Goal: Task Accomplishment & Management: Use online tool/utility

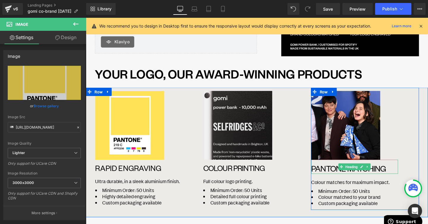
click at [352, 178] on h1 "Pantone Matching" at bounding box center [367, 176] width 91 height 11
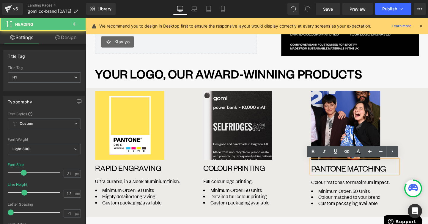
click at [343, 179] on h1 "Pantone Matching" at bounding box center [367, 176] width 91 height 11
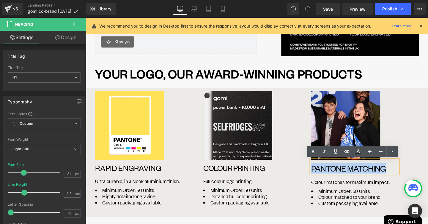
copy h1 "Pantone Matching"
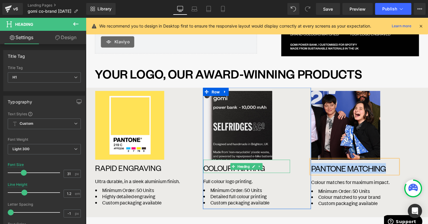
click at [230, 178] on h1 "COLOUR PRINTING" at bounding box center [254, 176] width 91 height 10
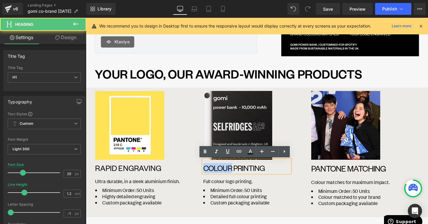
click at [230, 178] on h1 "COLOUR PRINTING" at bounding box center [254, 176] width 91 height 10
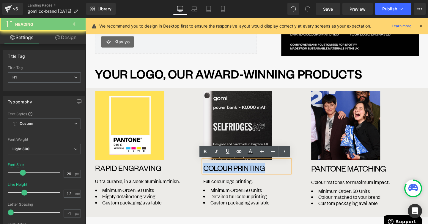
click at [230, 178] on h1 "COLOUR PRINTING" at bounding box center [254, 176] width 91 height 10
paste div
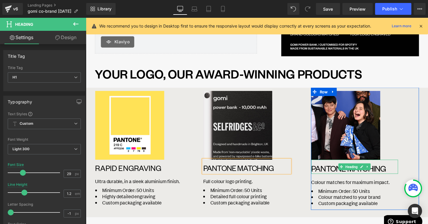
click at [332, 179] on h1 "Pantone Matching" at bounding box center [367, 176] width 91 height 11
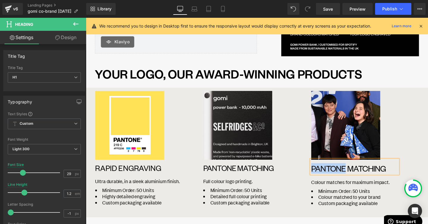
click at [332, 179] on h1 "Pantone Matching" at bounding box center [367, 176] width 91 height 11
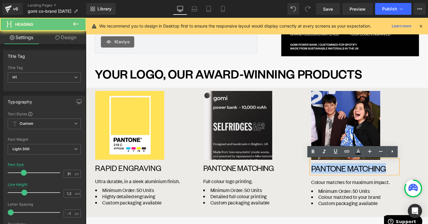
click at [332, 179] on h1 "Pantone Matching" at bounding box center [367, 176] width 91 height 11
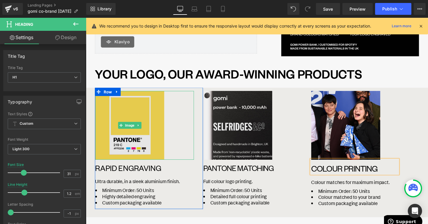
click at [152, 160] on img at bounding box center [132, 131] width 72 height 72
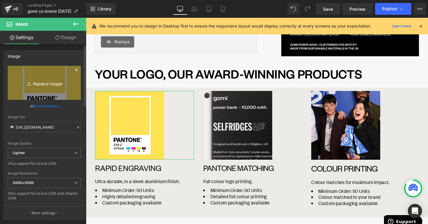
click at [43, 91] on link "Replace Image" at bounding box center [44, 83] width 73 height 34
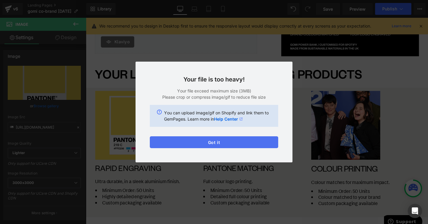
click at [239, 145] on button "Got it" at bounding box center [214, 143] width 128 height 12
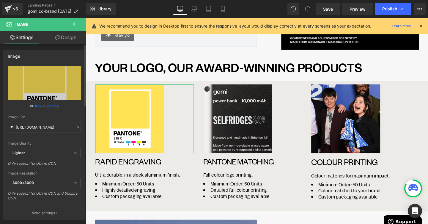
scroll to position [148, 0]
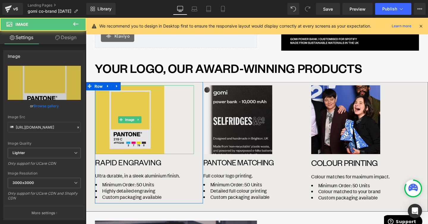
click at [111, 103] on img at bounding box center [132, 125] width 72 height 72
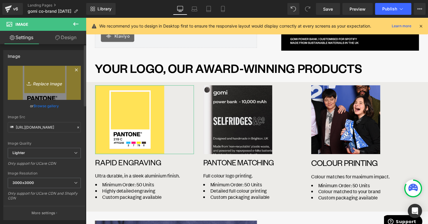
click at [47, 90] on link "Replace Image" at bounding box center [44, 83] width 73 height 34
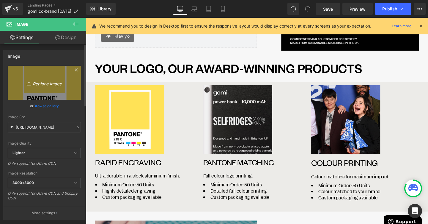
type input "C:\fakepath\Engraving.png"
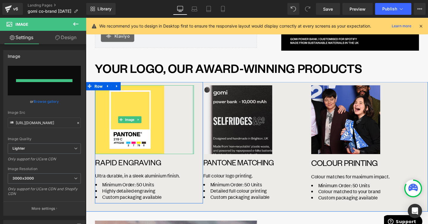
type input "https://ucarecdn.com/0858d947-384e-4dd5-bc02-6be160088642/-/format/auto/-/previ…"
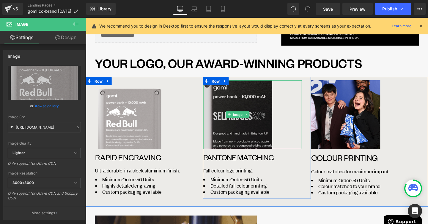
scroll to position [154, 0]
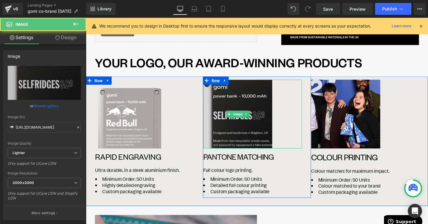
click at [237, 150] on img at bounding box center [245, 119] width 72 height 72
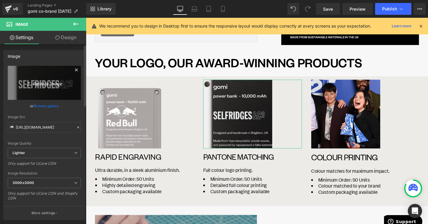
click at [49, 86] on icon "Replace Image" at bounding box center [44, 82] width 48 height 7
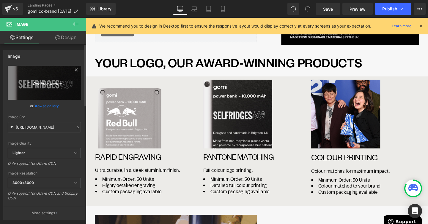
type input "C:\fakepath\Pantone matching.png"
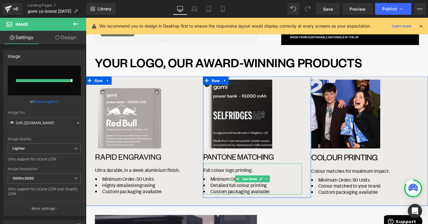
type input "https://ucarecdn.com/6f976ec1-4e7d-4a84-82b1-9b588e627270/-/format/auto/-/previ…"
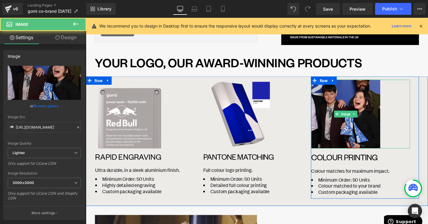
click at [367, 137] on img at bounding box center [358, 119] width 72 height 72
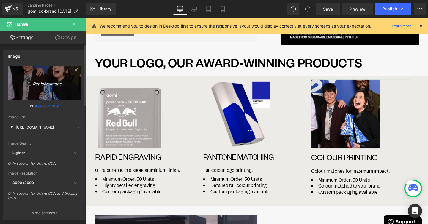
click at [63, 86] on icon "Replace Image" at bounding box center [44, 82] width 48 height 7
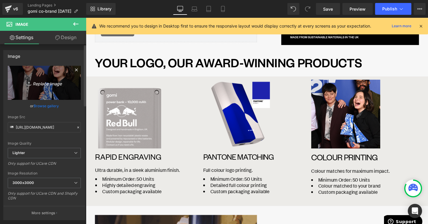
type input "C:\fakepath\Colour printing.png"
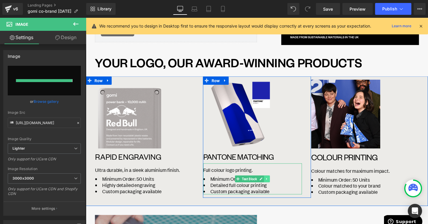
type input "https://ucarecdn.com/b1c7ac44-6b9e-4905-884f-cc55878bb239/-/format/auto/-/previ…"
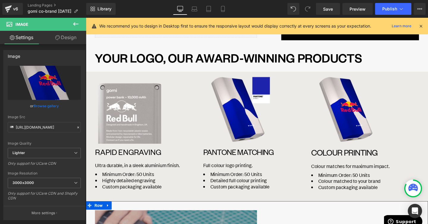
scroll to position [159, 0]
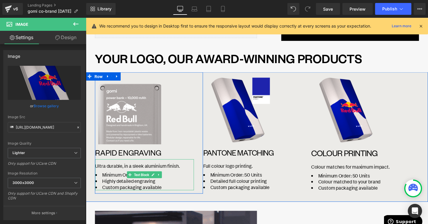
click at [137, 193] on li "Custom packaging available" at bounding box center [148, 196] width 104 height 7
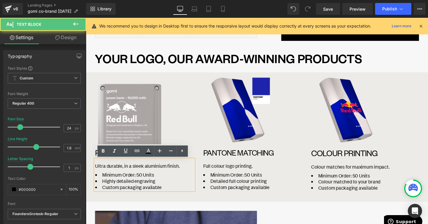
click at [142, 183] on li "Minimum Order: 50 Units" at bounding box center [148, 183] width 104 height 7
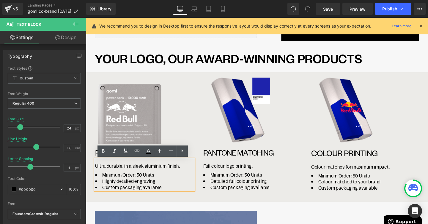
click at [146, 183] on li "Minimum Order: 50 Units" at bounding box center [148, 183] width 104 height 7
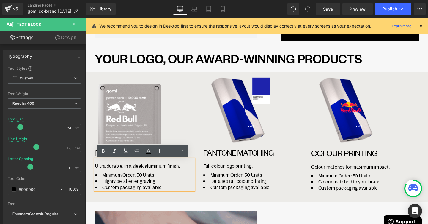
click at [145, 183] on li "Minimum Order: 50 Units" at bounding box center [148, 183] width 104 height 7
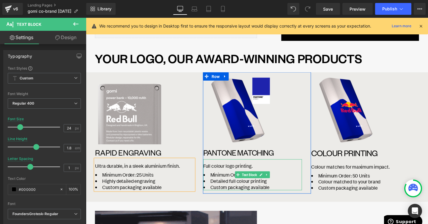
click at [265, 193] on li "Custom packaging available" at bounding box center [261, 196] width 104 height 7
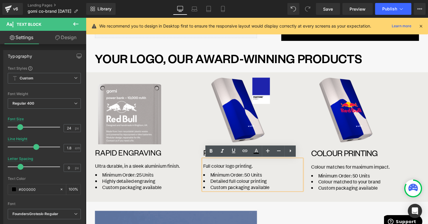
click at [258, 185] on span "Minimum Order: 50 Units" at bounding box center [243, 183] width 54 height 7
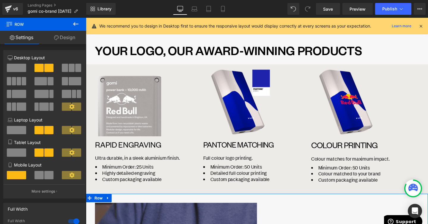
scroll to position [169, 0]
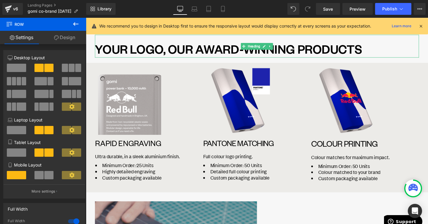
click at [231, 52] on h1 "YOUR LOGO, OUR AWARD-WINNING PRODUCTS" at bounding box center [265, 51] width 340 height 14
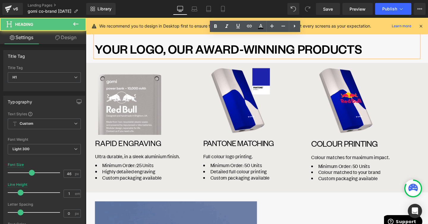
click at [322, 52] on h1 "YOUR LOGO, OUR AWARD-WINNING PRODUCTS" at bounding box center [265, 51] width 340 height 14
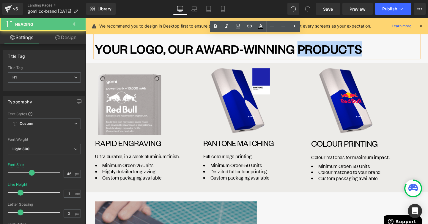
click at [322, 52] on h1 "YOUR LOGO, OUR AWARD-WINNING PRODUCTS" at bounding box center [265, 51] width 340 height 14
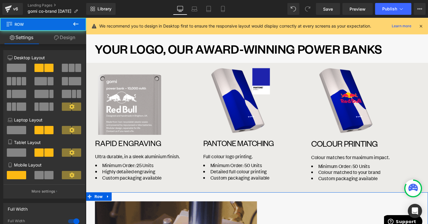
scroll to position [169, 0]
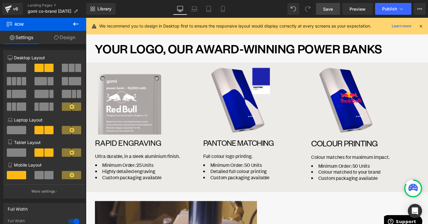
click at [328, 3] on link "Save" at bounding box center [328, 9] width 24 height 12
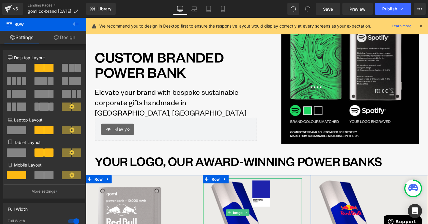
scroll to position [0, 0]
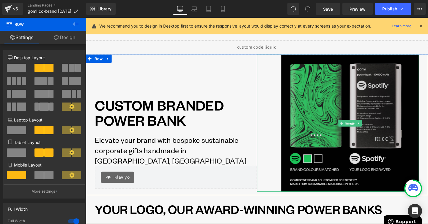
click at [340, 116] on img at bounding box center [363, 128] width 145 height 145
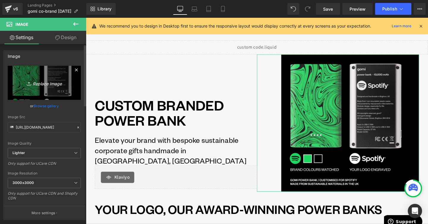
scroll to position [1, 0]
click at [46, 86] on link "Replace Image" at bounding box center [44, 81] width 73 height 34
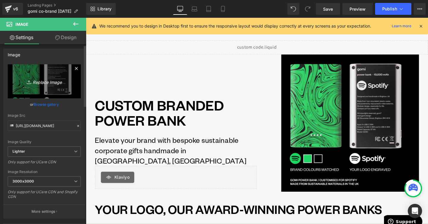
type input "C:\fakepath\PS X GOMI POWER BANKS.jpg"
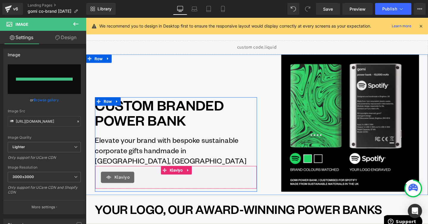
type input "https://ucarecdn.com/62195217-7e3f-4fbf-9384-fa3f1756caa2/-/format/auto/-/previ…"
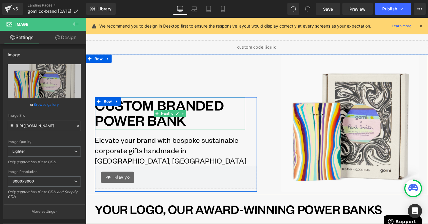
click at [185, 134] on h1 "CUSTOM BRANDED POWER BANK" at bounding box center [174, 118] width 158 height 32
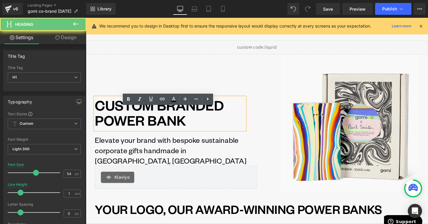
click at [195, 134] on h1 "CUSTOM BRANDED POWER BANK" at bounding box center [174, 118] width 158 height 32
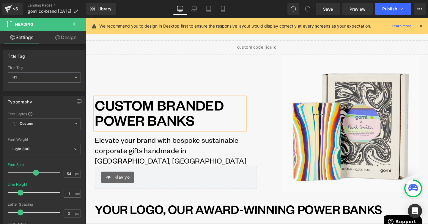
click at [238, 94] on div "CUSTOM BRANDED POWER BANKS Heading Elevate your brand with bespoke sustainable …" at bounding box center [180, 128] width 170 height 145
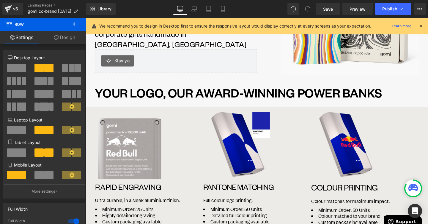
scroll to position [121, 0]
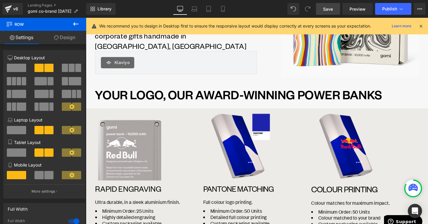
drag, startPoint x: 321, startPoint y: 12, endPoint x: 223, endPoint y: 85, distance: 121.8
click at [321, 12] on link "Save" at bounding box center [328, 9] width 24 height 12
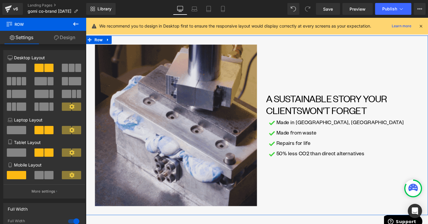
scroll to position [335, 0]
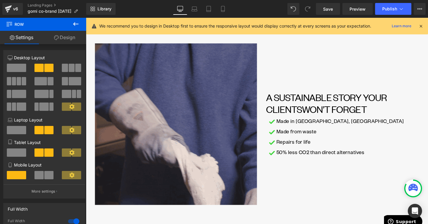
click at [76, 24] on icon at bounding box center [75, 24] width 5 height 4
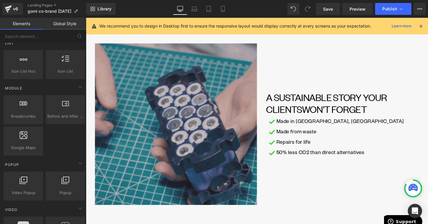
scroll to position [0, 0]
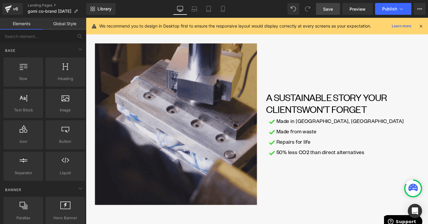
drag, startPoint x: 325, startPoint y: 10, endPoint x: 209, endPoint y: 33, distance: 119.1
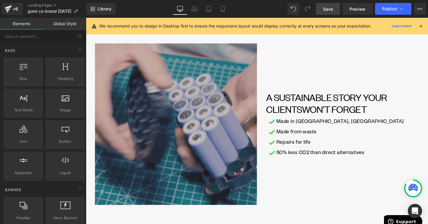
click at [325, 10] on span "Save" at bounding box center [328, 9] width 10 height 6
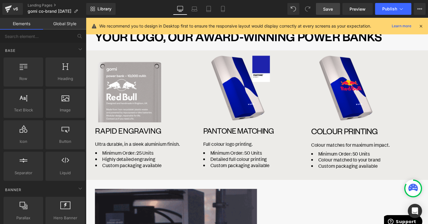
scroll to position [182, 0]
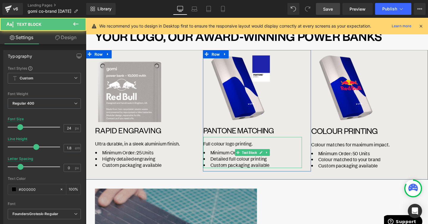
click at [249, 150] on span "Full colour logo printing." at bounding box center [235, 150] width 52 height 7
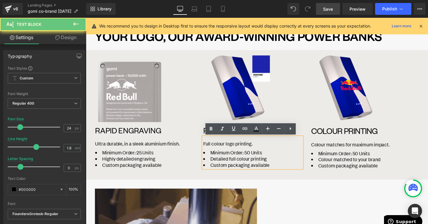
click at [249, 150] on span "Full colour logo printing." at bounding box center [235, 150] width 52 height 7
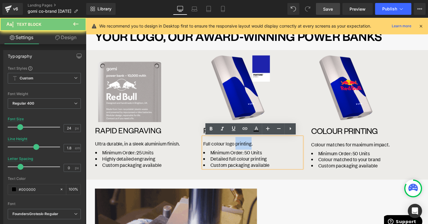
click at [249, 150] on span "Full colour logo printing." at bounding box center [235, 150] width 52 height 7
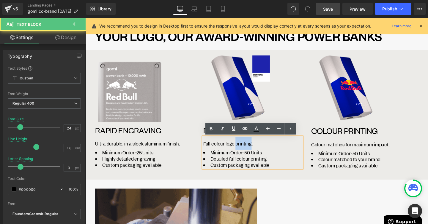
click at [249, 150] on span "Full colour logo printing." at bounding box center [235, 150] width 52 height 7
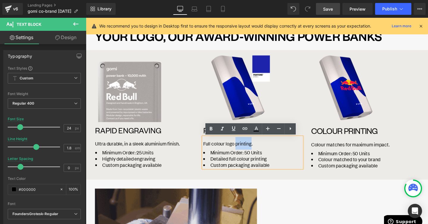
click at [249, 150] on span "Full colour logo printing." at bounding box center [235, 150] width 52 height 7
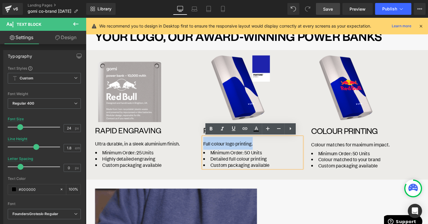
click at [249, 150] on span "Full colour logo printing." at bounding box center [235, 150] width 52 height 7
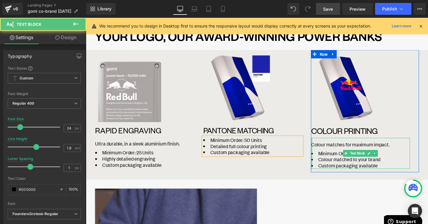
click at [323, 152] on div at bounding box center [322, 160] width 1 height 33
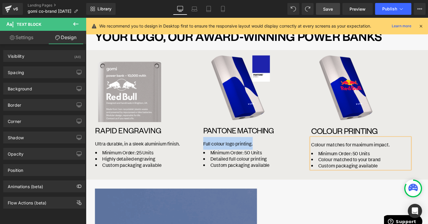
click at [344, 152] on span "Colour matches for maximum impact." at bounding box center [363, 151] width 82 height 7
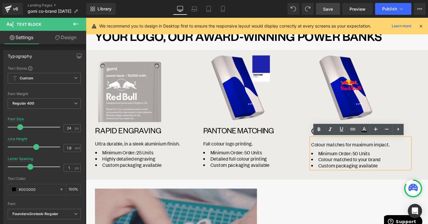
click at [344, 153] on span "Colour matches for maximum impact." at bounding box center [363, 151] width 82 height 7
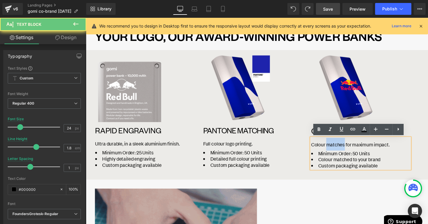
click at [344, 153] on span "Colour matches for maximum impact." at bounding box center [363, 151] width 82 height 7
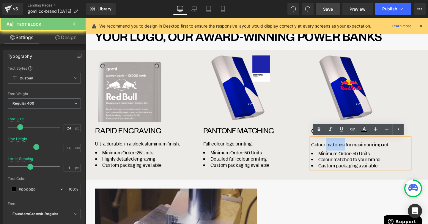
click at [344, 153] on span "Colour matches for maximum impact." at bounding box center [363, 151] width 82 height 7
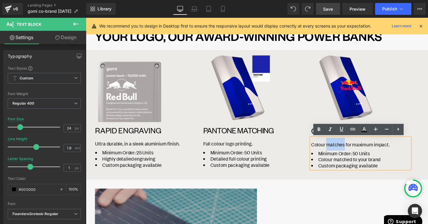
click at [344, 153] on span "Colour matches for maximum impact." at bounding box center [363, 151] width 82 height 7
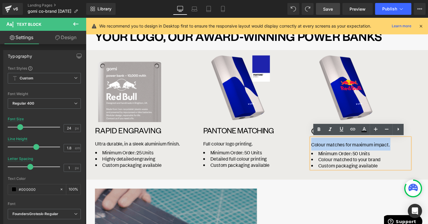
click at [344, 153] on span "Colour matches for maximum impact." at bounding box center [363, 151] width 82 height 7
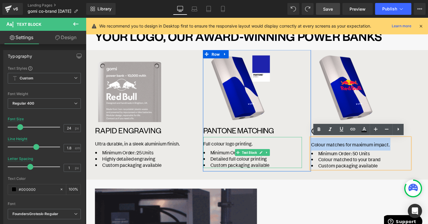
copy span "Colour matches for maximum impact."
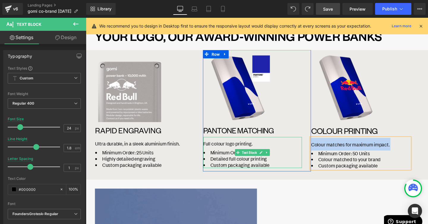
click at [230, 151] on span "Full colour logo printing." at bounding box center [235, 150] width 52 height 7
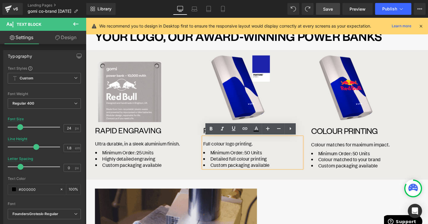
click at [210, 152] on span "Full colour logo printing." at bounding box center [235, 150] width 52 height 7
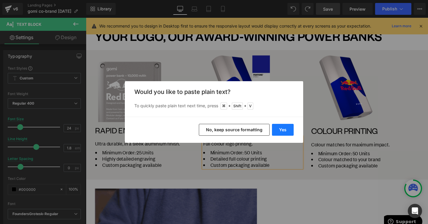
click at [285, 135] on button "Yes" at bounding box center [283, 130] width 22 height 12
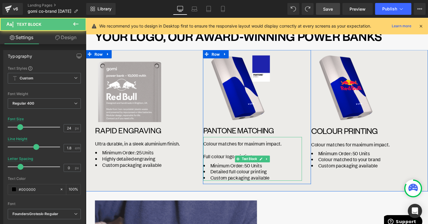
click at [232, 163] on span "Full colour logo printing." at bounding box center [235, 163] width 52 height 7
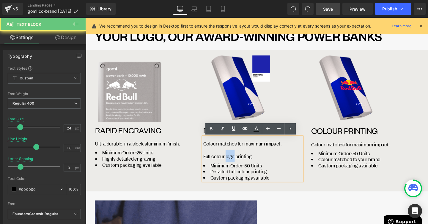
click at [232, 163] on span "Full colour logo printing." at bounding box center [235, 163] width 52 height 7
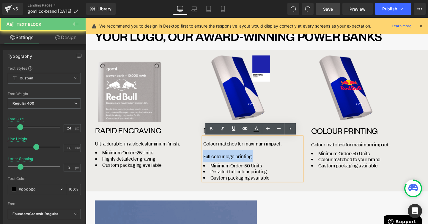
click at [232, 163] on span "Full colour logo printing." at bounding box center [235, 163] width 52 height 7
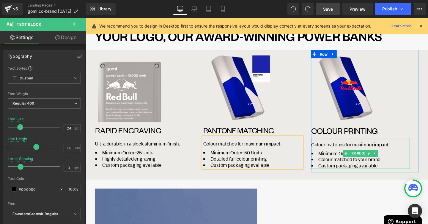
click at [326, 152] on span "Colour matches for maximum impact." at bounding box center [363, 151] width 82 height 7
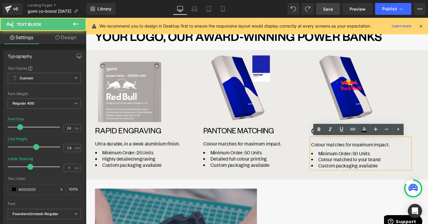
click at [324, 152] on span "Colour matches for maximum impact." at bounding box center [363, 151] width 82 height 7
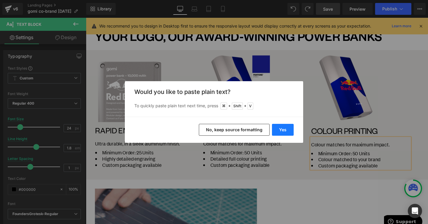
click at [282, 130] on button "Yes" at bounding box center [283, 130] width 22 height 12
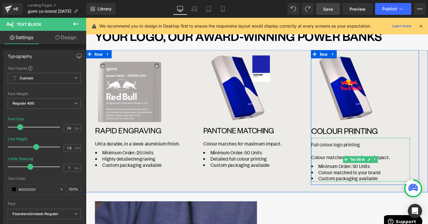
click at [335, 166] on span "Colour matches for maximum impact." at bounding box center [363, 164] width 82 height 7
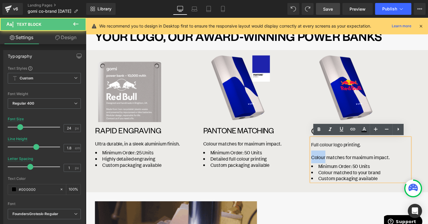
click at [335, 166] on span "Colour matches for maximum impact." at bounding box center [363, 164] width 82 height 7
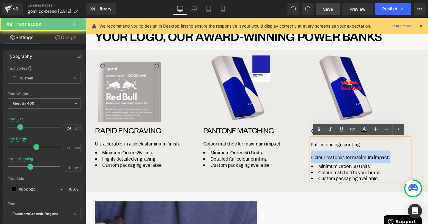
click at [335, 166] on span "Colour matches for maximum impact." at bounding box center [363, 164] width 82 height 7
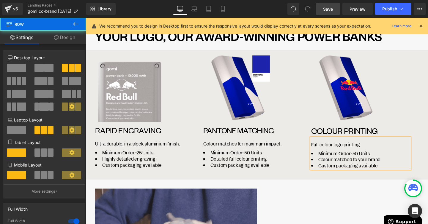
click at [302, 185] on div "Image RAPID ENGRAVING Heading Ultra durable, in a sleek aluminium finish. Minim…" at bounding box center [265, 120] width 359 height 136
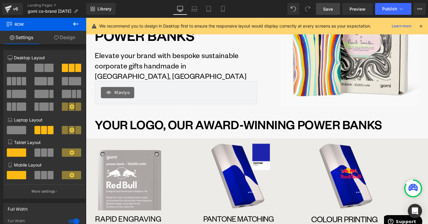
scroll to position [90, 0]
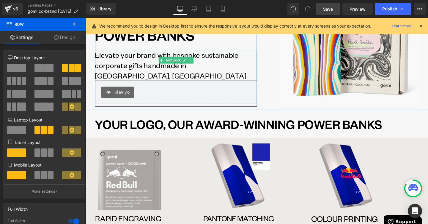
click at [140, 75] on p "Elevate your brand with bespoke sustainable corporate gifts handmade in Brighto…" at bounding box center [180, 68] width 170 height 32
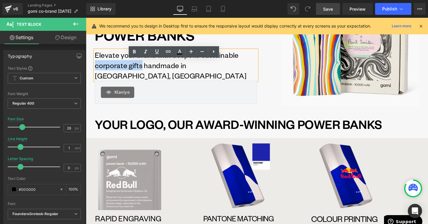
drag, startPoint x: 145, startPoint y: 81, endPoint x: 96, endPoint y: 80, distance: 48.7
click at [96, 80] on p "Elevate your brand with bespoke sustainable corporate gifts handmade in Brighto…" at bounding box center [180, 68] width 170 height 32
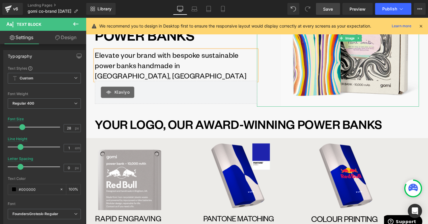
click at [277, 109] on div at bounding box center [350, 39] width 170 height 145
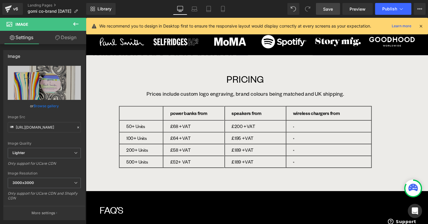
scroll to position [671, 0]
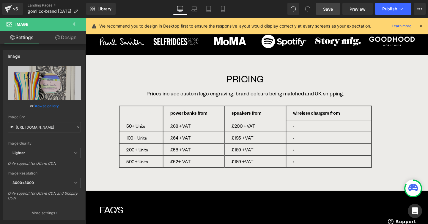
click at [320, 9] on link "Save" at bounding box center [328, 9] width 24 height 12
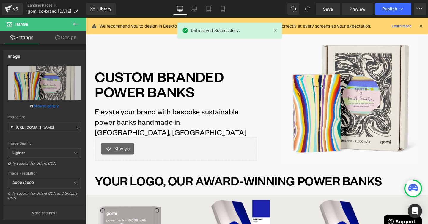
scroll to position [0, 0]
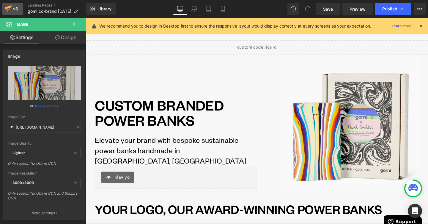
click at [18, 15] on link "v6" at bounding box center [12, 9] width 20 height 12
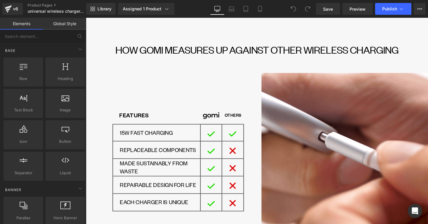
scroll to position [1702, 0]
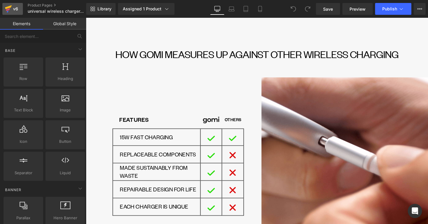
click at [17, 12] on div "v6" at bounding box center [15, 9] width 7 height 8
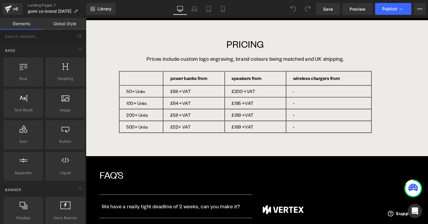
scroll to position [727, 0]
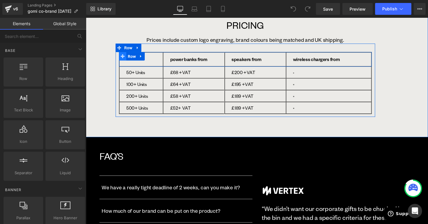
click at [125, 59] on icon at bounding box center [124, 58] width 4 height 4
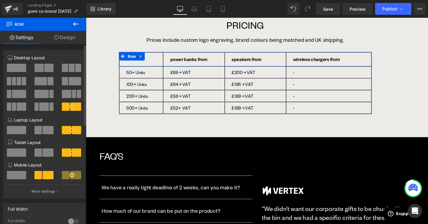
click at [39, 67] on span at bounding box center [38, 68] width 9 height 8
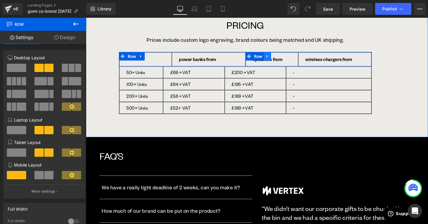
click at [279, 60] on link at bounding box center [277, 58] width 8 height 9
click at [291, 59] on icon at bounding box center [292, 58] width 4 height 4
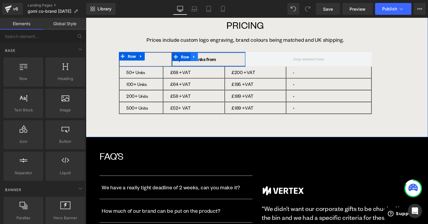
click at [202, 58] on link at bounding box center [200, 59] width 8 height 9
click at [216, 59] on icon at bounding box center [215, 59] width 4 height 4
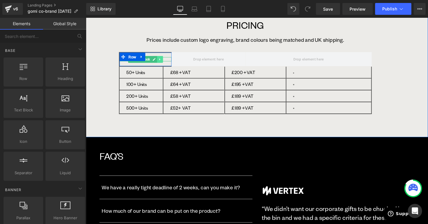
click at [163, 62] on icon at bounding box center [163, 62] width 3 height 4
click at [170, 62] on link at bounding box center [167, 61] width 6 height 7
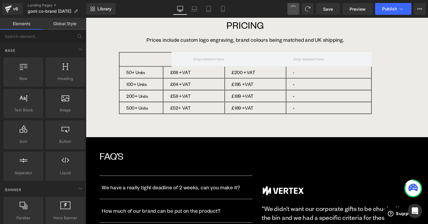
click at [289, 7] on button at bounding box center [293, 9] width 12 height 12
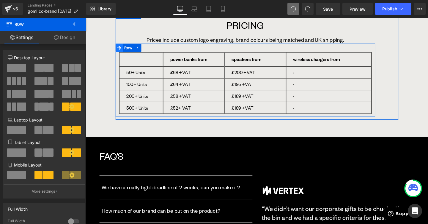
click at [120, 50] on icon at bounding box center [121, 49] width 4 height 4
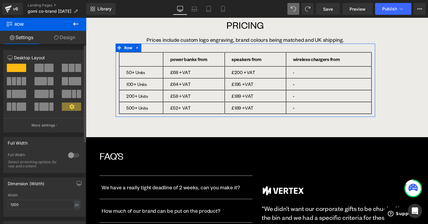
click at [50, 68] on span at bounding box center [48, 68] width 9 height 8
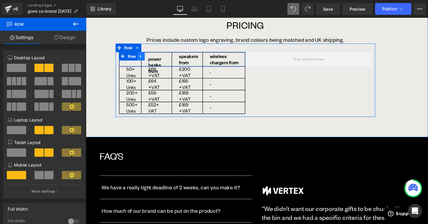
click at [145, 60] on icon at bounding box center [144, 58] width 4 height 4
click at [159, 61] on link at bounding box center [159, 58] width 8 height 9
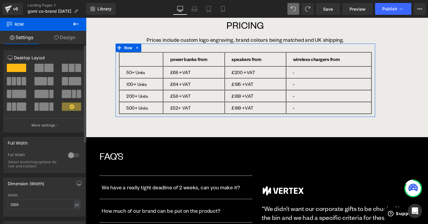
click at [75, 110] on span at bounding box center [71, 107] width 19 height 8
click at [69, 118] on div at bounding box center [44, 90] width 73 height 58
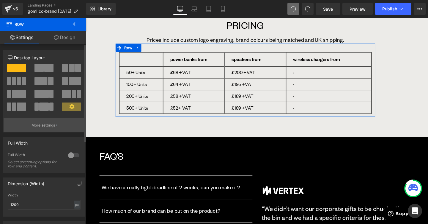
click at [69, 124] on button "More settings" at bounding box center [44, 125] width 81 height 14
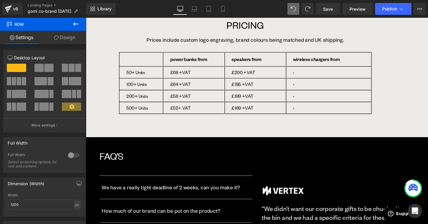
click at [317, 116] on body "Skip to content Your cart is empty CLOSE Continue shopping Cart (0) Loading... …" at bounding box center [265, 213] width 359 height 1844
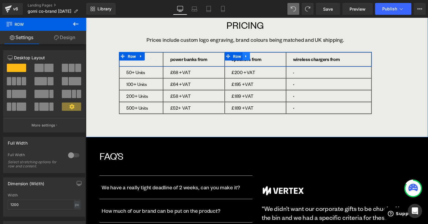
click at [257, 58] on link at bounding box center [254, 58] width 8 height 9
click at [269, 59] on icon at bounding box center [270, 58] width 4 height 4
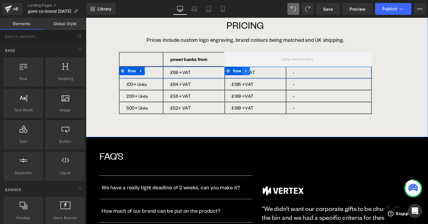
click at [257, 75] on link at bounding box center [254, 73] width 8 height 9
click at [271, 75] on icon at bounding box center [270, 74] width 4 height 4
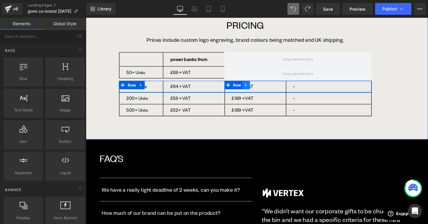
click at [253, 88] on icon at bounding box center [254, 88] width 4 height 4
click at [269, 86] on icon at bounding box center [270, 88] width 4 height 4
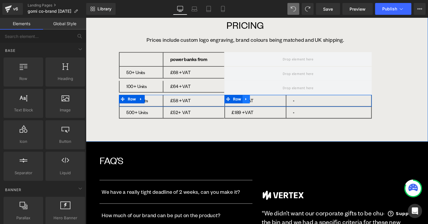
click at [256, 101] on icon at bounding box center [254, 103] width 4 height 4
click at [257, 105] on link at bounding box center [254, 103] width 8 height 9
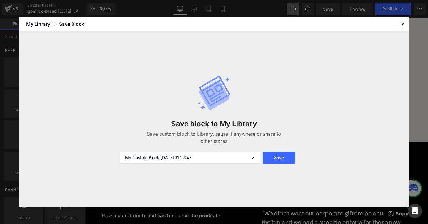
click at [263, 99] on div "Save block to My Library Save custom block to Library, reuse it anywhere or sha…" at bounding box center [213, 120] width 195 height 112
drag, startPoint x: 406, startPoint y: 26, endPoint x: 336, endPoint y: 9, distance: 72.0
click at [0, 0] on div at bounding box center [0, 0] width 0 height 0
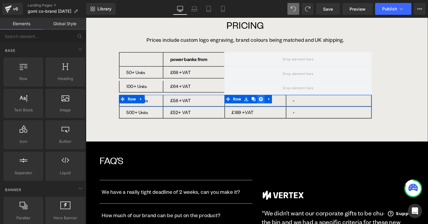
click at [272, 105] on link at bounding box center [270, 103] width 8 height 9
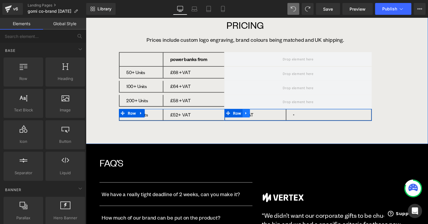
click at [256, 118] on icon at bounding box center [254, 118] width 4 height 4
click at [268, 118] on icon at bounding box center [270, 118] width 4 height 4
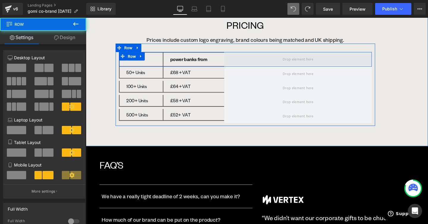
click at [253, 63] on span at bounding box center [308, 61] width 155 height 15
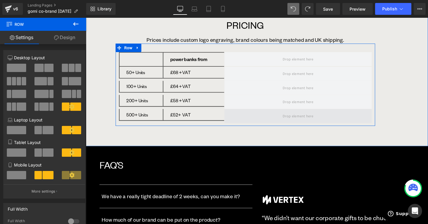
scroll to position [729, 0]
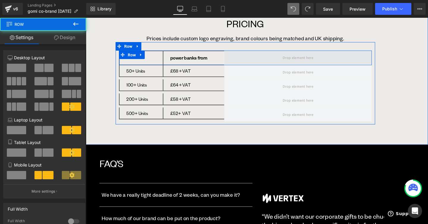
click at [285, 58] on span at bounding box center [308, 59] width 155 height 15
click at [327, 62] on span at bounding box center [308, 59] width 155 height 15
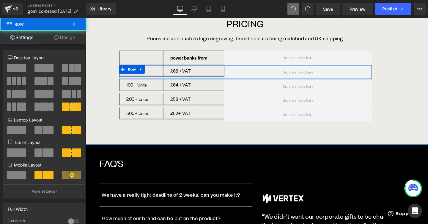
click at [124, 79] on div "50+ Units Text Block Row £68 +VAT Text Block Row Row Row" at bounding box center [253, 75] width 265 height 15
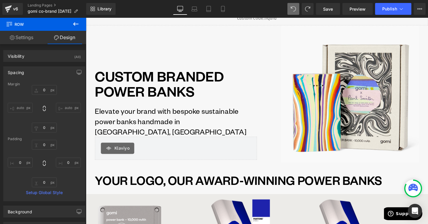
scroll to position [0, 0]
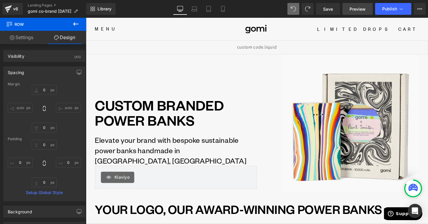
click at [349, 12] on link "Preview" at bounding box center [357, 9] width 30 height 12
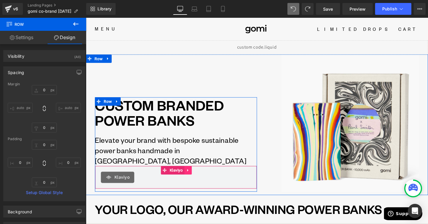
click at [196, 181] on link at bounding box center [193, 178] width 8 height 9
click at [183, 181] on link at bounding box center [182, 178] width 8 height 9
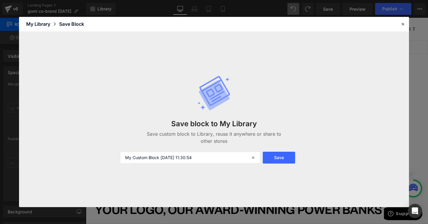
click at [179, 166] on div "Save block to My Library Save custom block to Library, reuse it anywhere or sha…" at bounding box center [213, 120] width 195 height 112
click at [179, 160] on input "My Custom Block 2025-08-20 11:30:54" at bounding box center [190, 158] width 140 height 12
type input "Free digital mock up"
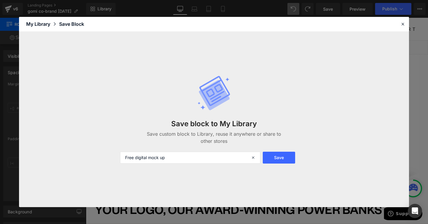
click at [300, 162] on form "Free digital mock up Save" at bounding box center [213, 158] width 195 height 12
click at [294, 162] on button "Save" at bounding box center [278, 158] width 32 height 12
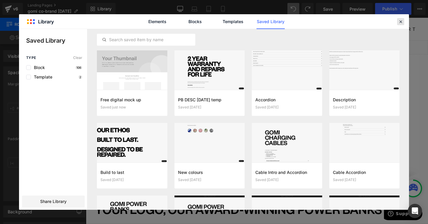
click at [0, 0] on div at bounding box center [0, 0] width 0 height 0
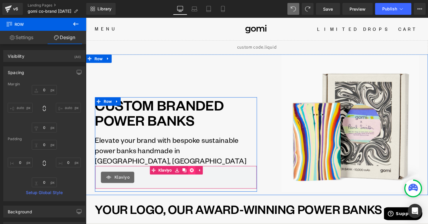
click at [197, 182] on link at bounding box center [197, 178] width 8 height 9
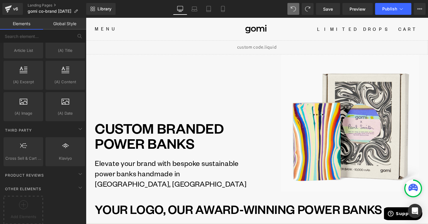
scroll to position [1160, 0]
click at [39, 213] on span "Add Elements" at bounding box center [23, 216] width 37 height 6
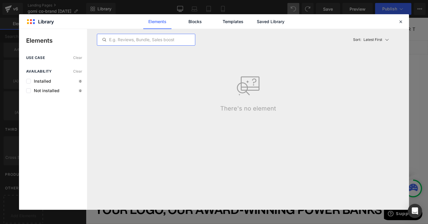
click at [135, 41] on input "text" at bounding box center [146, 39] width 98 height 7
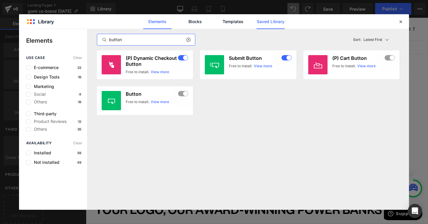
type input "button"
click at [0, 0] on link "Saved Library" at bounding box center [0, 0] width 0 height 0
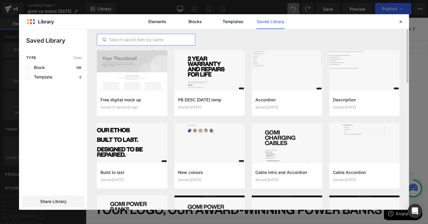
click at [161, 41] on input "text" at bounding box center [146, 39] width 98 height 7
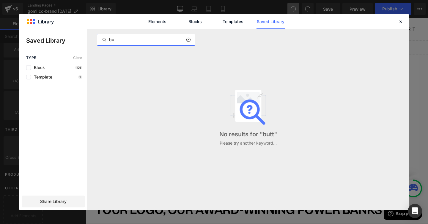
type input "b"
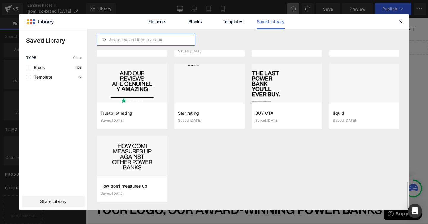
scroll to position [1007, 0]
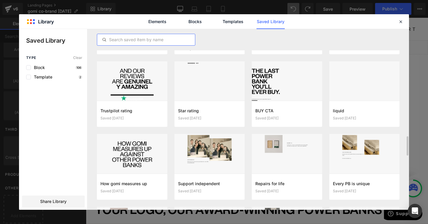
click at [127, 42] on input "text" at bounding box center [146, 39] width 98 height 7
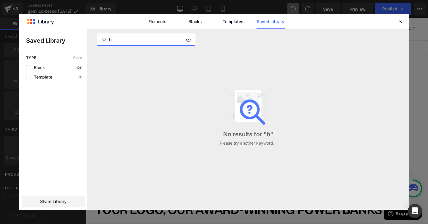
scroll to position [0, 0]
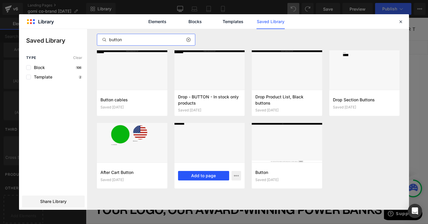
type input "button"
click at [201, 179] on button "Add to page" at bounding box center [203, 176] width 51 height 10
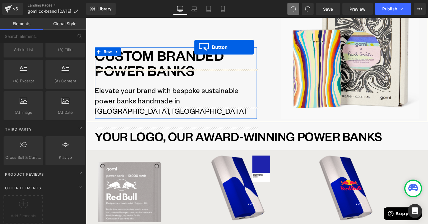
scroll to position [65, 0]
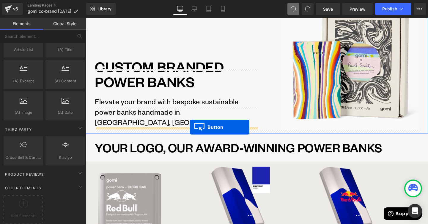
drag, startPoint x: 122, startPoint y: 132, endPoint x: 195, endPoint y: 133, distance: 73.3
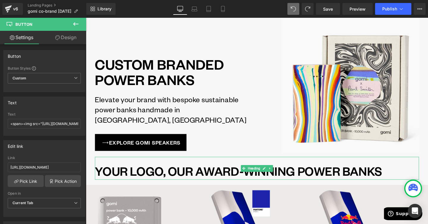
scroll to position [41, 0]
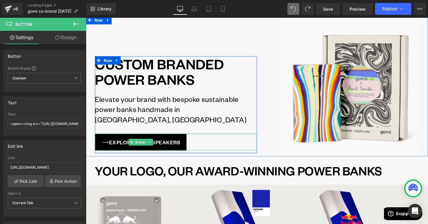
click at [166, 151] on link "EXPLORE GOMI SPEAKERS" at bounding box center [143, 149] width 96 height 18
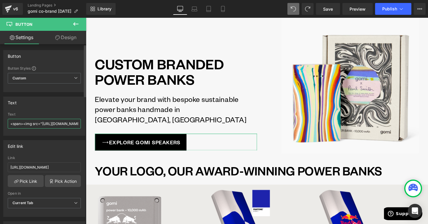
click at [53, 126] on input "<span><img src="https://cdn.shopify.com/s/files/1/0607/7939/7364/files/ic.png?v…" at bounding box center [44, 124] width 73 height 10
drag, startPoint x: 37, startPoint y: 124, endPoint x: 74, endPoint y: 124, distance: 36.8
click at [74, 124] on input "<span><img src="https://cdn.shopify.com/s/files/1/0607/7939/7364/files/ic.png?v…" at bounding box center [44, 124] width 73 height 10
click at [67, 124] on input "<span><img src="https://cdn.shopify.com/s/files/1/0607/7939/7364/files/ic.png?v…" at bounding box center [44, 124] width 73 height 10
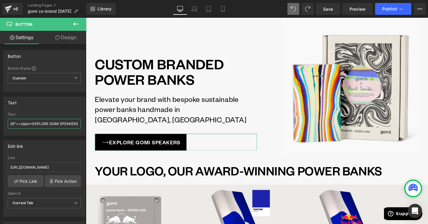
scroll to position [0, 200]
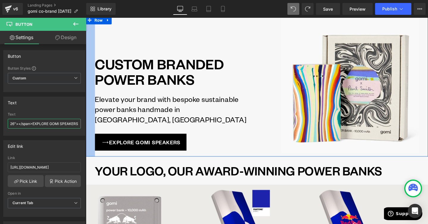
drag, startPoint x: 146, startPoint y: 142, endPoint x: 87, endPoint y: 130, distance: 60.3
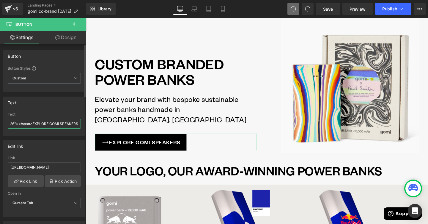
click at [69, 124] on input "<span><img src="https://cdn.shopify.com/s/files/1/0607/7939/7364/files/ic.png?v…" at bounding box center [44, 124] width 73 height 10
drag, startPoint x: 75, startPoint y: 124, endPoint x: 31, endPoint y: 124, distance: 44.5
click at [31, 124] on input "<span><img src="https://cdn.shopify.com/s/files/1/0607/7939/7364/files/ic.png?v…" at bounding box center [44, 124] width 73 height 10
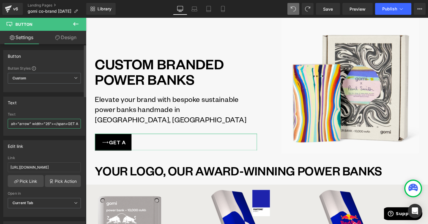
scroll to position [0, 166]
type input "<span><img src="https://cdn.shopify.com/s/files/1/0607/7939/7364/files/ic.png?v…"
type input "https://gomi.design/products/collection-one"
click at [60, 123] on input "<span><img src="https://cdn.shopify.com/s/files/1/0607/7939/7364/files/ic.png?v…" at bounding box center [44, 124] width 73 height 10
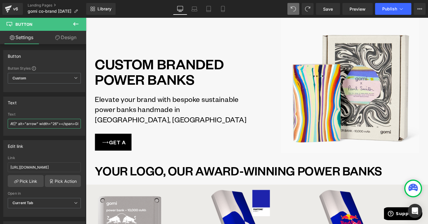
scroll to position [0, 166]
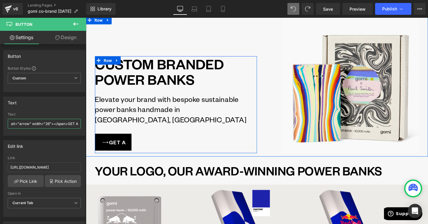
drag, startPoint x: 154, startPoint y: 141, endPoint x: 124, endPoint y: 130, distance: 31.7
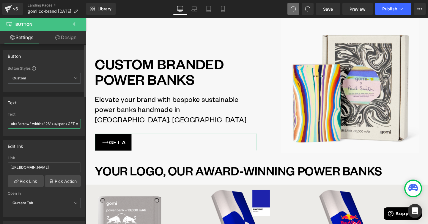
click at [75, 123] on input "<span><img src="https://cdn.shopify.com/s/files/1/0607/7939/7364/files/ic.png?v…" at bounding box center [44, 124] width 73 height 10
click at [50, 122] on input "<span><img src="https://cdn.shopify.com/s/files/1/0607/7939/7364/files/ic.png?v…" at bounding box center [44, 124] width 73 height 10
click at [10, 125] on input "<span><img src="https://cdn.shopify.com/s/files/1/0607/7939/7364/files/ic.png?v…" at bounding box center [44, 124] width 73 height 10
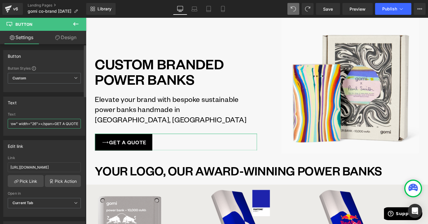
drag, startPoint x: 10, startPoint y: 125, endPoint x: 52, endPoint y: 125, distance: 41.3
click at [52, 125] on input "<span><img src="https://cdn.shopify.com/s/files/1/0607/7939/7364/files/ic.png?v…" at bounding box center [44, 124] width 73 height 10
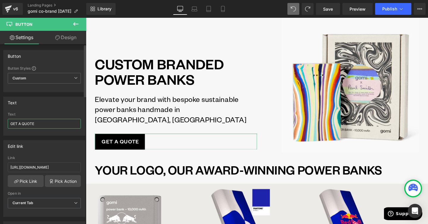
type input "GET A QUOTE"
click at [60, 140] on div "Edit link https://gomi.design/products/collection-one Link https://gomi.design/…" at bounding box center [44, 176] width 89 height 81
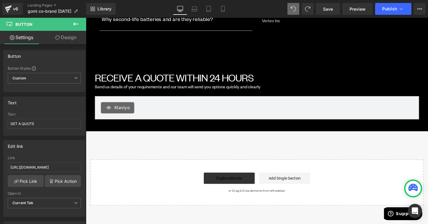
scroll to position [997, 0]
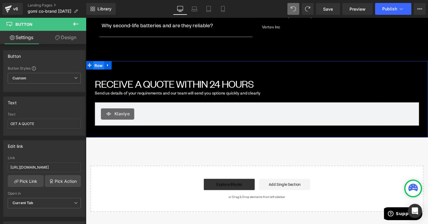
click at [103, 69] on span "Row" at bounding box center [100, 68] width 12 height 9
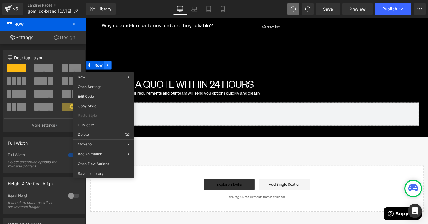
click at [111, 68] on div "RECEIVE A QUOTE WITHIN 24 HOURS Heading Send us details of your requirements an…" at bounding box center [265, 103] width 359 height 80
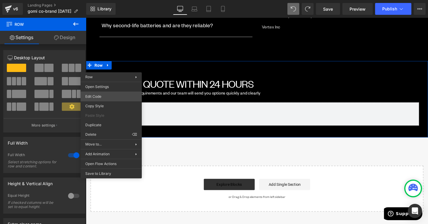
click at [110, 0] on div "Row You are previewing how the will restyle your page. You can not edit Element…" at bounding box center [214, 0] width 428 height 0
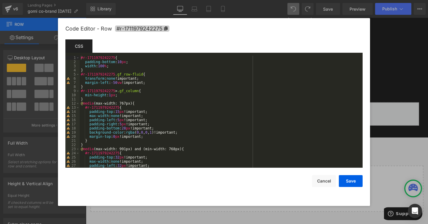
click at [167, 28] on icon at bounding box center [166, 28] width 4 height 4
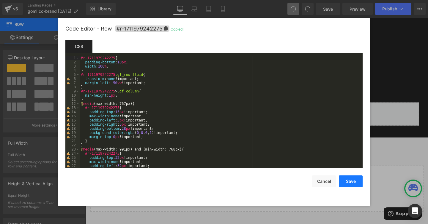
click at [347, 186] on button "Save" at bounding box center [350, 182] width 24 height 12
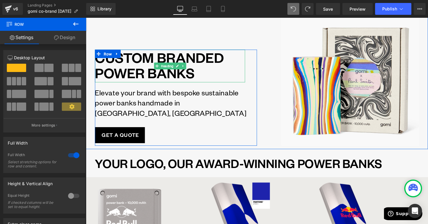
scroll to position [108, 0]
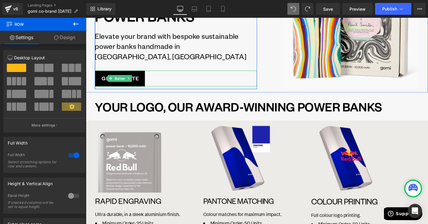
click at [141, 87] on link "GET A QUOTE" at bounding box center [121, 81] width 52 height 17
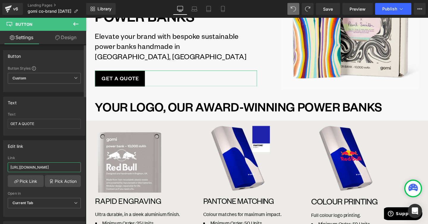
click at [62, 164] on input "https://gomi.design/products/collection-one" at bounding box center [44, 168] width 73 height 10
paste input "#r-1711979242275"
type input "#r-1711979242275"
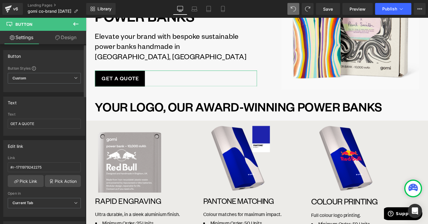
click at [69, 150] on div "Edit link" at bounding box center [44, 146] width 81 height 11
click at [71, 37] on link "Design" at bounding box center [65, 37] width 43 height 13
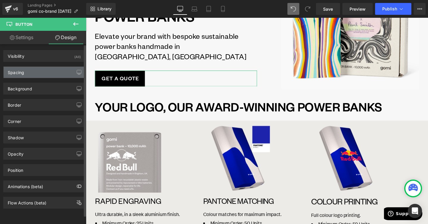
click at [58, 72] on div "Spacing" at bounding box center [44, 72] width 81 height 11
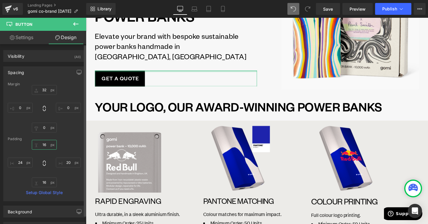
click at [45, 143] on input "16" at bounding box center [44, 145] width 25 height 10
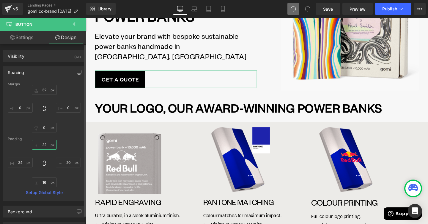
scroll to position [106, 0]
type input "20"
click at [44, 184] on input "16" at bounding box center [44, 183] width 25 height 10
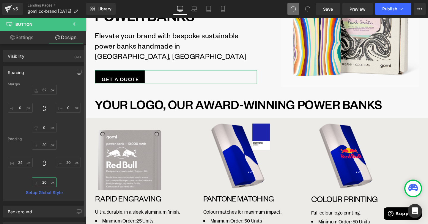
scroll to position [106, 0]
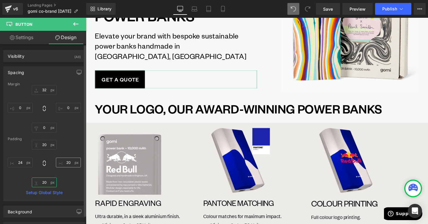
type input "20"
click at [66, 164] on input "20" at bounding box center [68, 163] width 25 height 10
type input "24"
click at [68, 179] on div "20 24 20 24" at bounding box center [44, 164] width 73 height 48
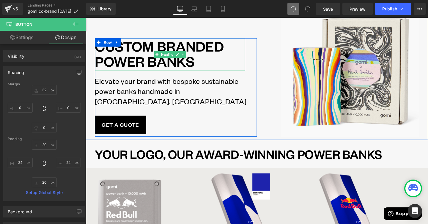
scroll to position [72, 0]
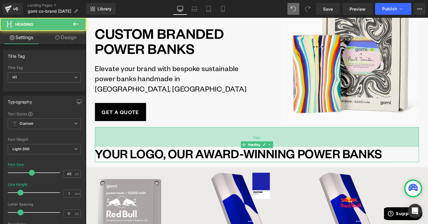
drag, startPoint x: 253, startPoint y: 134, endPoint x: 254, endPoint y: 147, distance: 12.8
click at [254, 147] on div "70px" at bounding box center [265, 143] width 340 height 21
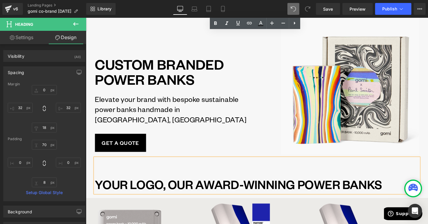
scroll to position [0, 0]
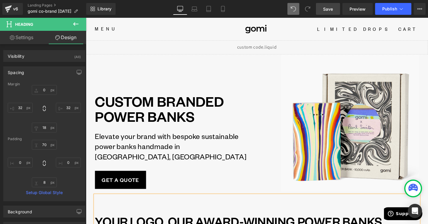
click at [324, 7] on span "Save" at bounding box center [328, 9] width 10 height 6
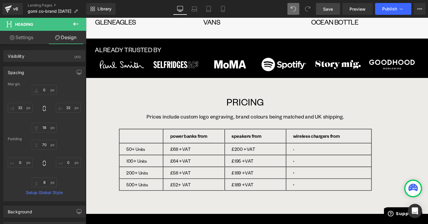
scroll to position [662, 0]
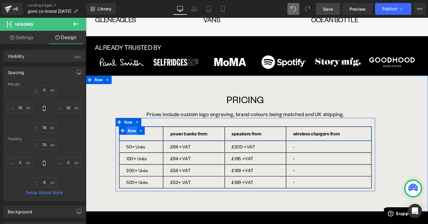
click at [137, 137] on span "Row" at bounding box center [134, 136] width 12 height 9
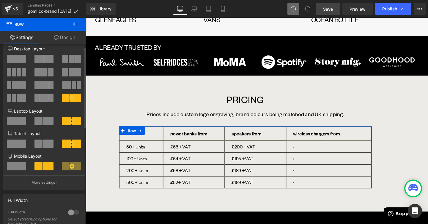
scroll to position [0, 0]
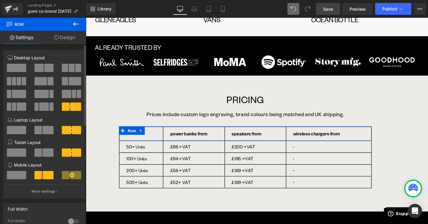
click at [16, 69] on span at bounding box center [16, 68] width 19 height 8
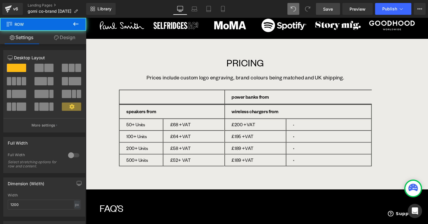
scroll to position [706, 0]
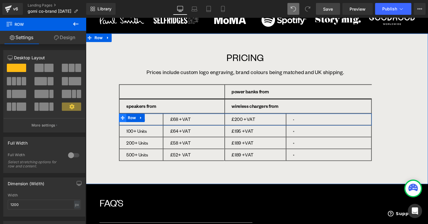
click at [126, 124] on icon at bounding box center [124, 123] width 4 height 4
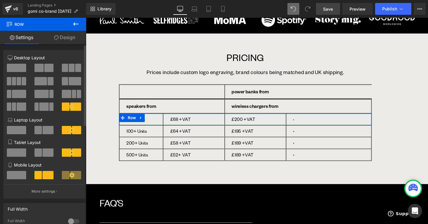
click at [20, 69] on span at bounding box center [16, 68] width 19 height 8
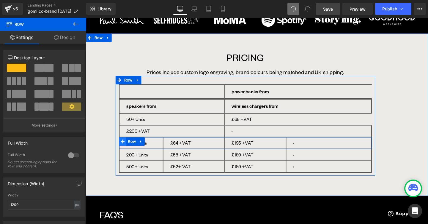
click at [126, 149] on icon at bounding box center [124, 148] width 4 height 4
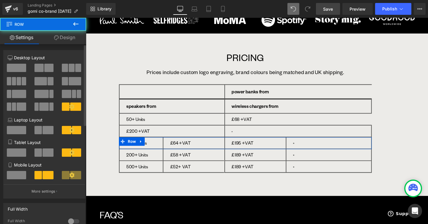
click at [17, 71] on span at bounding box center [16, 68] width 19 height 8
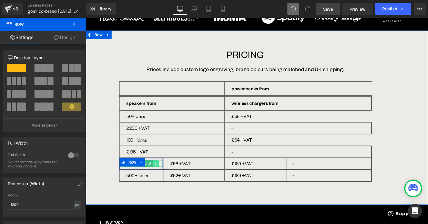
scroll to position [711, 0]
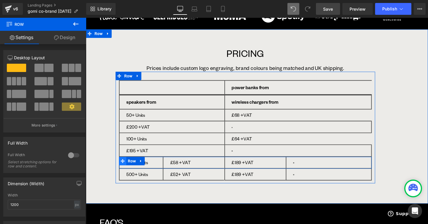
click at [125, 167] on icon at bounding box center [124, 169] width 4 height 4
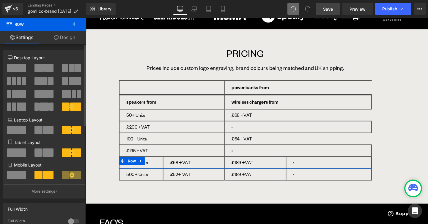
click at [22, 64] on span at bounding box center [16, 68] width 19 height 8
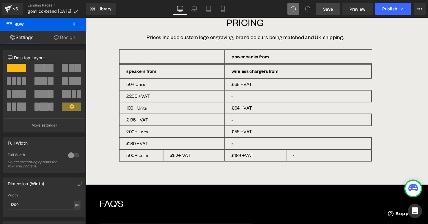
scroll to position [754, 0]
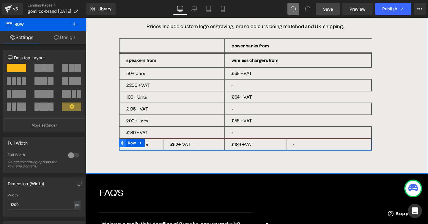
click at [126, 149] on icon at bounding box center [124, 149] width 4 height 4
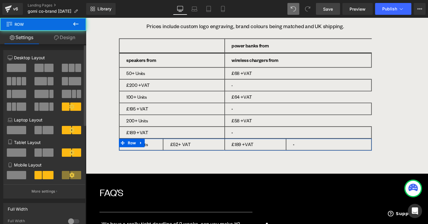
click at [21, 67] on span at bounding box center [16, 68] width 19 height 8
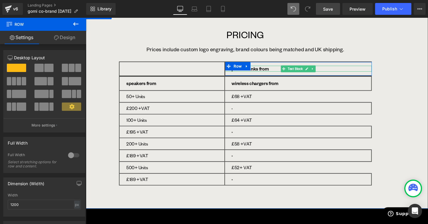
scroll to position [731, 0]
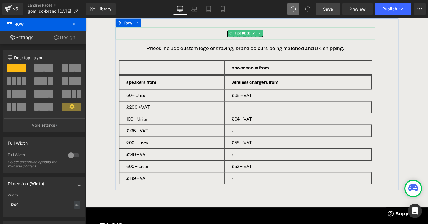
click at [230, 34] on p "PRICING" at bounding box center [253, 34] width 273 height 13
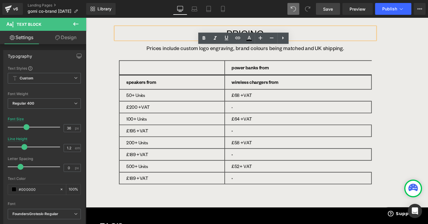
click at [243, 31] on p "PRICING" at bounding box center [253, 34] width 273 height 13
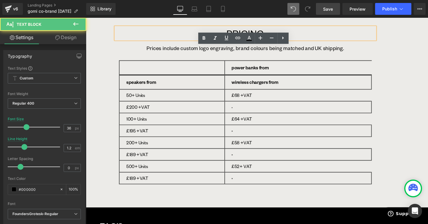
click at [235, 31] on p "PRICING" at bounding box center [253, 34] width 273 height 13
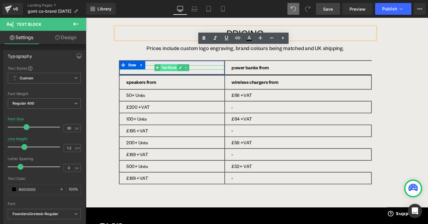
click at [173, 71] on span "Text Block" at bounding box center [173, 70] width 18 height 7
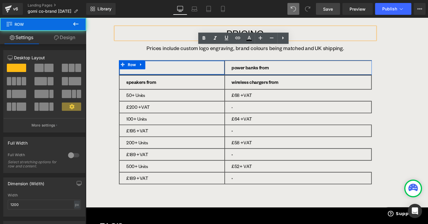
click at [150, 73] on div "gomi speakers from Text Block Row" at bounding box center [176, 70] width 111 height 15
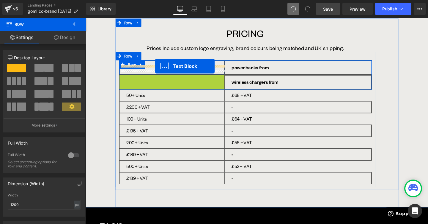
drag, startPoint x: 162, startPoint y: 87, endPoint x: 159, endPoint y: 69, distance: 18.9
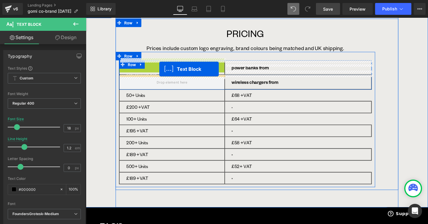
drag, startPoint x: 159, startPoint y: 68, endPoint x: 163, endPoint y: 72, distance: 5.0
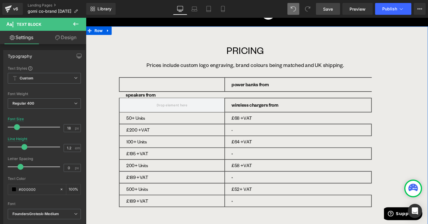
scroll to position [696, 0]
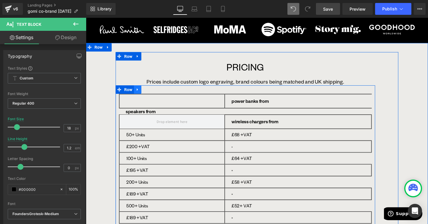
click at [140, 93] on icon at bounding box center [139, 93] width 1 height 3
click at [154, 94] on icon at bounding box center [156, 93] width 4 height 4
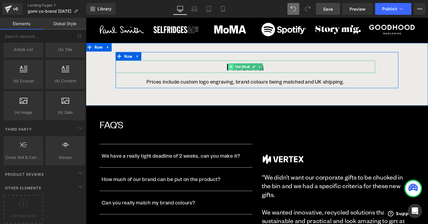
click at [236, 67] on span at bounding box center [238, 69] width 6 height 7
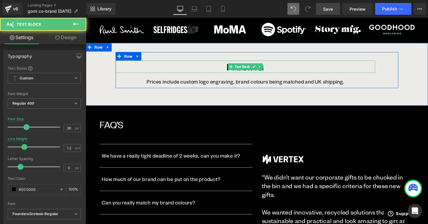
click at [233, 70] on p "PRICING" at bounding box center [253, 69] width 273 height 13
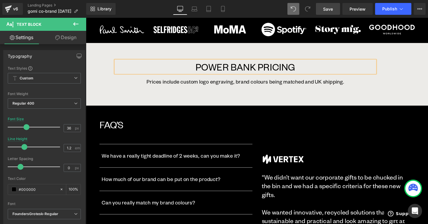
click at [235, 108] on div "POWER BANK PRICING Text Block Prices include custom logo engraving, brand colou…" at bounding box center [265, 78] width 297 height 66
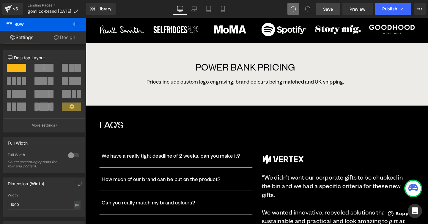
click at [75, 23] on icon at bounding box center [75, 23] width 7 height 7
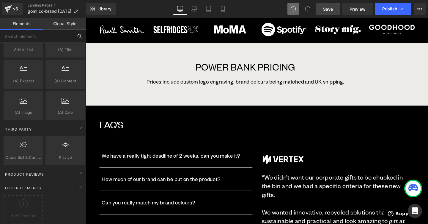
click at [45, 36] on input "text" at bounding box center [36, 36] width 73 height 13
type input "A"
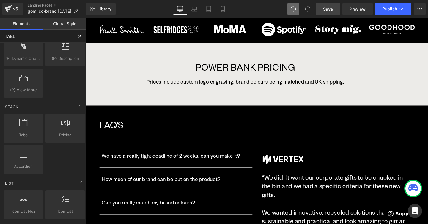
scroll to position [0, 0]
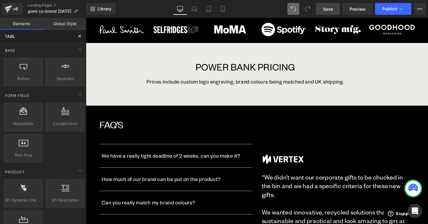
type input "TABLE"
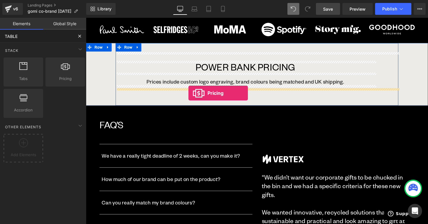
drag, startPoint x: 151, startPoint y: 91, endPoint x: 194, endPoint y: 97, distance: 42.7
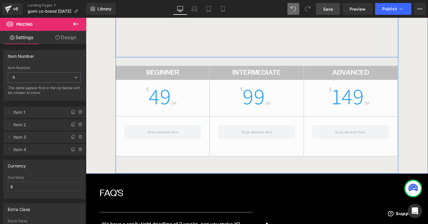
scroll to position [834, 0]
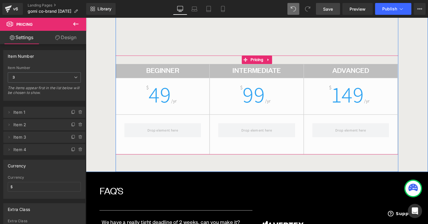
click at [194, 73] on h2 "Beginner" at bounding box center [166, 74] width 98 height 8
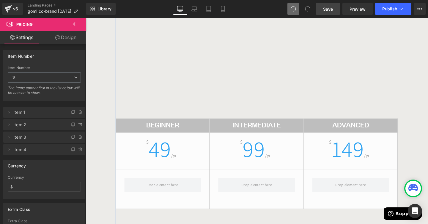
scroll to position [779, 0]
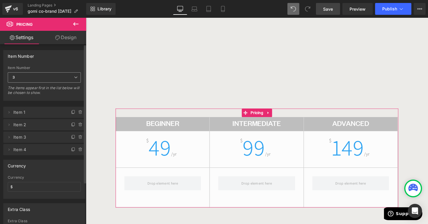
click at [74, 81] on span "3" at bounding box center [44, 77] width 73 height 10
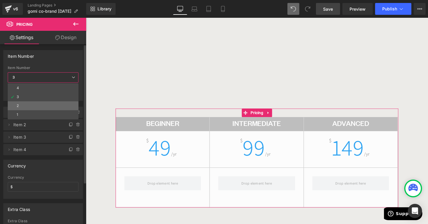
click at [68, 102] on li "2" at bounding box center [43, 106] width 71 height 9
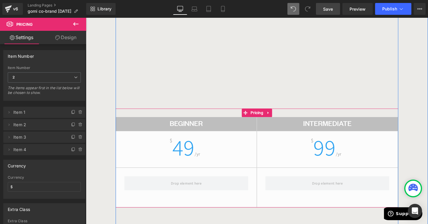
click at [204, 132] on h2 "Beginner" at bounding box center [191, 130] width 148 height 8
click at [216, 132] on h2 "Beginner" at bounding box center [191, 130] width 148 height 8
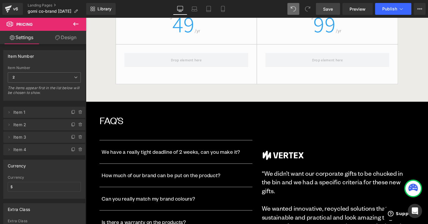
scroll to position [851, 0]
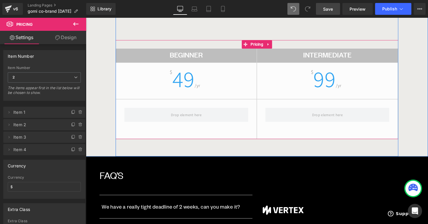
click at [196, 56] on h2 "Beginner" at bounding box center [191, 57] width 148 height 8
click at [198, 56] on h2 "Beginner" at bounding box center [191, 57] width 148 height 8
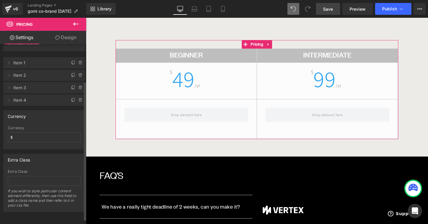
scroll to position [12, 0]
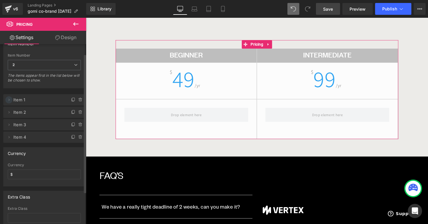
click at [9, 98] on icon at bounding box center [9, 100] width 5 height 5
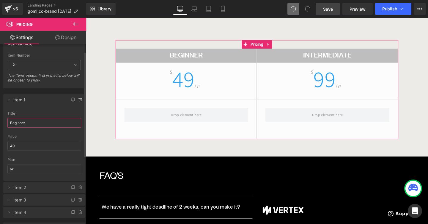
click at [31, 121] on input "Beginner" at bounding box center [44, 123] width 74 height 10
type input "U"
type input "QUANTITY"
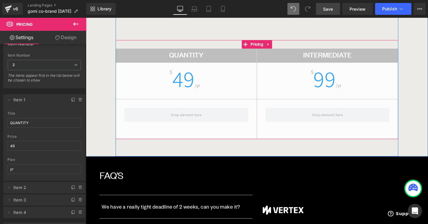
click at [334, 58] on h2 "Intermediate" at bounding box center [339, 57] width 148 height 8
click at [336, 58] on h2 "Intermediate" at bounding box center [339, 57] width 148 height 8
click at [333, 61] on h2 "Intermediate" at bounding box center [339, 57] width 148 height 8
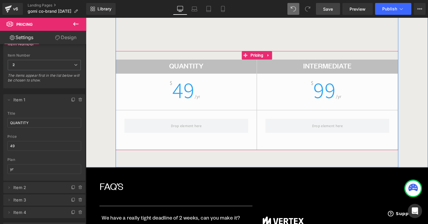
scroll to position [838, 0]
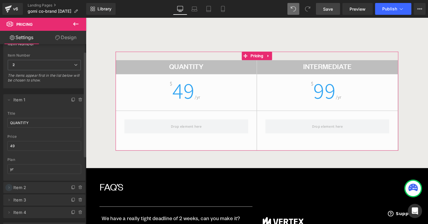
click at [10, 186] on icon at bounding box center [9, 188] width 5 height 5
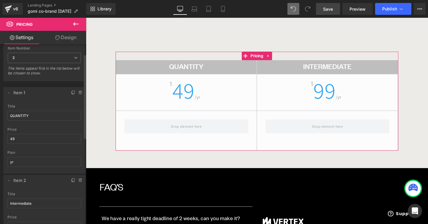
scroll to position [21, 0]
click at [47, 200] on input "Intermediate" at bounding box center [44, 202] width 74 height 10
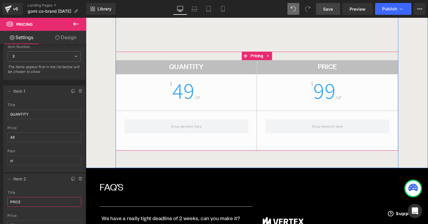
type input "PRICE"
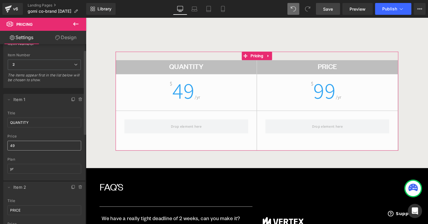
scroll to position [0, 0]
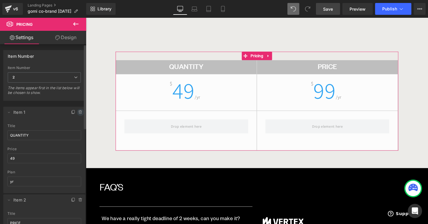
click at [80, 112] on span at bounding box center [80, 112] width 7 height 7
click at [76, 112] on button "Delete" at bounding box center [74, 113] width 19 height 8
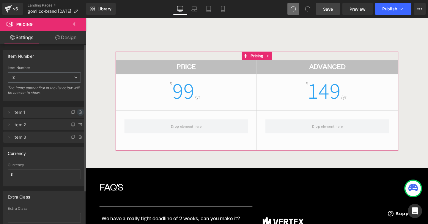
click at [78, 112] on icon at bounding box center [80, 112] width 5 height 5
click at [77, 112] on button "Delete" at bounding box center [74, 113] width 19 height 8
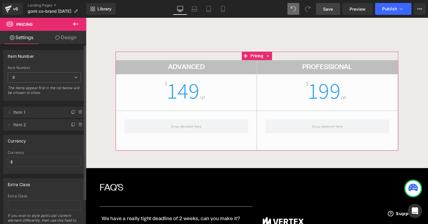
click at [78, 112] on icon at bounding box center [80, 112] width 5 height 5
click at [77, 112] on button "Delete" at bounding box center [74, 113] width 19 height 8
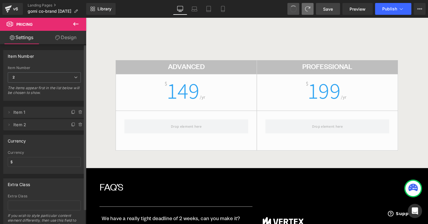
click at [294, 7] on span at bounding box center [293, 9] width 10 height 10
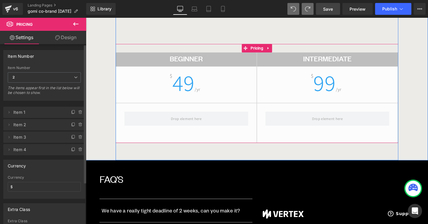
scroll to position [838, 0]
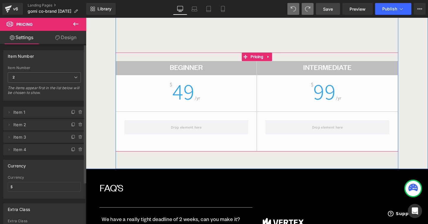
click at [194, 99] on span "49" at bounding box center [187, 95] width 23 height 31
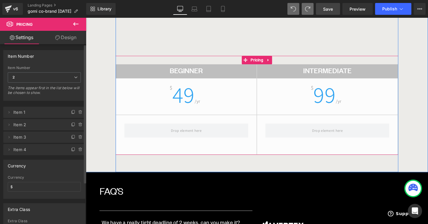
scroll to position [826, 0]
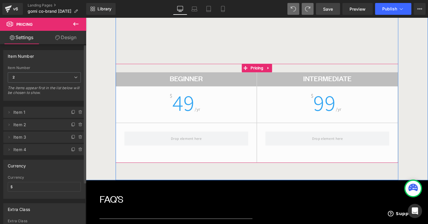
click at [197, 113] on span "49" at bounding box center [187, 106] width 23 height 31
drag, startPoint x: 192, startPoint y: 112, endPoint x: 182, endPoint y: 112, distance: 9.8
click at [191, 112] on span "49" at bounding box center [187, 106] width 23 height 31
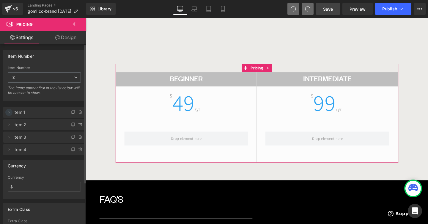
click at [8, 112] on icon at bounding box center [9, 112] width 5 height 5
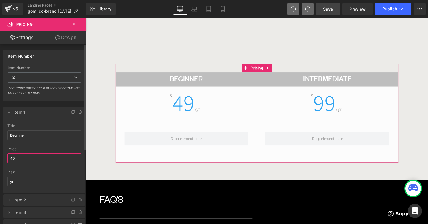
click at [29, 160] on input "49" at bounding box center [44, 159] width 74 height 10
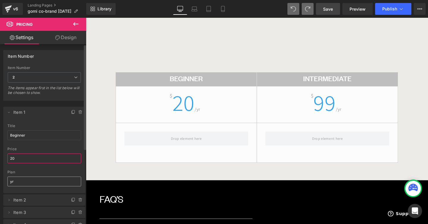
type input "20"
click at [24, 183] on input "yr" at bounding box center [44, 182] width 74 height 10
type input "y"
click at [35, 138] on input "Beginner" at bounding box center [44, 136] width 74 height 10
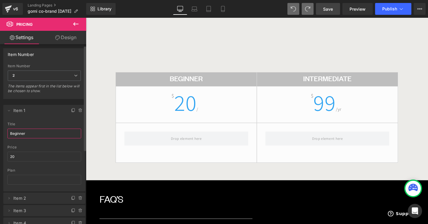
scroll to position [2, 0]
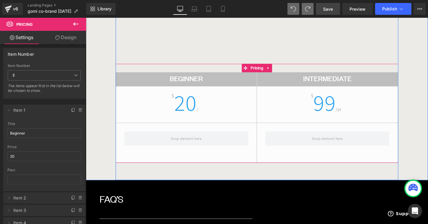
click at [202, 115] on span "/" at bounding box center [203, 114] width 2 height 6
click at [204, 115] on div "$ 20 /" at bounding box center [191, 112] width 148 height 34
click at [179, 102] on span "20" at bounding box center [189, 106] width 23 height 31
click at [177, 100] on span "$" at bounding box center [177, 100] width 3 height 10
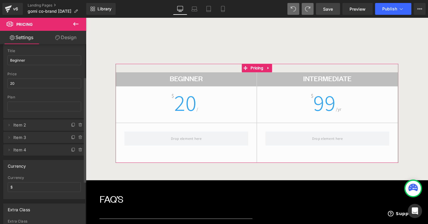
scroll to position [77, 0]
click at [35, 183] on input "$" at bounding box center [44, 185] width 73 height 10
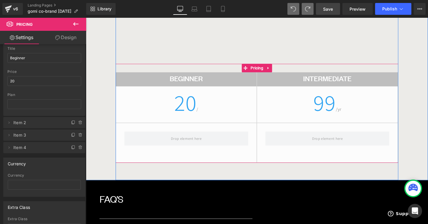
click at [208, 112] on div "20 /" at bounding box center [191, 112] width 148 height 34
click at [202, 114] on span "/" at bounding box center [203, 114] width 2 height 6
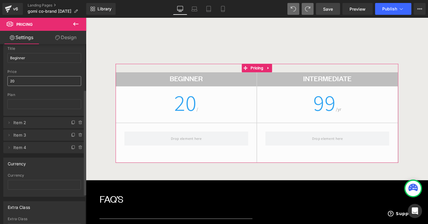
click at [42, 83] on input "20" at bounding box center [44, 81] width 74 height 10
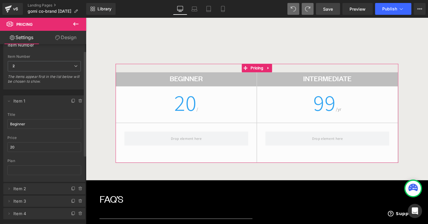
scroll to position [0, 0]
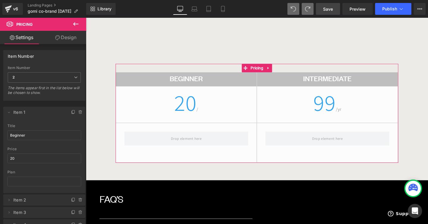
drag, startPoint x: 60, startPoint y: 41, endPoint x: 50, endPoint y: 40, distance: 10.1
click at [60, 41] on link "Design" at bounding box center [65, 37] width 43 height 13
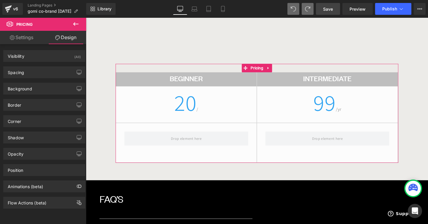
click at [18, 36] on link "Settings" at bounding box center [21, 37] width 43 height 13
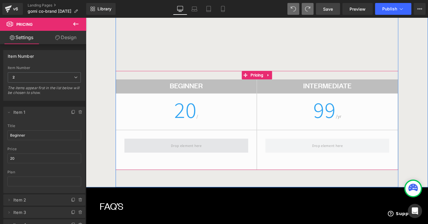
scroll to position [818, 0]
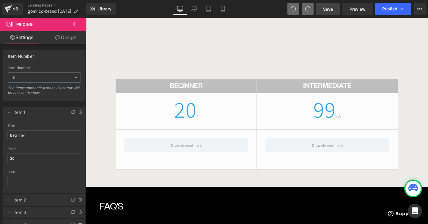
click at [78, 26] on icon at bounding box center [75, 23] width 7 height 7
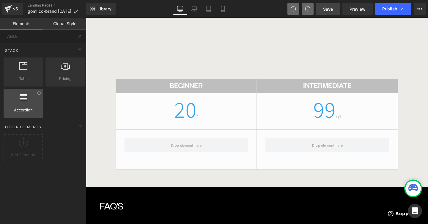
click at [27, 107] on span "Accordion" at bounding box center [23, 110] width 36 height 6
click at [12, 145] on div at bounding box center [23, 145] width 37 height 13
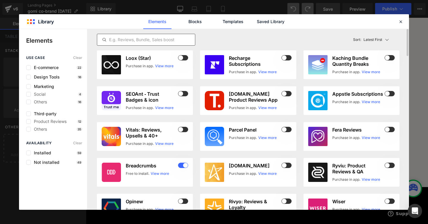
click at [151, 40] on input "text" at bounding box center [146, 39] width 98 height 7
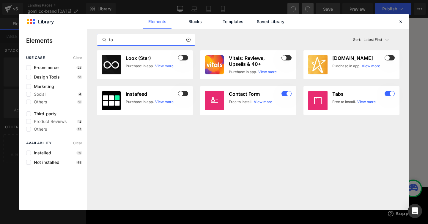
type input "t"
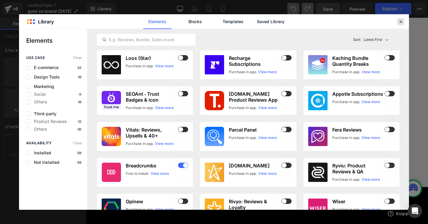
click at [401, 20] on icon at bounding box center [400, 21] width 5 height 5
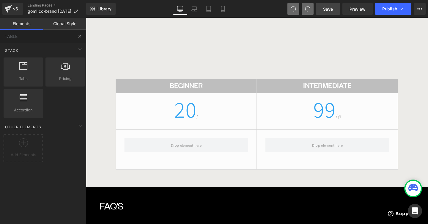
click at [74, 34] on button at bounding box center [79, 36] width 13 height 13
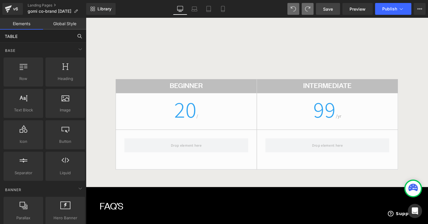
click at [63, 37] on input "TABLE" at bounding box center [36, 36] width 73 height 13
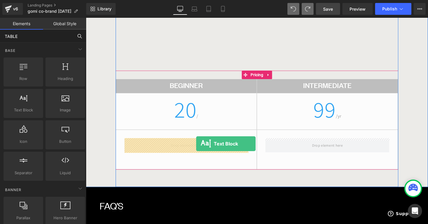
drag, startPoint x: 97, startPoint y: 127, endPoint x: 202, endPoint y: 151, distance: 107.0
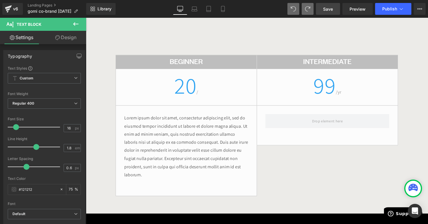
scroll to position [898, 0]
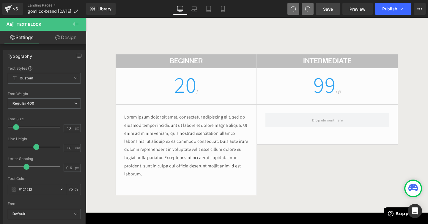
click at [76, 25] on icon at bounding box center [75, 23] width 7 height 7
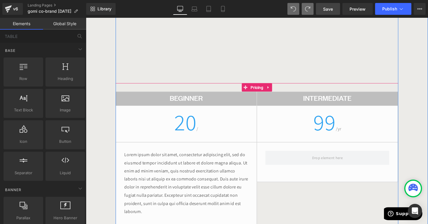
scroll to position [851, 0]
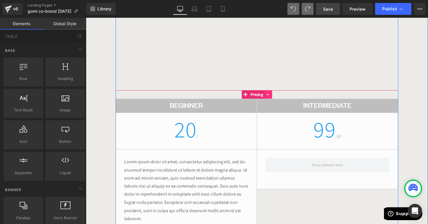
click at [279, 101] on icon at bounding box center [278, 98] width 4 height 4
click at [282, 99] on icon at bounding box center [281, 98] width 4 height 4
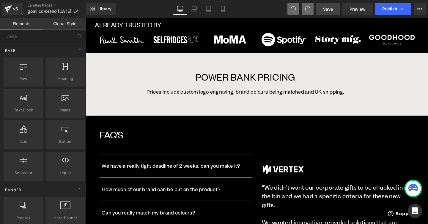
scroll to position [686, 0]
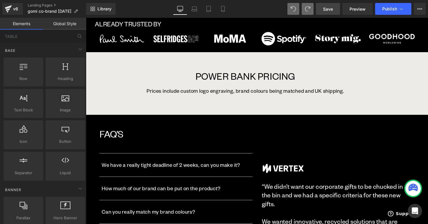
click at [274, 110] on div "POWER BANK PRICING Text Block Prices include custom logo engraving, brand colou…" at bounding box center [265, 87] width 297 height 66
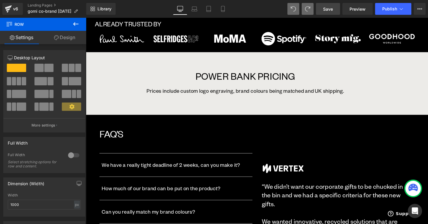
click at [73, 26] on icon at bounding box center [75, 23] width 7 height 7
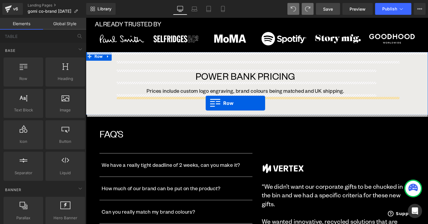
drag, startPoint x: 111, startPoint y: 89, endPoint x: 212, endPoint y: 108, distance: 102.4
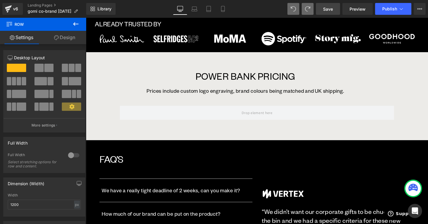
click at [79, 26] on icon at bounding box center [75, 23] width 7 height 7
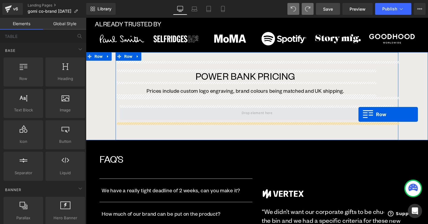
drag, startPoint x: 120, startPoint y: 95, endPoint x: 372, endPoint y: 120, distance: 253.0
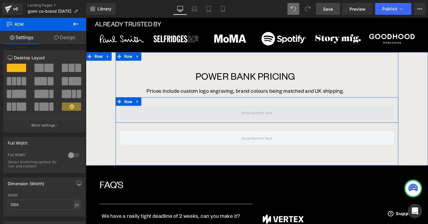
click at [337, 122] on span at bounding box center [265, 117] width 288 height 15
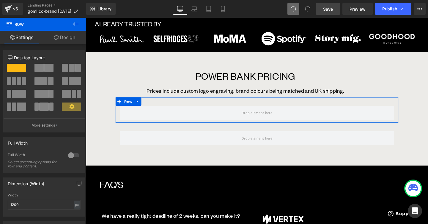
click at [70, 40] on link "Design" at bounding box center [64, 37] width 43 height 13
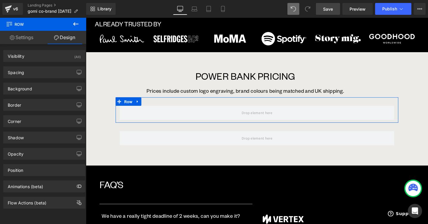
click at [33, 37] on link "Settings" at bounding box center [21, 37] width 43 height 13
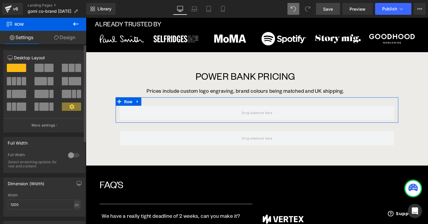
click at [47, 68] on span at bounding box center [48, 68] width 9 height 8
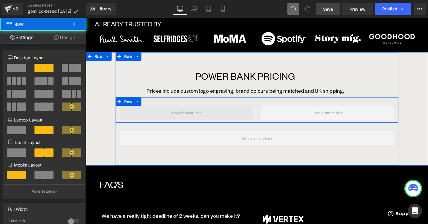
click at [229, 122] on span at bounding box center [191, 117] width 140 height 15
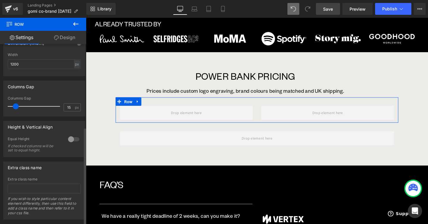
scroll to position [220, 0]
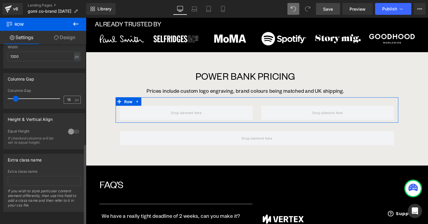
click at [68, 96] on input "15" at bounding box center [69, 99] width 10 height 7
click at [68, 96] on input "16" at bounding box center [69, 99] width 10 height 7
click at [68, 96] on input "15" at bounding box center [69, 99] width 10 height 7
click at [67, 96] on input "12" at bounding box center [69, 99] width 10 height 7
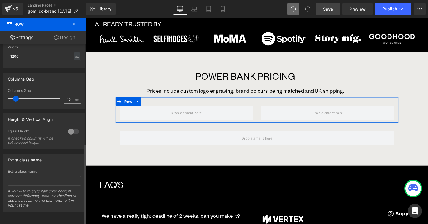
click at [67, 96] on input "12" at bounding box center [69, 99] width 10 height 7
type input "0"
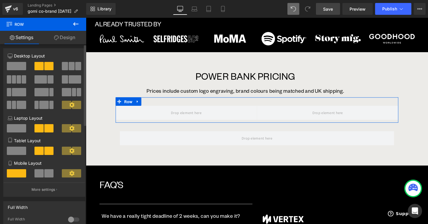
scroll to position [0, 0]
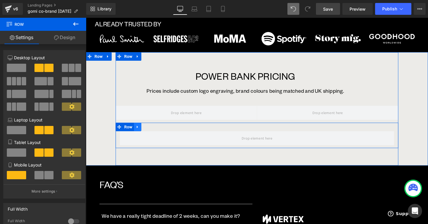
click at [138, 133] on link at bounding box center [140, 132] width 8 height 9
click at [156, 132] on icon at bounding box center [156, 133] width 4 height 4
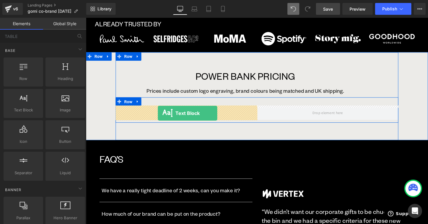
drag, startPoint x: 110, startPoint y: 123, endPoint x: 161, endPoint y: 118, distance: 51.9
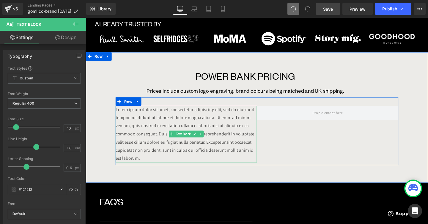
click at [162, 120] on p "Lorem ipsum dolor sit amet, consectetur adipiscing elit, sed do eiusmod tempor …" at bounding box center [191, 140] width 148 height 60
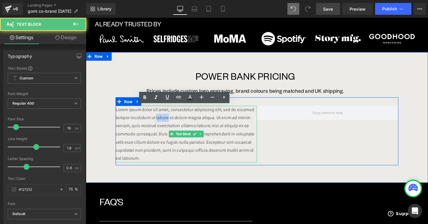
click at [162, 120] on p "Lorem ipsum dolor sit amet, consectetur adipiscing elit, sed do eiusmod tempor …" at bounding box center [191, 140] width 148 height 60
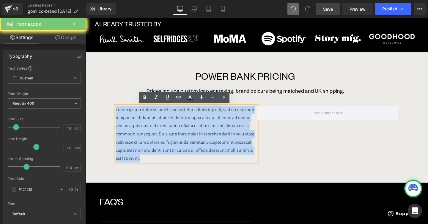
click at [162, 120] on p "Lorem ipsum dolor sit amet, consectetur adipiscing elit, sed do eiusmod tempor …" at bounding box center [191, 140] width 148 height 60
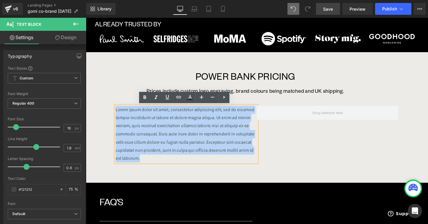
scroll to position [686, 0]
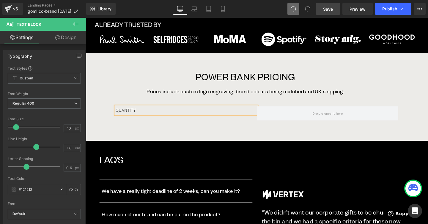
click at [222, 124] on div "QUANTITY Text Block Row" at bounding box center [265, 115] width 297 height 27
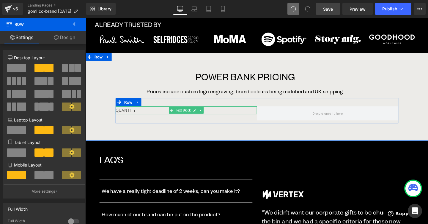
click at [137, 115] on p "QUANTITY" at bounding box center [191, 115] width 148 height 9
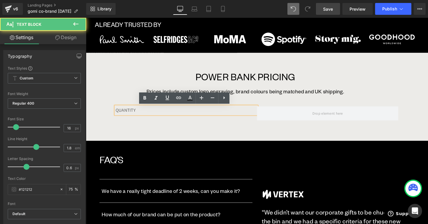
click at [137, 115] on p "QUANTITY" at bounding box center [191, 115] width 148 height 9
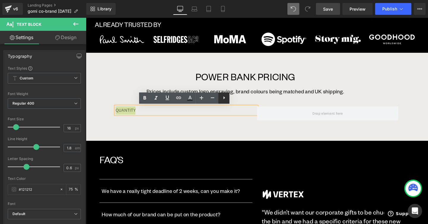
click at [222, 100] on icon at bounding box center [223, 97] width 7 height 7
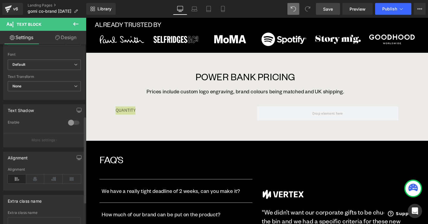
scroll to position [151, 0]
click at [39, 178] on icon at bounding box center [35, 178] width 18 height 9
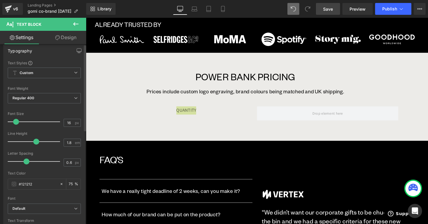
scroll to position [0, 0]
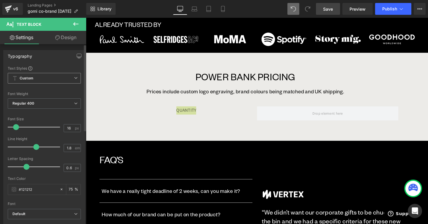
click at [60, 77] on span "Custom Setup Global Style" at bounding box center [44, 78] width 73 height 11
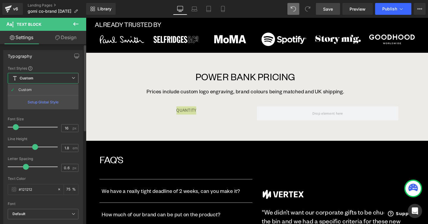
click at [60, 77] on span "Custom Setup Global Style" at bounding box center [43, 78] width 71 height 11
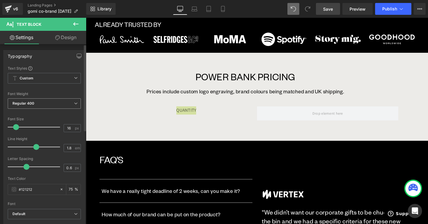
click at [62, 103] on span "Regular 400" at bounding box center [44, 104] width 73 height 10
click at [62, 97] on div "Font Weight Regular 400 Thin 100 Semi Thin 200 Light 300 Regular 400 Medium 500…" at bounding box center [44, 104] width 73 height 24
click at [64, 79] on span "Custom Setup Global Style" at bounding box center [44, 78] width 73 height 11
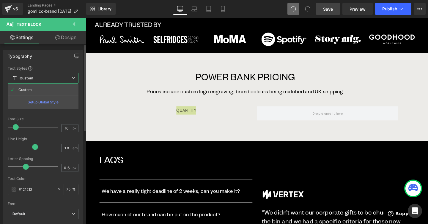
click at [64, 79] on span "Custom Setup Global Style" at bounding box center [43, 78] width 71 height 11
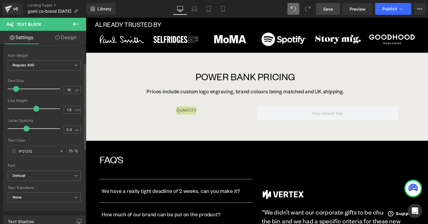
scroll to position [104, 0]
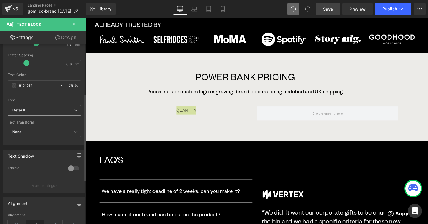
click at [63, 113] on span "Default" at bounding box center [44, 110] width 73 height 10
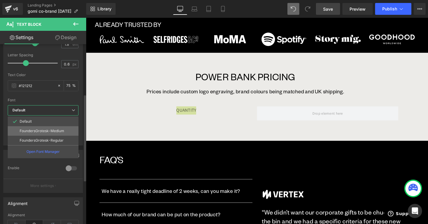
click at [61, 130] on p "FoundersGrotesk-Medium" at bounding box center [42, 131] width 45 height 4
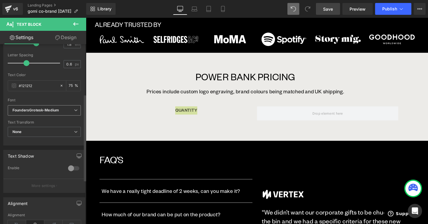
click at [61, 115] on span "FoundersGrotesk-Medium" at bounding box center [44, 110] width 73 height 10
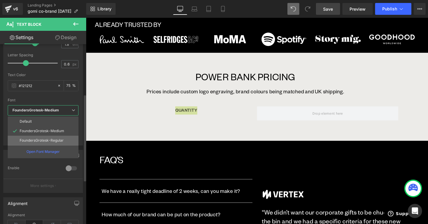
click at [61, 138] on li "FoundersGrotesk-Regular" at bounding box center [43, 141] width 71 height 10
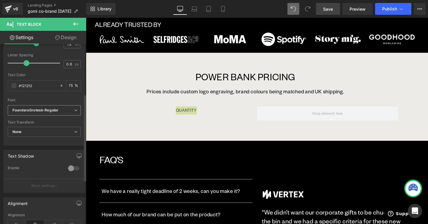
click at [61, 108] on b "FoundersGrotesk-Regular" at bounding box center [42, 110] width 61 height 5
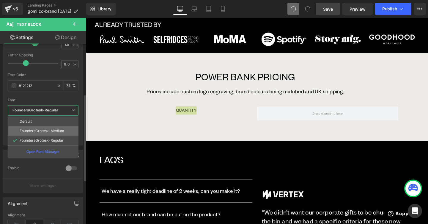
click at [61, 128] on li "FoundersGrotesk-Medium" at bounding box center [43, 131] width 71 height 10
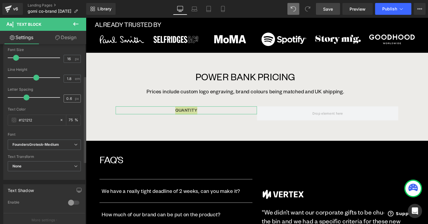
scroll to position [65, 0]
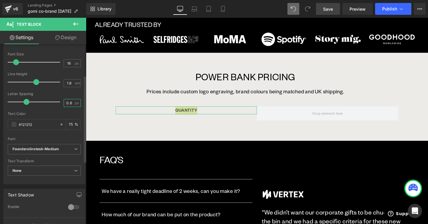
click at [69, 102] on input "0.6" at bounding box center [69, 102] width 10 height 7
type input "0"
click at [60, 93] on div "Letter Spacing" at bounding box center [44, 94] width 73 height 4
click at [65, 86] on input "1.8" at bounding box center [69, 83] width 10 height 7
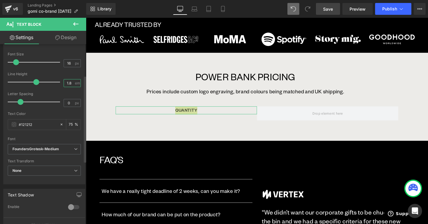
click at [65, 86] on input "1.8" at bounding box center [69, 83] width 10 height 7
click at [23, 63] on div at bounding box center [35, 62] width 49 height 12
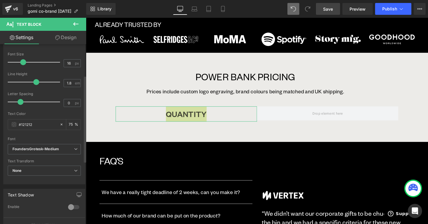
click at [19, 63] on div at bounding box center [35, 62] width 49 height 12
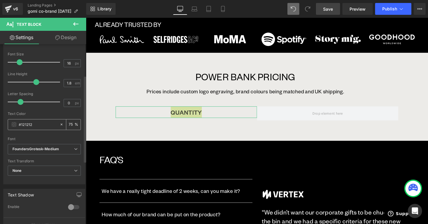
click at [14, 124] on span at bounding box center [14, 124] width 5 height 5
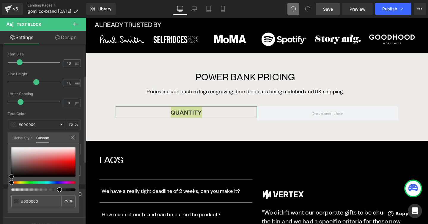
drag, startPoint x: 11, startPoint y: 175, endPoint x: 11, endPoint y: 181, distance: 5.3
click at [11, 181] on div at bounding box center [43, 169] width 64 height 44
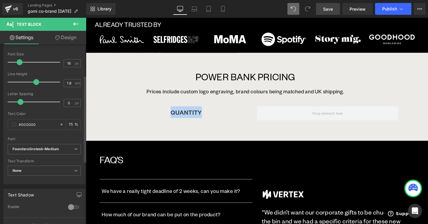
click at [180, 122] on div at bounding box center [265, 126] width 359 height 217
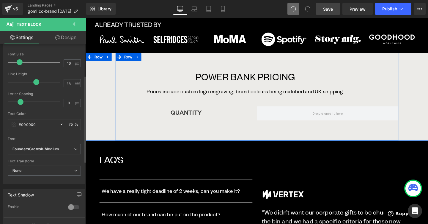
click at [223, 134] on div "POWER BANK PRICING Text Block Prices include custom logo engraving, brand colou…" at bounding box center [265, 101] width 297 height 92
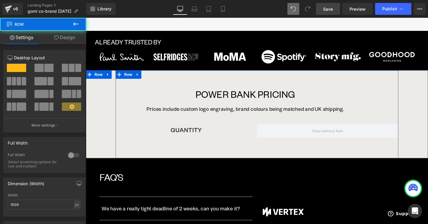
scroll to position [667, 0]
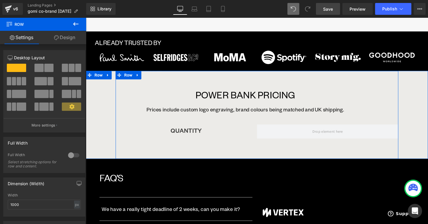
click at [228, 159] on div "POWER BANK PRICING Text Block Prices include custom logo engraving, brand colou…" at bounding box center [265, 120] width 297 height 92
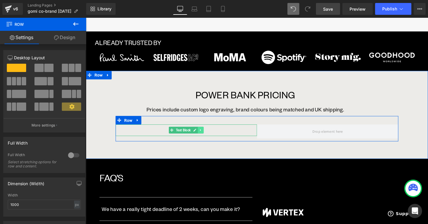
click at [208, 135] on icon at bounding box center [206, 136] width 3 height 4
click at [205, 137] on icon at bounding box center [203, 136] width 3 height 3
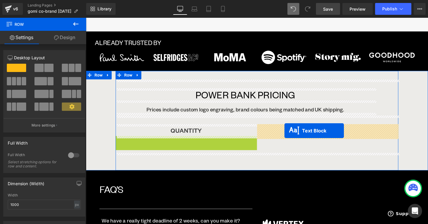
drag, startPoint x: 173, startPoint y: 147, endPoint x: 294, endPoint y: 137, distance: 121.6
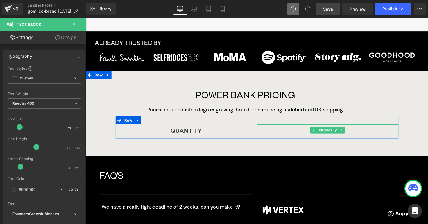
click at [317, 138] on p "QUANTITY" at bounding box center [339, 136] width 148 height 12
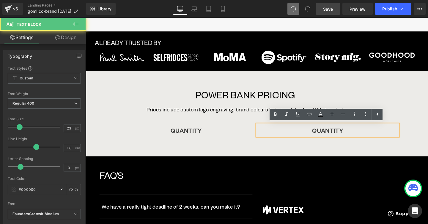
click at [348, 136] on p "QUANTITY" at bounding box center [339, 136] width 148 height 12
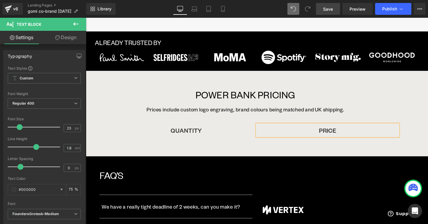
click at [300, 158] on div "POWER BANK PRICING Text Block Prices include custom logo engraving, brand colou…" at bounding box center [265, 119] width 297 height 90
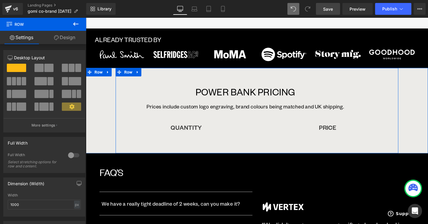
scroll to position [670, 0]
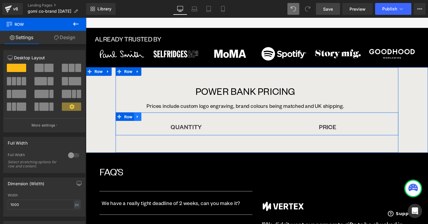
click at [140, 123] on icon at bounding box center [140, 122] width 4 height 4
click at [149, 125] on link at bounding box center [148, 122] width 8 height 9
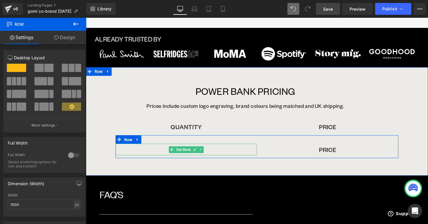
click at [172, 157] on p "QUANTITY" at bounding box center [191, 157] width 148 height 12
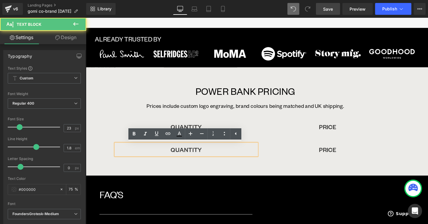
click at [216, 159] on p "QUANTITY" at bounding box center [191, 157] width 148 height 12
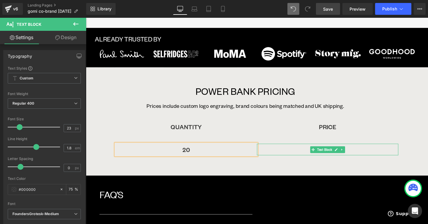
click at [302, 157] on p "PRICE" at bounding box center [339, 157] width 148 height 12
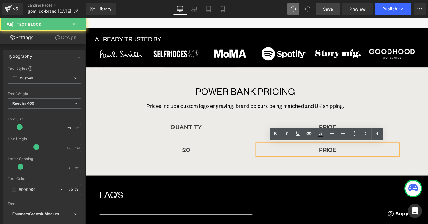
click at [311, 157] on p "PRICE" at bounding box center [339, 157] width 148 height 12
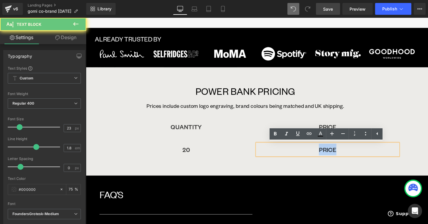
click at [311, 157] on p "PRICE" at bounding box center [339, 157] width 148 height 12
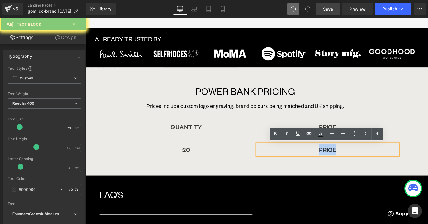
click at [311, 157] on p "PRICE" at bounding box center [339, 157] width 148 height 12
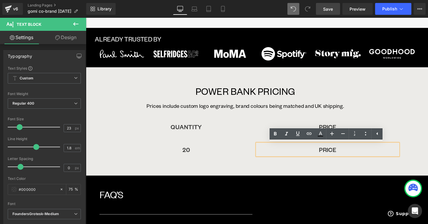
click at [311, 163] on div "PRICE" at bounding box center [339, 157] width 148 height 12
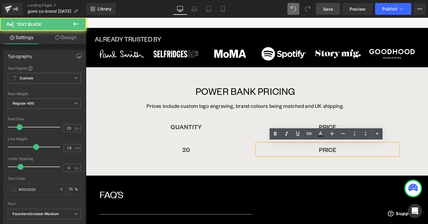
click at [311, 174] on div "POWER BANK PRICING Text Block Prices include custom logo engraving, brand colou…" at bounding box center [265, 127] width 297 height 114
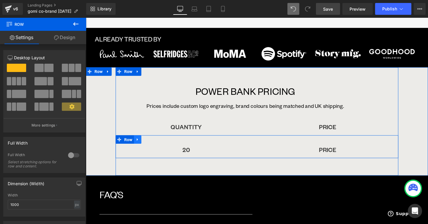
click at [142, 146] on icon at bounding box center [140, 146] width 4 height 4
click at [156, 144] on icon at bounding box center [156, 146] width 4 height 4
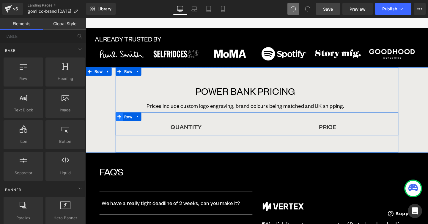
click at [123, 122] on span at bounding box center [121, 122] width 8 height 9
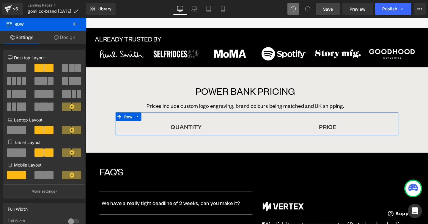
click at [74, 41] on link "Design" at bounding box center [64, 37] width 43 height 13
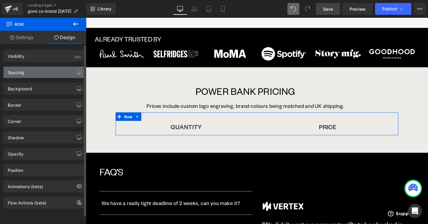
click at [56, 71] on div "Spacing" at bounding box center [44, 72] width 81 height 11
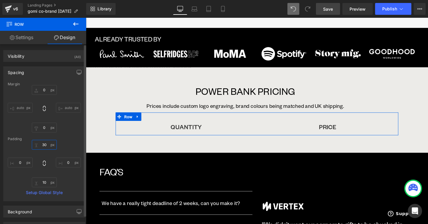
click at [44, 147] on input "30" at bounding box center [44, 145] width 25 height 10
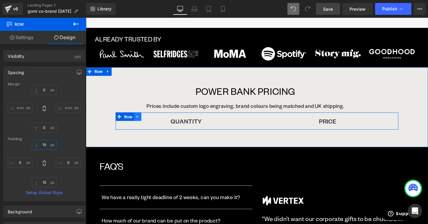
type input "10"
click at [141, 120] on icon at bounding box center [140, 122] width 4 height 4
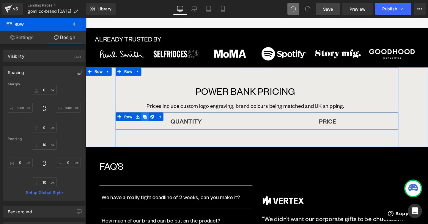
click at [150, 122] on icon at bounding box center [148, 122] width 4 height 4
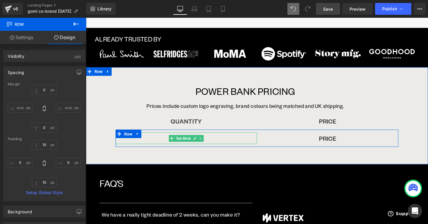
click at [215, 145] on p "QUANTITY" at bounding box center [191, 145] width 148 height 12
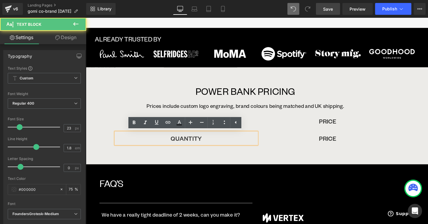
click at [214, 145] on p "QUANTITY" at bounding box center [191, 145] width 148 height 12
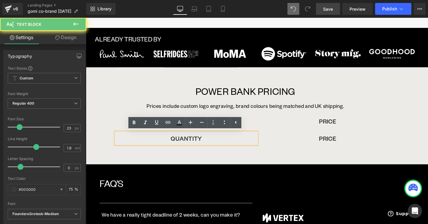
click at [214, 145] on p "QUANTITY" at bounding box center [191, 145] width 148 height 12
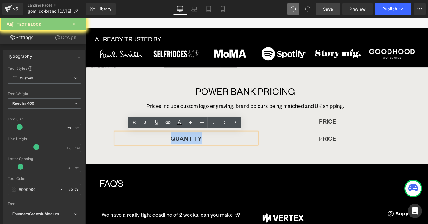
click at [214, 145] on p "QUANTITY" at bounding box center [191, 145] width 148 height 12
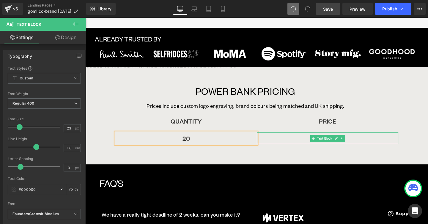
click at [362, 143] on p "PRICE" at bounding box center [339, 145] width 148 height 12
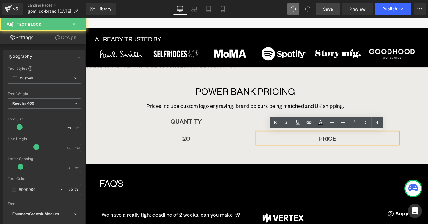
click at [362, 143] on p "PRICE" at bounding box center [339, 145] width 148 height 12
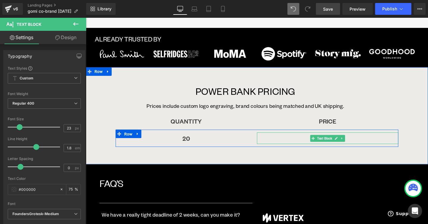
click at [362, 145] on p "PRICE" at bounding box center [339, 145] width 148 height 12
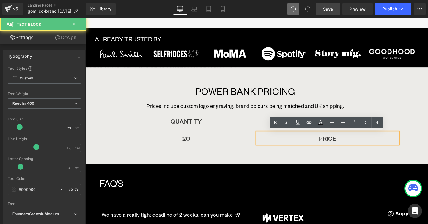
click at [362, 145] on p "PRICE" at bounding box center [339, 145] width 148 height 12
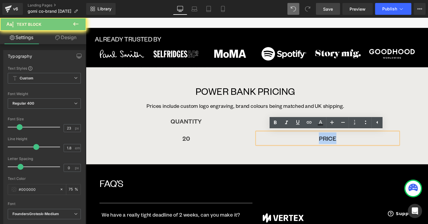
click at [362, 145] on p "PRICE" at bounding box center [339, 145] width 148 height 12
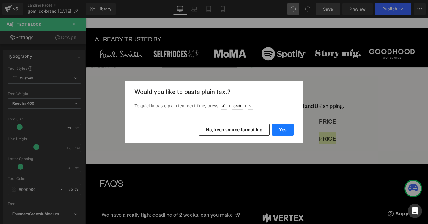
click at [279, 131] on button "Yes" at bounding box center [283, 130] width 22 height 12
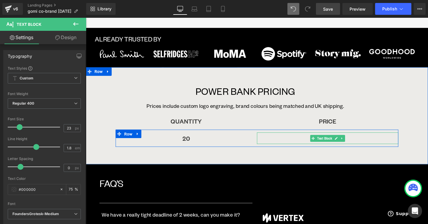
click at [365, 146] on p "£63.00" at bounding box center [339, 145] width 148 height 12
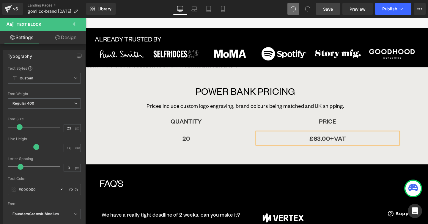
click at [343, 145] on p "£63.00+VAT" at bounding box center [339, 145] width 148 height 12
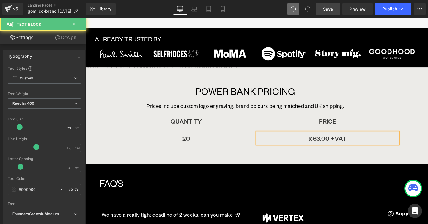
click at [374, 145] on p "£63.00 +VAT" at bounding box center [339, 145] width 148 height 12
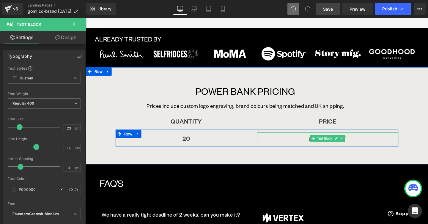
click at [319, 145] on p "£63.00 +VAT" at bounding box center [339, 145] width 148 height 12
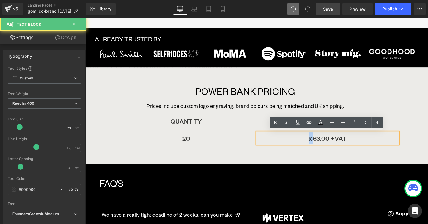
click at [319, 145] on p "£63.00 +VAT" at bounding box center [339, 145] width 148 height 12
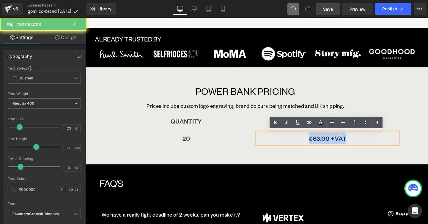
click at [319, 145] on p "£63.00 +VAT" at bounding box center [339, 145] width 148 height 12
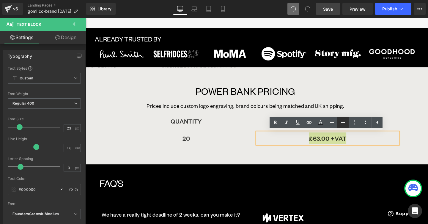
click at [343, 125] on icon at bounding box center [342, 122] width 7 height 7
click at [330, 125] on icon at bounding box center [331, 122] width 7 height 7
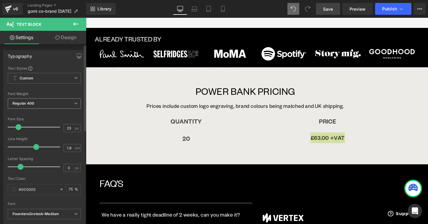
click at [74, 103] on icon at bounding box center [76, 104] width 4 height 4
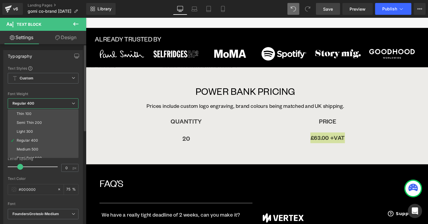
click at [73, 103] on icon at bounding box center [74, 104] width 4 height 4
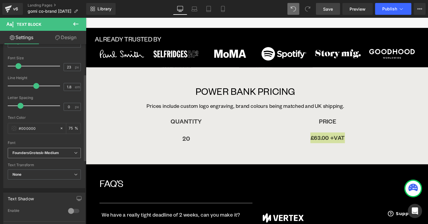
scroll to position [62, 0]
click at [66, 158] on div "FoundersGrotesk-Medium Default FoundersGrotesk-Medium FoundersGrotesk-Regular O…" at bounding box center [44, 154] width 73 height 14
click at [65, 156] on span "FoundersGrotesk-Medium" at bounding box center [44, 152] width 73 height 10
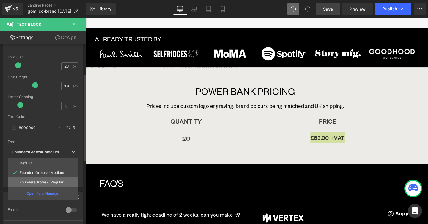
click at [62, 179] on li "FoundersGrotesk-Regular" at bounding box center [43, 183] width 71 height 10
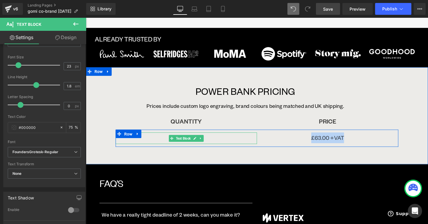
click at [215, 147] on p "20" at bounding box center [191, 145] width 148 height 12
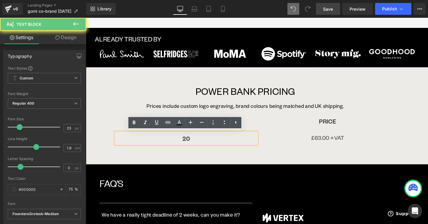
click at [215, 147] on p "20" at bounding box center [191, 145] width 148 height 12
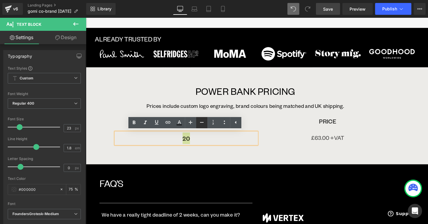
click at [203, 126] on link at bounding box center [201, 122] width 11 height 11
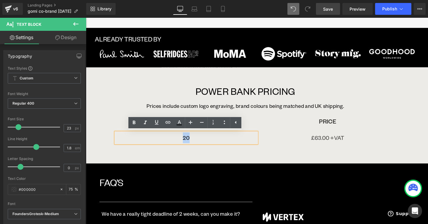
click at [369, 145] on p "£63.00 +VAT" at bounding box center [339, 144] width 148 height 11
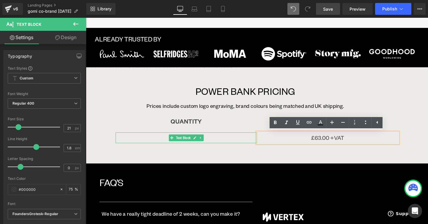
click at [244, 145] on p "20" at bounding box center [191, 144] width 148 height 11
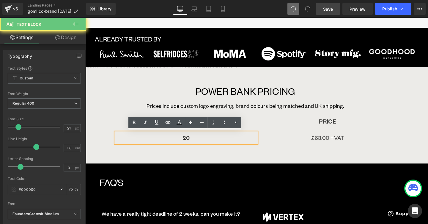
click at [244, 145] on p "20" at bounding box center [191, 144] width 148 height 11
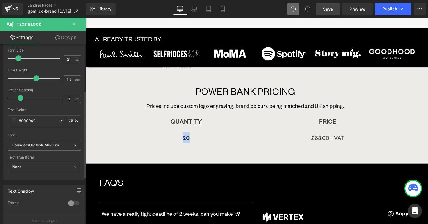
scroll to position [102, 0]
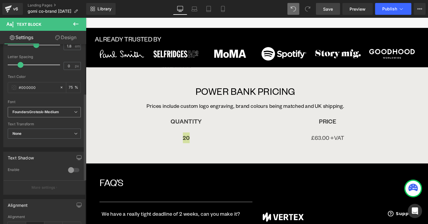
click at [56, 115] on icon "FoundersGrotesk-Medium" at bounding box center [35, 112] width 46 height 5
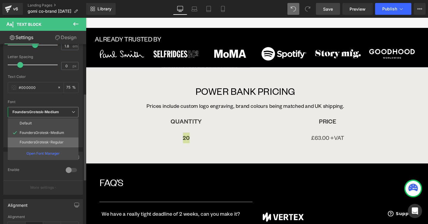
click at [57, 140] on li "FoundersGrotesk-Regular" at bounding box center [43, 143] width 71 height 10
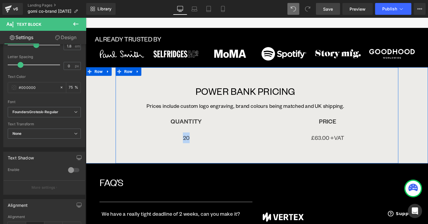
click at [252, 159] on div "POWER BANK PRICING Text Block Prices include custom logo engraving, brand colou…" at bounding box center [265, 120] width 297 height 101
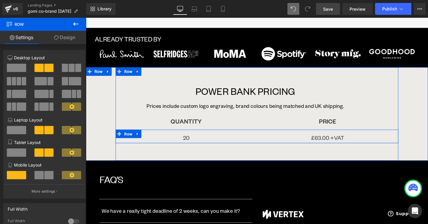
drag, startPoint x: 249, startPoint y: 151, endPoint x: 250, endPoint y: 148, distance: 3.0
click at [250, 148] on div "20 Text Block £63.00 +VAT Text Block Row" at bounding box center [265, 143] width 297 height 14
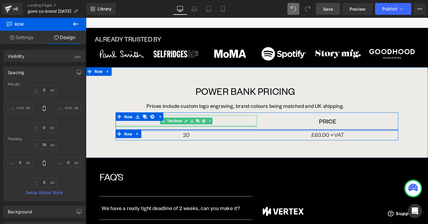
drag, startPoint x: 255, startPoint y: 137, endPoint x: 254, endPoint y: 132, distance: 5.1
click at [254, 132] on div "POWER BANK PRICING Text Block Prices include custom logo engraving, brand colou…" at bounding box center [265, 113] width 297 height 67
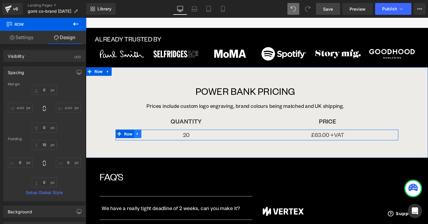
click at [139, 140] on icon at bounding box center [139, 140] width 1 height 3
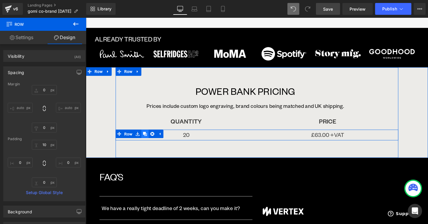
click at [147, 140] on icon at bounding box center [148, 140] width 4 height 4
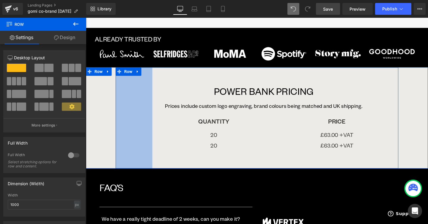
drag, startPoint x: 118, startPoint y: 138, endPoint x: 156, endPoint y: 143, distance: 38.9
click at [156, 143] on div "POWER BANK PRICING Text Block Prices include custom logo engraving, brand colou…" at bounding box center [265, 123] width 297 height 106
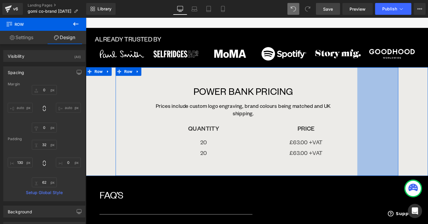
drag, startPoint x: 413, startPoint y: 127, endPoint x: 370, endPoint y: 140, distance: 45.0
click at [370, 140] on div "POWER BANK PRICING Text Block Prices include custom logo engraving, brand colou…" at bounding box center [265, 127] width 297 height 114
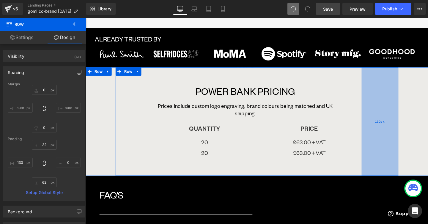
drag, startPoint x: 384, startPoint y: 119, endPoint x: 388, endPoint y: 121, distance: 4.8
click at [388, 121] on div "130px" at bounding box center [394, 127] width 39 height 114
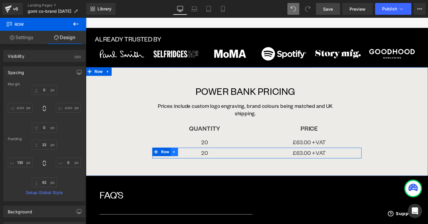
click at [179, 159] on icon at bounding box center [179, 159] width 4 height 4
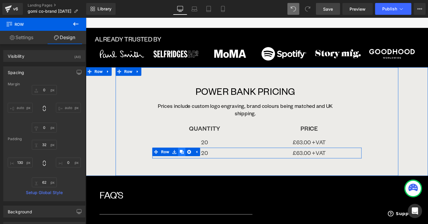
click at [186, 159] on icon at bounding box center [186, 159] width 4 height 4
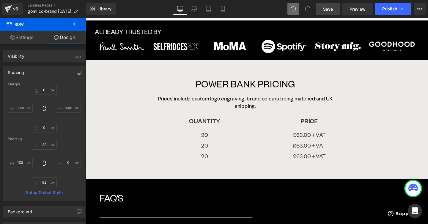
scroll to position [679, 0]
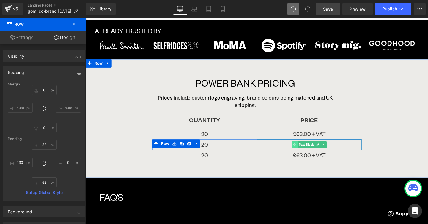
click at [302, 151] on span at bounding box center [305, 151] width 6 height 7
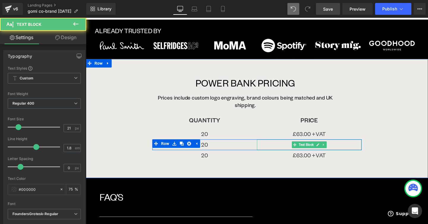
click at [297, 151] on p "£63.00 +VAT" at bounding box center [320, 151] width 110 height 11
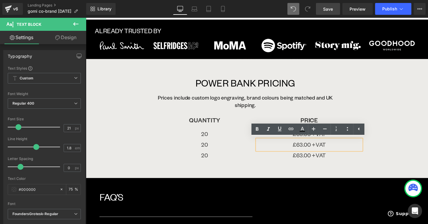
click at [308, 150] on p "£63.00 +VAT" at bounding box center [320, 151] width 110 height 11
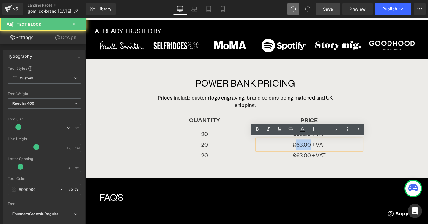
click at [308, 150] on p "£63.00 +VAT" at bounding box center [320, 151] width 110 height 11
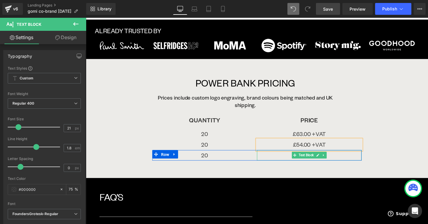
click at [300, 160] on p "£63.00 +VAT" at bounding box center [320, 162] width 110 height 11
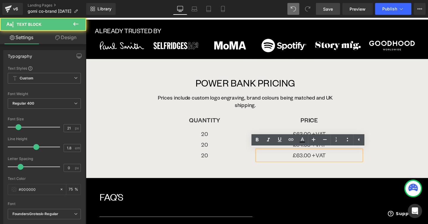
click at [297, 162] on p "£63.00 +VAT" at bounding box center [320, 162] width 110 height 11
click at [311, 164] on p "£63.00 +VAT" at bounding box center [320, 162] width 110 height 11
click at [313, 164] on p "£63.00 +VAT" at bounding box center [320, 162] width 110 height 11
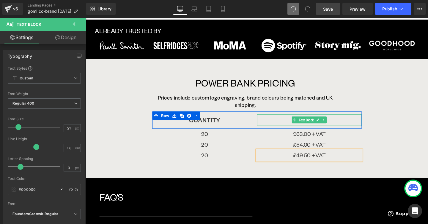
click at [348, 123] on p "PRICE" at bounding box center [320, 125] width 110 height 12
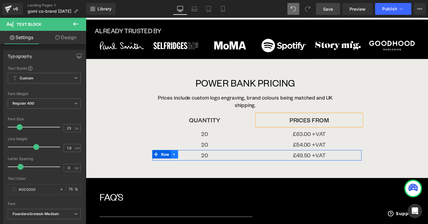
click at [181, 161] on icon at bounding box center [179, 161] width 4 height 4
click at [186, 161] on icon at bounding box center [186, 161] width 4 height 4
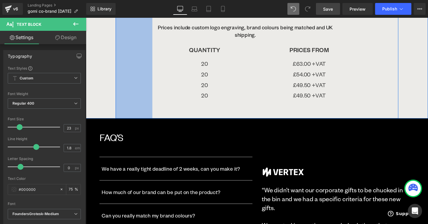
scroll to position [749, 0]
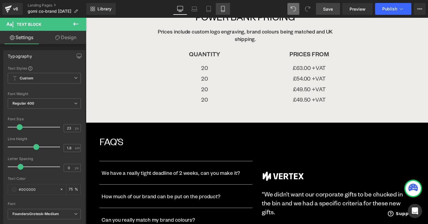
click at [226, 5] on link "Mobile" at bounding box center [223, 9] width 14 height 12
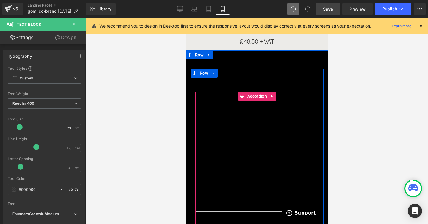
scroll to position [1059, 0]
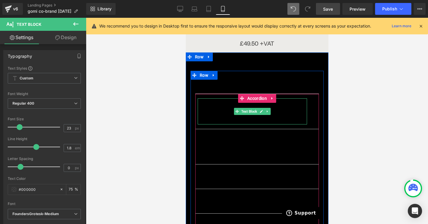
click at [225, 101] on p "We have a really tight deadline of 2 weeks, can you make it?" at bounding box center [251, 111] width 109 height 21
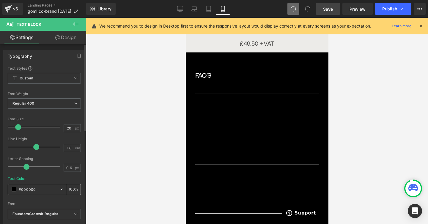
click at [14, 188] on span at bounding box center [14, 189] width 5 height 5
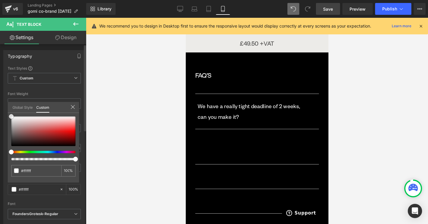
drag, startPoint x: 14, startPoint y: 128, endPoint x: 4, endPoint y: 102, distance: 27.4
click at [4, 102] on div "Typography Text Styles Custom Custom Setup Global Style Custom Setup Global Sty…" at bounding box center [44, 148] width 89 height 204
click at [215, 135] on body "Skip to content Your cart is empty CLOSE Continue shopping Cart (0) Loading... …" at bounding box center [256, 19] width 143 height 2121
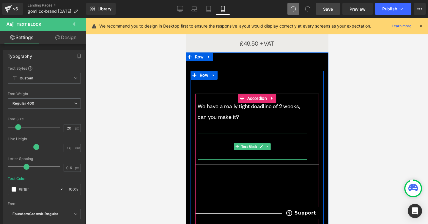
click at [215, 136] on p "How much of our brand can be put on the product?" at bounding box center [251, 146] width 109 height 21
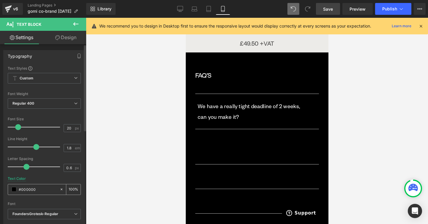
click at [14, 189] on span at bounding box center [14, 189] width 5 height 5
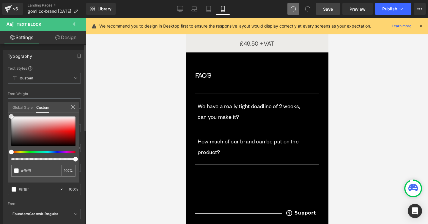
drag, startPoint x: 22, startPoint y: 136, endPoint x: 4, endPoint y: 110, distance: 31.9
click at [4, 110] on div "Typography Text Styles Custom Custom Setup Global Style Custom Setup Global Sty…" at bounding box center [44, 148] width 89 height 204
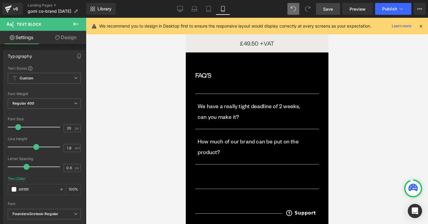
click at [203, 178] on body "Skip to content Your cart is empty CLOSE Continue shopping Cart (0) Loading... …" at bounding box center [256, 19] width 143 height 2121
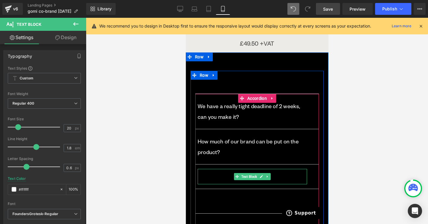
click at [215, 172] on p "Can you really match my brand colours?" at bounding box center [251, 177] width 109 height 11
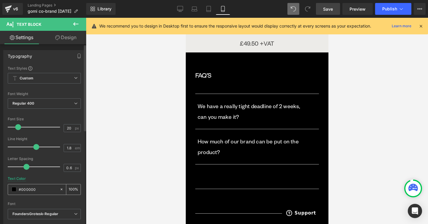
click at [12, 189] on span at bounding box center [14, 189] width 5 height 5
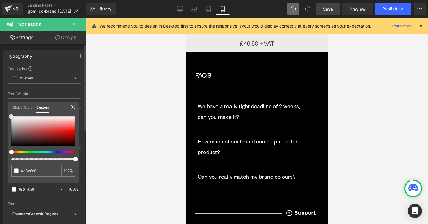
drag, startPoint x: 18, startPoint y: 130, endPoint x: 4, endPoint y: 113, distance: 22.2
click at [4, 113] on div "Typography Text Styles Custom Custom Setup Global Style Custom Setup Global Sty…" at bounding box center [44, 148] width 89 height 204
click at [205, 194] on body "Skip to content Your cart is empty CLOSE Continue shopping Cart (0) Loading... …" at bounding box center [256, 19] width 143 height 2121
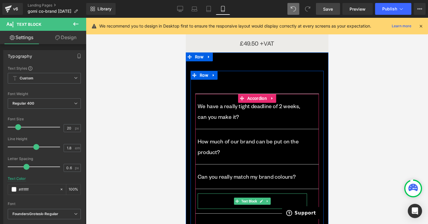
click at [208, 196] on p "Is there a warranty on the products?" at bounding box center [251, 201] width 109 height 11
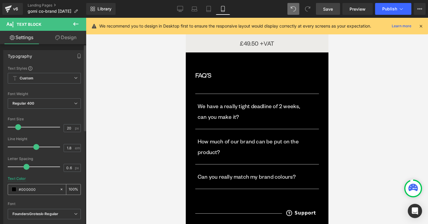
click at [15, 190] on span at bounding box center [14, 189] width 5 height 5
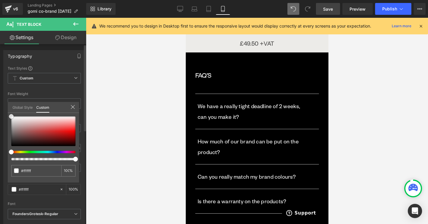
drag, startPoint x: 29, startPoint y: 117, endPoint x: 1, endPoint y: 108, distance: 29.2
click at [1, 108] on div "Typography Text Styles Custom Custom Setup Global Style Custom Setup Global Sty…" at bounding box center [44, 148] width 89 height 204
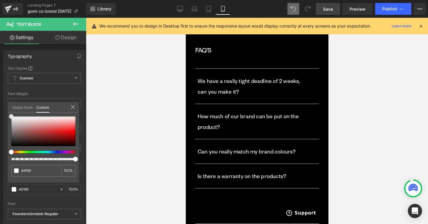
scroll to position [1116, 0]
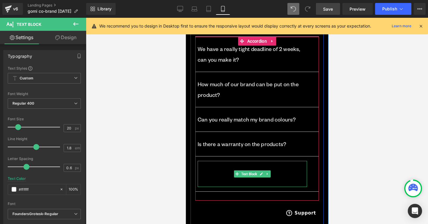
click at [216, 166] on p "Why second-life batteries and are they reliable?" at bounding box center [251, 174] width 109 height 21
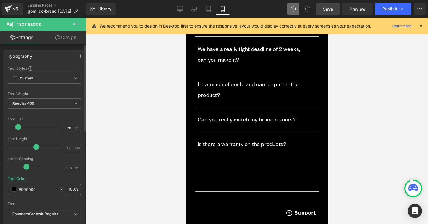
click at [14, 190] on span at bounding box center [14, 189] width 5 height 5
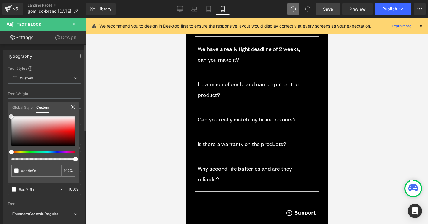
drag, startPoint x: 23, startPoint y: 133, endPoint x: 0, endPoint y: 103, distance: 37.5
click at [0, 103] on div "Typography Text Styles Custom Custom Setup Global Style Custom Setup Global Sty…" at bounding box center [44, 148] width 89 height 204
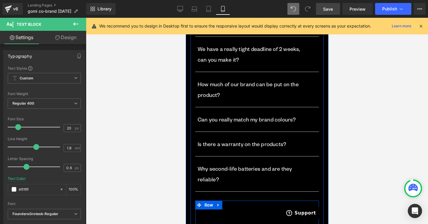
click at [185, 18] on div at bounding box center [185, 18] width 0 height 0
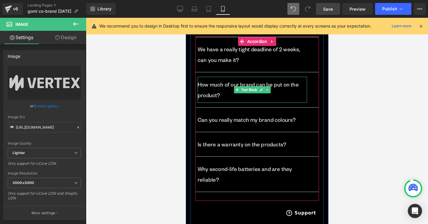
scroll to position [1141, 0]
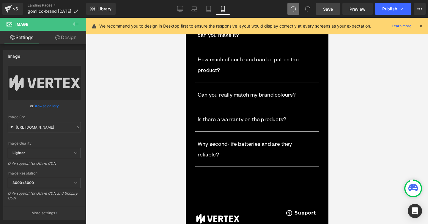
click at [314, 146] on button "button" at bounding box center [312, 149] width 12 height 35
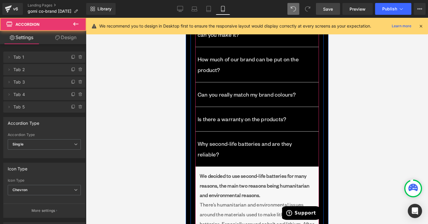
click at [313, 146] on button "button" at bounding box center [312, 149] width 12 height 35
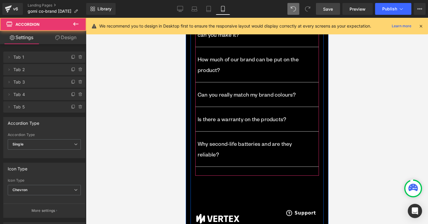
click at [311, 138] on button "button" at bounding box center [312, 149] width 12 height 35
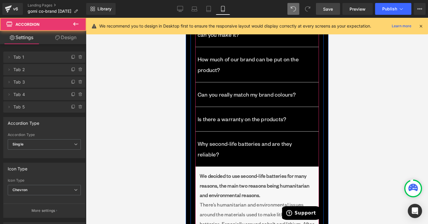
click at [311, 138] on button "button" at bounding box center [312, 149] width 12 height 35
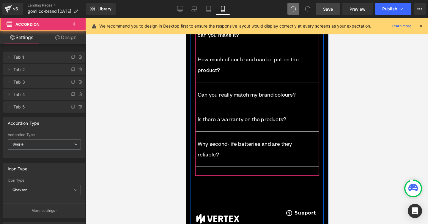
click at [309, 137] on button "button" at bounding box center [312, 149] width 12 height 35
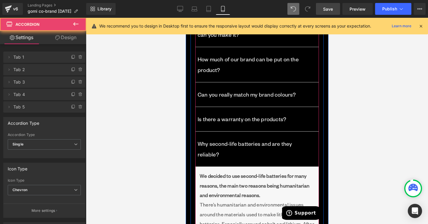
click at [309, 137] on button "button" at bounding box center [312, 149] width 12 height 35
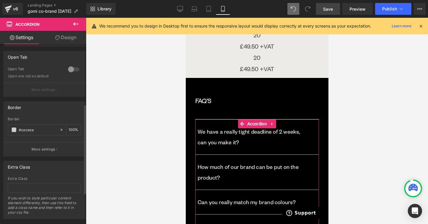
scroll to position [0, 0]
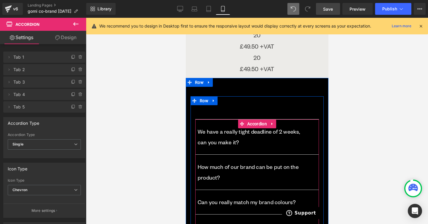
click at [310, 126] on button "button" at bounding box center [312, 137] width 12 height 35
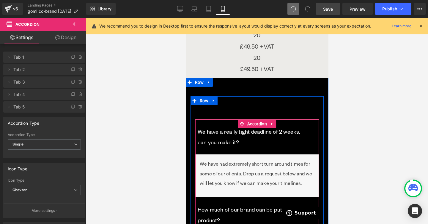
click at [311, 129] on button "button" at bounding box center [312, 137] width 12 height 35
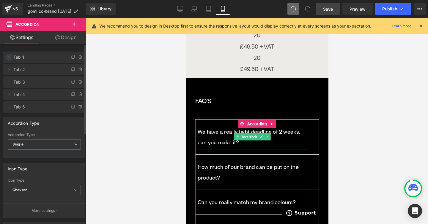
click at [9, 59] on icon at bounding box center [9, 57] width 5 height 5
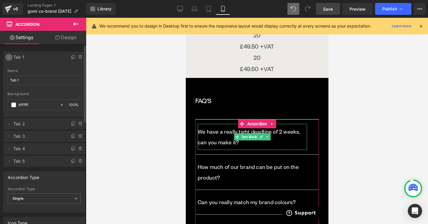
click at [9, 59] on icon at bounding box center [9, 57] width 5 height 5
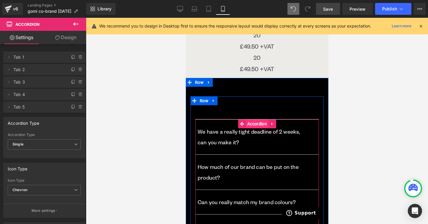
click at [262, 120] on span "Accordion" at bounding box center [256, 124] width 23 height 9
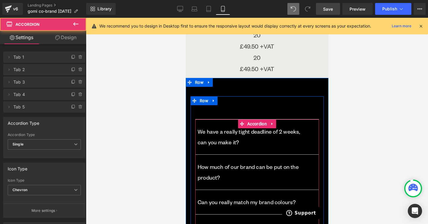
click at [312, 139] on span "button" at bounding box center [312, 139] width 0 height 0
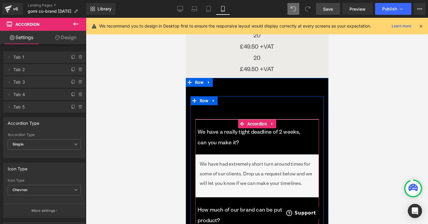
click at [312, 129] on button "button" at bounding box center [312, 137] width 12 height 35
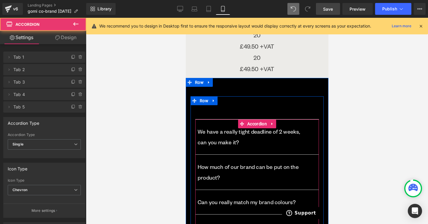
click at [308, 128] on button "button" at bounding box center [312, 137] width 12 height 35
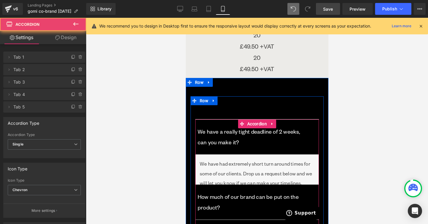
click at [308, 128] on button "button" at bounding box center [312, 137] width 12 height 35
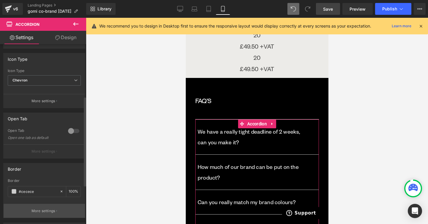
scroll to position [88, 0]
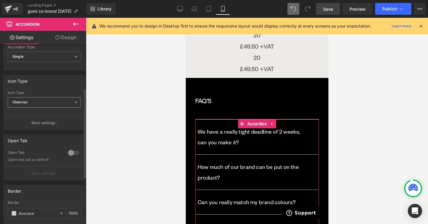
click at [52, 104] on span "Chevron" at bounding box center [44, 102] width 73 height 10
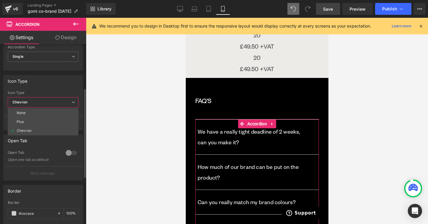
click at [52, 104] on span "Chevron" at bounding box center [43, 102] width 71 height 10
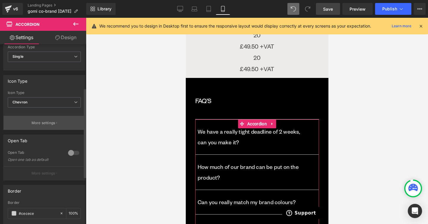
click at [52, 120] on button "More settings" at bounding box center [44, 123] width 81 height 14
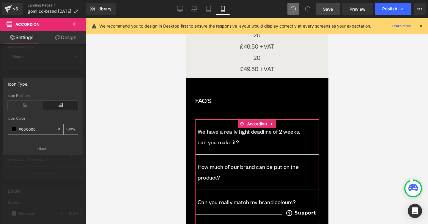
click at [13, 130] on span at bounding box center [14, 129] width 5 height 5
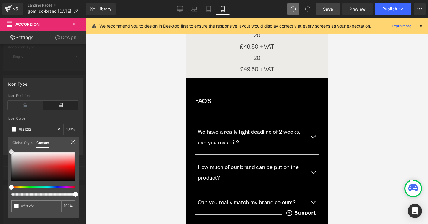
drag, startPoint x: 25, startPoint y: 154, endPoint x: 1, endPoint y: 150, distance: 24.1
click at [1, 150] on div "Icon Type Left Right Icon Position rgba(0, 0, 0, 1) Icon Color #000000 100 % Ba…" at bounding box center [43, 115] width 86 height 82
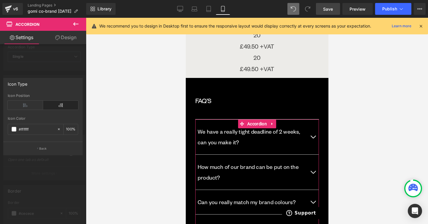
click at [53, 64] on div at bounding box center [43, 123] width 86 height 210
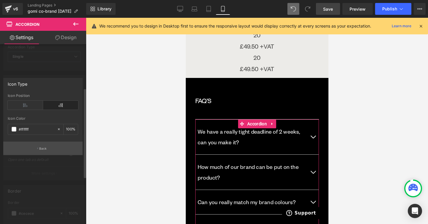
click at [50, 146] on button "Back" at bounding box center [42, 148] width 79 height 13
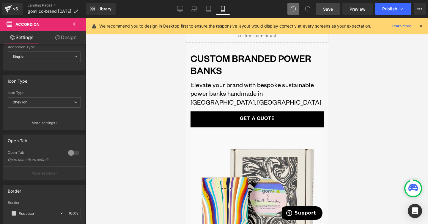
scroll to position [0, 0]
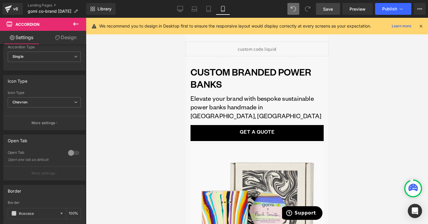
click at [333, 14] on link "Save" at bounding box center [328, 9] width 24 height 12
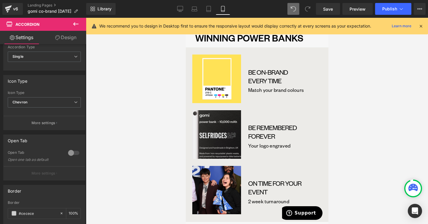
scroll to position [262, 0]
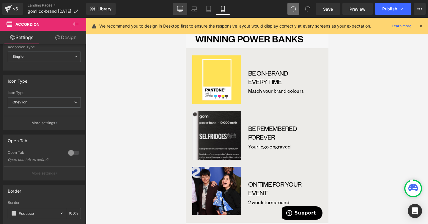
click at [181, 10] on icon at bounding box center [180, 8] width 6 height 4
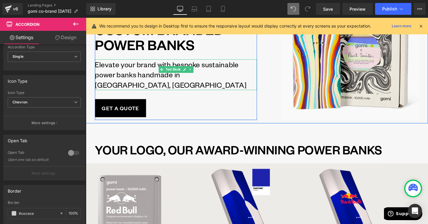
scroll to position [110, 0]
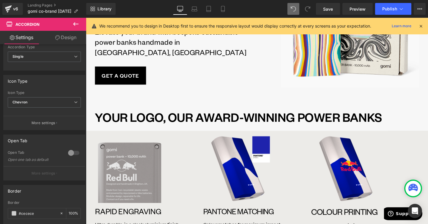
click at [155, 164] on img at bounding box center [132, 176] width 72 height 72
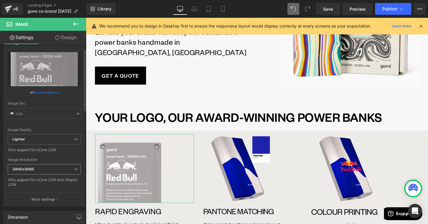
scroll to position [11, 0]
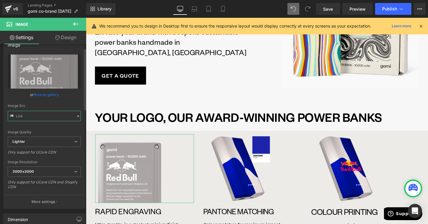
click at [48, 119] on input "text" at bounding box center [44, 116] width 73 height 10
type input "https://ucarecdn.com/0858d947-384e-4dd5-bc02-6be160088642/-/format/auto/-/previ…"
click at [222, 12] on icon at bounding box center [223, 9] width 6 height 6
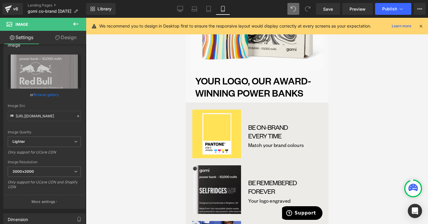
scroll to position [230, 0]
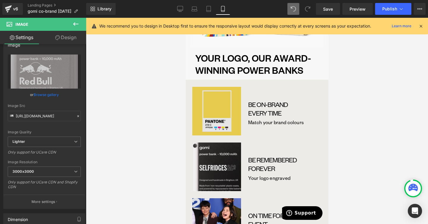
click at [208, 109] on img at bounding box center [217, 111] width 54 height 49
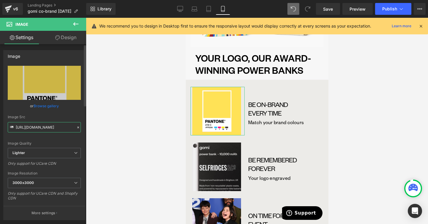
click at [40, 125] on input "https://ucarecdn.com/ce9a0d62-5d9a-481e-81dd-b049f5ea7bf4/-/format/auto/-/previ…" at bounding box center [44, 127] width 73 height 10
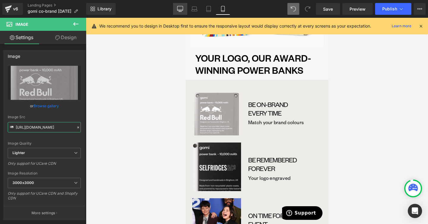
type input "https://ucarecdn.com/0858d947-384e-4dd5-bc02-6be160088642/-/format/auto/-/previ…"
click at [179, 10] on icon at bounding box center [180, 9] width 6 height 6
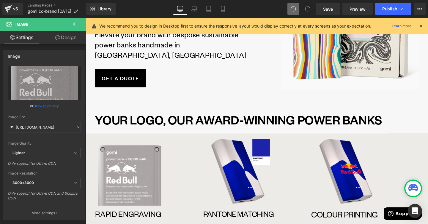
scroll to position [213, 0]
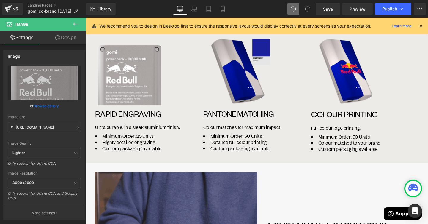
click at [235, 92] on img at bounding box center [245, 74] width 72 height 72
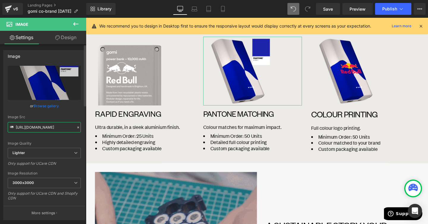
click at [39, 126] on input "https://ucarecdn.com/6f976ec1-4e7d-4a84-82b1-9b588e627270/-/format/auto/-/previ…" at bounding box center [44, 127] width 73 height 10
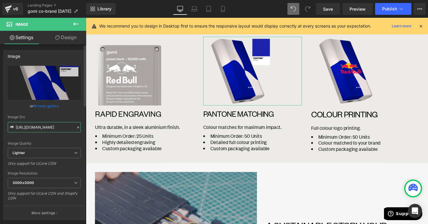
click at [39, 126] on input "https://ucarecdn.com/6f976ec1-4e7d-4a84-82b1-9b588e627270/-/format/auto/-/previ…" at bounding box center [44, 127] width 73 height 10
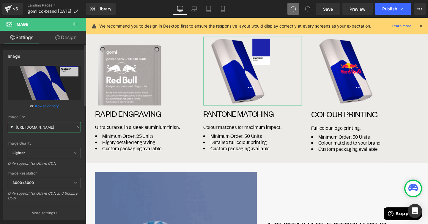
click at [39, 126] on input "https://ucarecdn.com/6f976ec1-4e7d-4a84-82b1-9b588e627270/-/format/auto/-/previ…" at bounding box center [44, 127] width 73 height 10
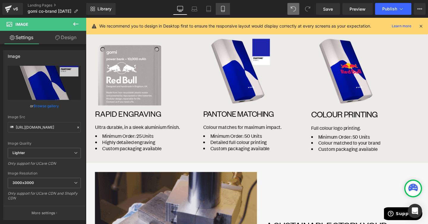
click at [223, 11] on icon at bounding box center [223, 9] width 6 height 6
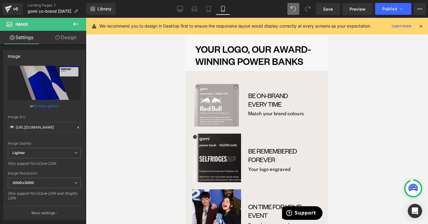
scroll to position [335, 0]
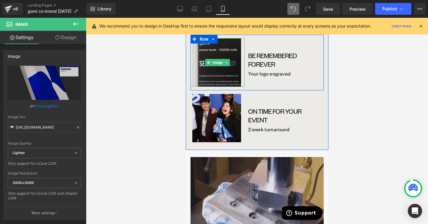
click at [220, 71] on img at bounding box center [217, 62] width 54 height 49
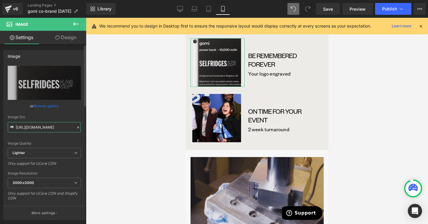
click at [52, 125] on input "https://ucarecdn.com/a2dbf2df-071e-4473-84b4-4adba47d17f3/-/format/auto/-/previ…" at bounding box center [44, 127] width 73 height 10
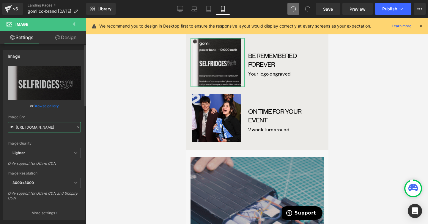
click at [52, 125] on input "https://ucarecdn.com/a2dbf2df-071e-4473-84b4-4adba47d17f3/-/format/auto/-/previ…" at bounding box center [44, 127] width 73 height 10
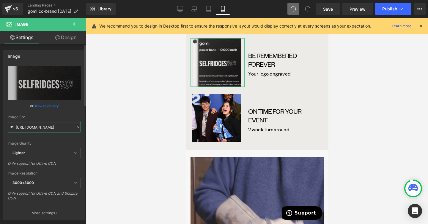
click at [52, 125] on input "https://ucarecdn.com/a2dbf2df-071e-4473-84b4-4adba47d17f3/-/format/auto/-/previ…" at bounding box center [44, 127] width 73 height 10
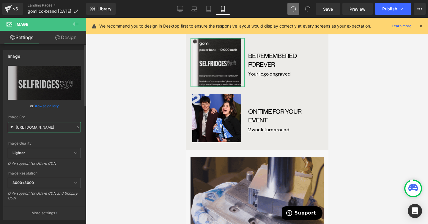
paste input "6f976ec1-4e7d-4a84-82b1-9b588e627270/-/format/auto/-/preview/3000x3000/-/qualit…"
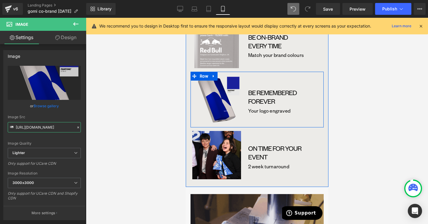
scroll to position [296, 0]
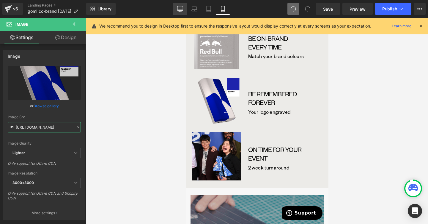
type input "https://ucarecdn.com/6f976ec1-4e7d-4a84-82b1-9b588e627270/-/format/auto/-/previ…"
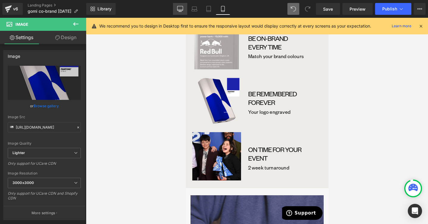
click at [181, 13] on link "Desktop" at bounding box center [180, 9] width 14 height 12
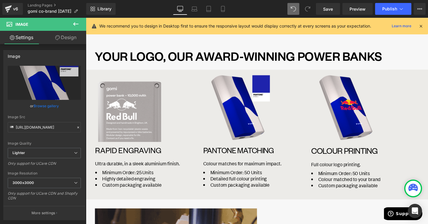
scroll to position [175, 0]
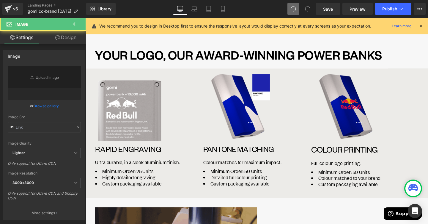
click at [342, 136] on img at bounding box center [358, 111] width 72 height 72
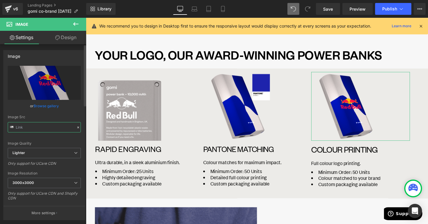
click at [50, 125] on input "text" at bounding box center [44, 127] width 73 height 10
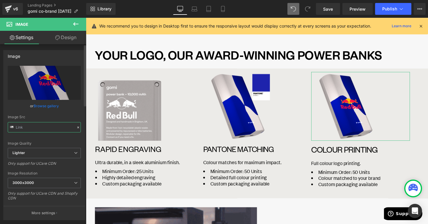
click at [50, 125] on input "text" at bounding box center [44, 127] width 73 height 10
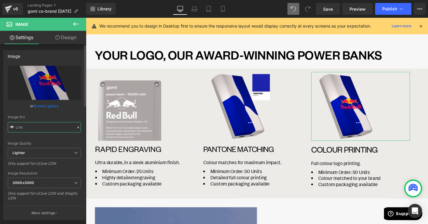
click at [50, 125] on input "text" at bounding box center [44, 127] width 73 height 10
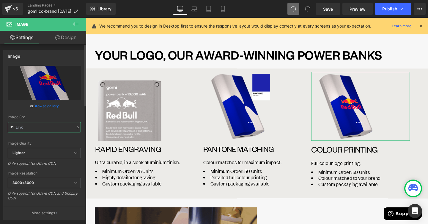
type input "https://ucarecdn.com/b1c7ac44-6b9e-4905-884f-cc55878bb239/-/format/auto/-/previ…"
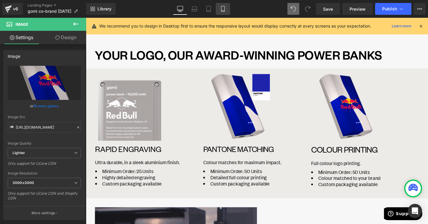
click at [222, 4] on link "Mobile" at bounding box center [223, 9] width 14 height 12
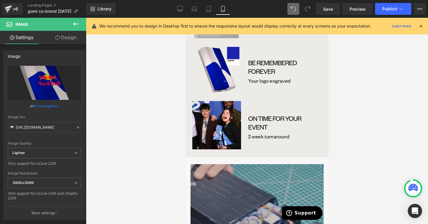
scroll to position [330, 0]
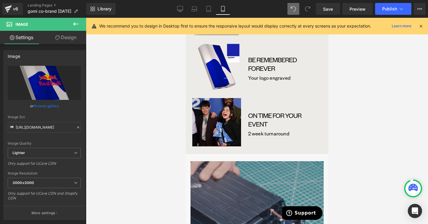
click at [218, 121] on img at bounding box center [217, 122] width 54 height 49
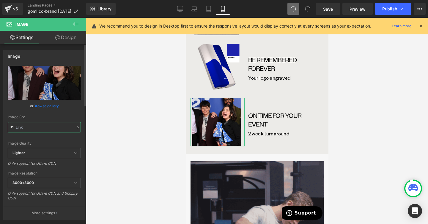
click at [56, 128] on input "text" at bounding box center [44, 127] width 73 height 10
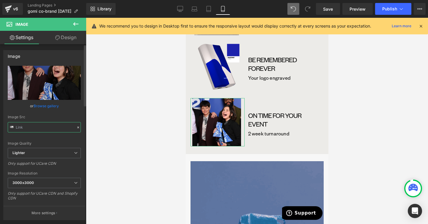
click at [56, 128] on input "text" at bounding box center [44, 127] width 73 height 10
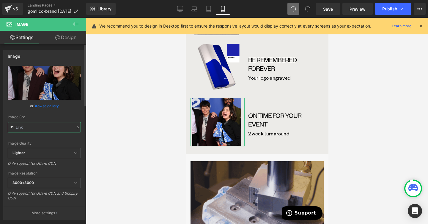
click at [56, 128] on input "text" at bounding box center [44, 127] width 73 height 10
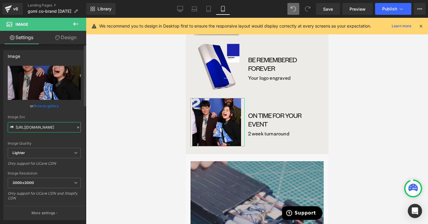
scroll to position [0, 186]
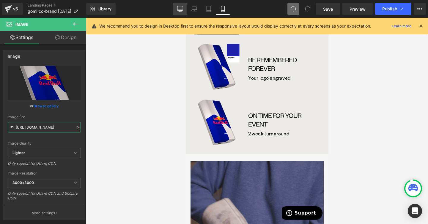
type input "https://ucarecdn.com/b1c7ac44-6b9e-4905-884f-cc55878bb239/-/format/auto/-/previ…"
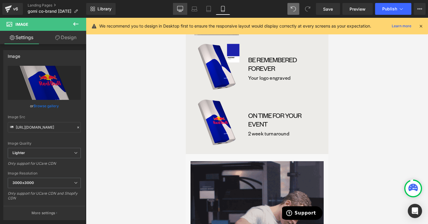
click at [178, 14] on link "Desktop" at bounding box center [180, 9] width 14 height 12
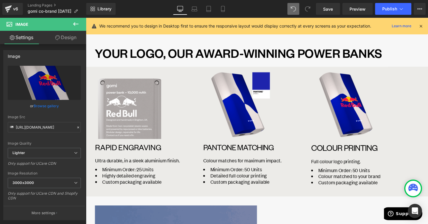
scroll to position [179, 0]
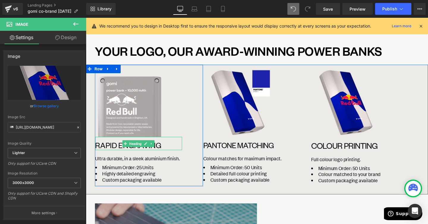
click at [166, 151] on h1 "RAPID ENGRAVING" at bounding box center [141, 152] width 91 height 10
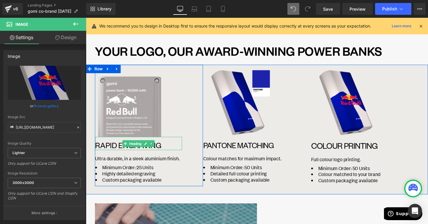
click at [166, 151] on h1 "RAPID ENGRAVING" at bounding box center [141, 152] width 91 height 10
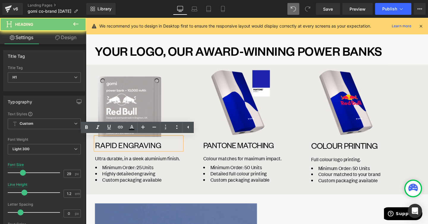
click at [166, 151] on h1 "RAPID ENGRAVING" at bounding box center [141, 152] width 91 height 10
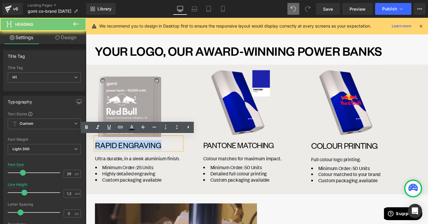
click at [165, 153] on h1 "RAPID ENGRAVING" at bounding box center [141, 152] width 91 height 10
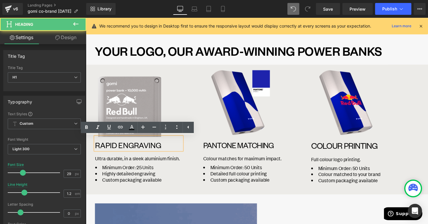
click at [165, 153] on h1 "RAPID ENGRAVING" at bounding box center [141, 152] width 91 height 10
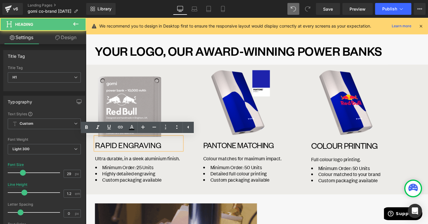
click at [165, 153] on h1 "RAPID ENGRAVING" at bounding box center [141, 152] width 91 height 10
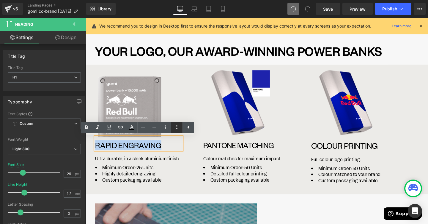
copy h1 "RAPID ENGRAVING"
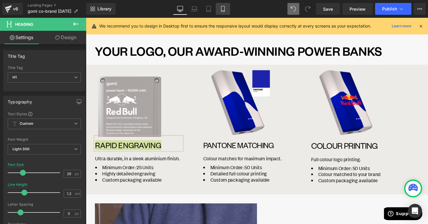
drag, startPoint x: 222, startPoint y: 10, endPoint x: 83, endPoint y: 86, distance: 159.1
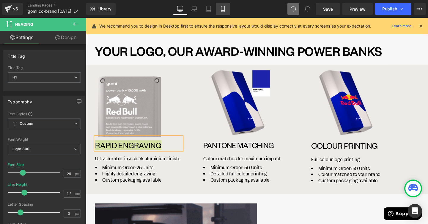
click at [222, 10] on icon at bounding box center [223, 9] width 6 height 6
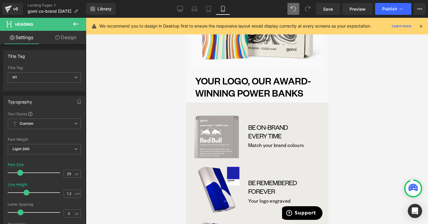
scroll to position [208, 0]
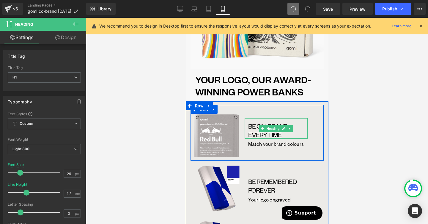
click at [254, 122] on h1 "BE ON-BRAND" at bounding box center [277, 126] width 59 height 9
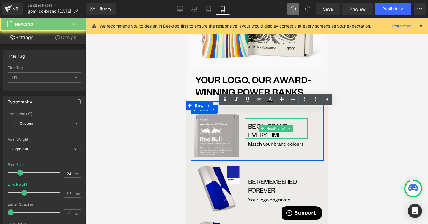
click at [254, 122] on h1 "BE ON-BRAND" at bounding box center [277, 126] width 59 height 9
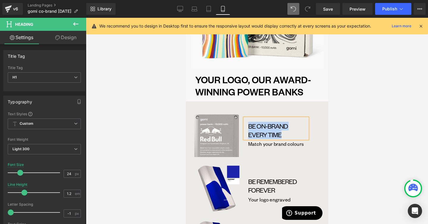
paste div
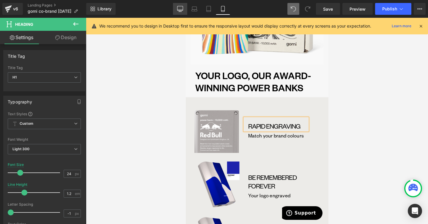
click at [183, 9] on link "Desktop" at bounding box center [180, 9] width 14 height 12
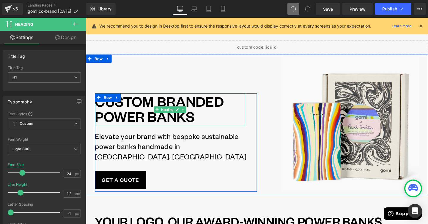
scroll to position [160, 0]
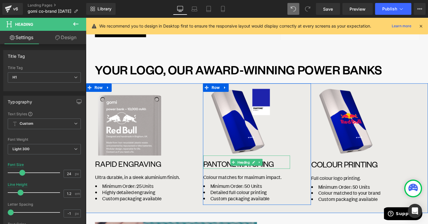
click at [219, 175] on h1 "Pantone Matching" at bounding box center [254, 172] width 91 height 10
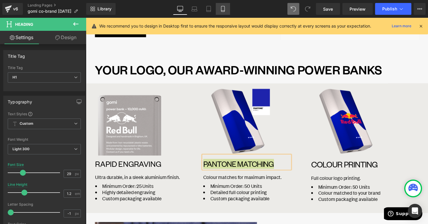
click at [225, 6] on icon at bounding box center [223, 9] width 6 height 6
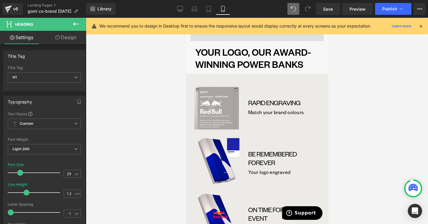
scroll to position [252, 0]
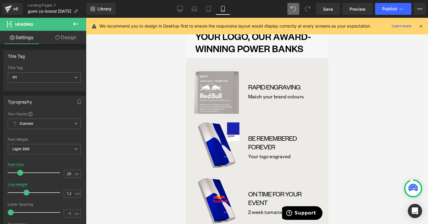
click at [252, 135] on h1 "BE REMEMBERED FOREVER" at bounding box center [277, 142] width 59 height 17
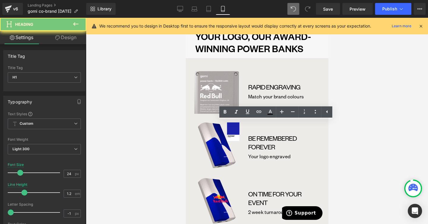
click at [252, 135] on h1 "BE REMEMBERED FOREVER" at bounding box center [277, 142] width 59 height 17
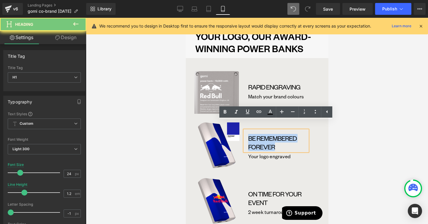
paste div
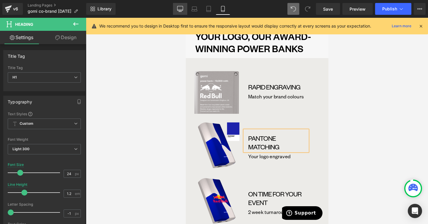
drag, startPoint x: 184, startPoint y: 11, endPoint x: 148, endPoint y: 61, distance: 62.0
click at [184, 11] on link "Desktop" at bounding box center [180, 9] width 14 height 12
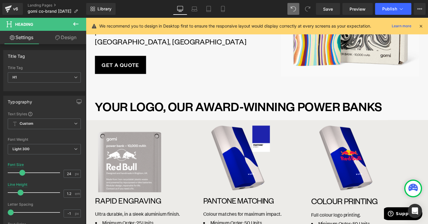
scroll to position [125, 0]
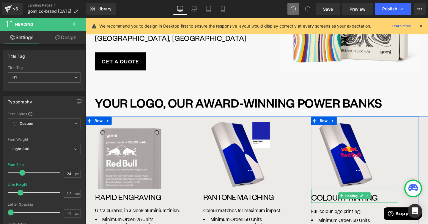
click at [366, 209] on h1 "COLOUR PRINTING" at bounding box center [367, 206] width 91 height 11
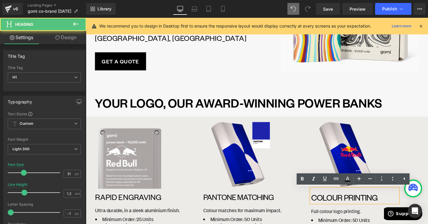
click at [365, 210] on h1 "COLOUR PRINTING" at bounding box center [367, 206] width 91 height 11
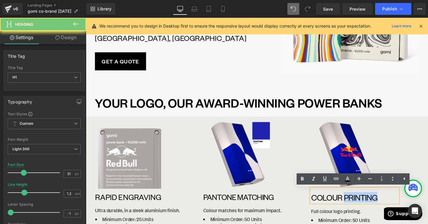
click at [365, 210] on h1 "COLOUR PRINTING" at bounding box center [367, 206] width 91 height 11
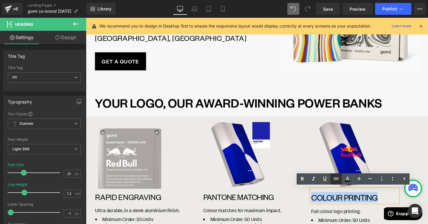
copy h1 "COLOUR PRINTING"
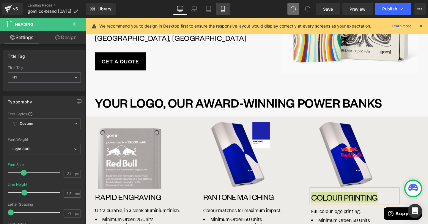
click at [224, 13] on link "Mobile" at bounding box center [223, 9] width 14 height 12
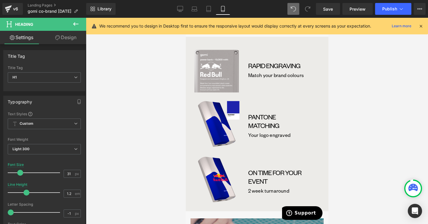
scroll to position [274, 0]
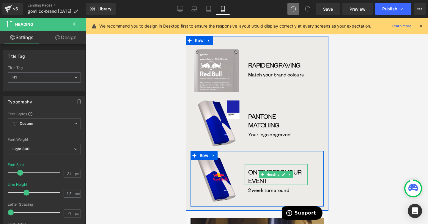
click at [262, 168] on h1 "ON TIME FOR YOUR EVENT" at bounding box center [277, 176] width 59 height 17
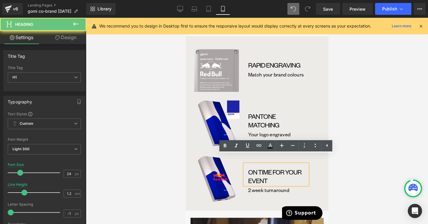
click at [256, 168] on h1 "ON TIME FOR YOUR EVENT" at bounding box center [277, 176] width 59 height 17
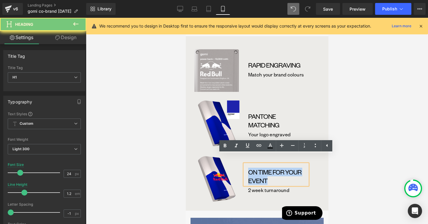
click at [256, 168] on h1 "ON TIME FOR YOUR EVENT" at bounding box center [277, 176] width 59 height 17
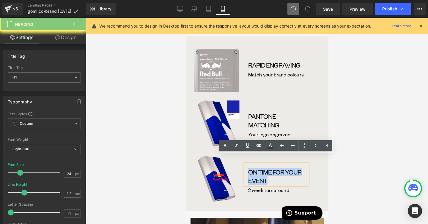
paste div
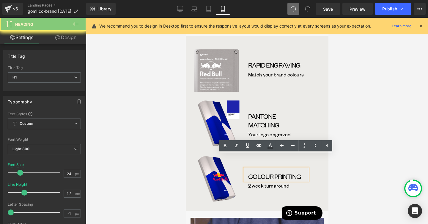
scroll to position [278, 0]
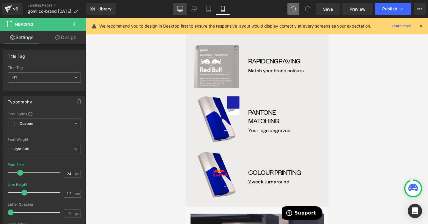
click at [179, 8] on icon at bounding box center [180, 9] width 6 height 6
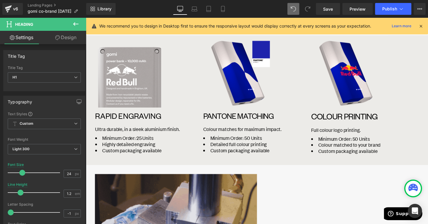
scroll to position [219, 0]
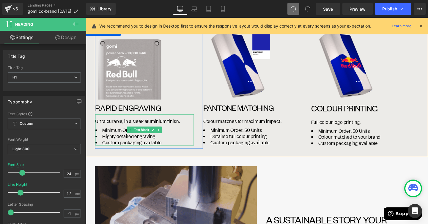
click at [116, 140] on li "Highly detailed engraving" at bounding box center [148, 143] width 104 height 7
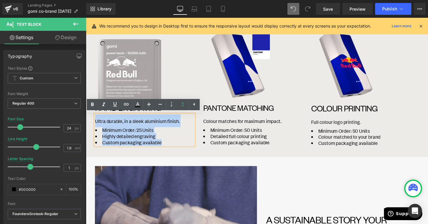
drag, startPoint x: 169, startPoint y: 148, endPoint x: 96, endPoint y: 129, distance: 75.4
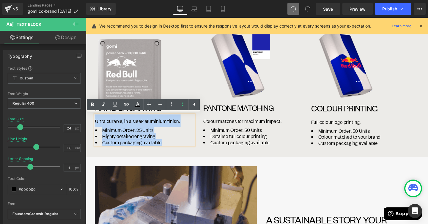
click at [96, 129] on div "Ultra durable, in a sleek aluminium finish. Minimum Order: 25 Units Highly deta…" at bounding box center [148, 136] width 104 height 33
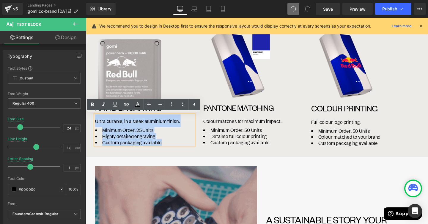
copy div "Ultra durable, in a sleek aluminium finish. Minimum Order: 25 Units Highly deta…"
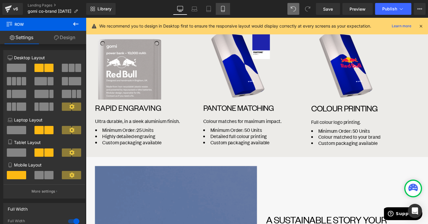
click at [225, 9] on icon at bounding box center [223, 9] width 6 height 6
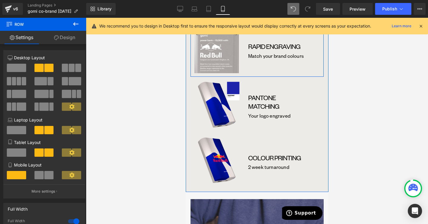
scroll to position [287, 0]
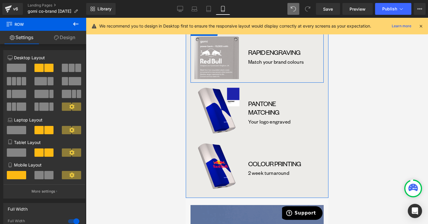
click at [273, 58] on div "Match your brand colours Text Block" at bounding box center [281, 61] width 75 height 7
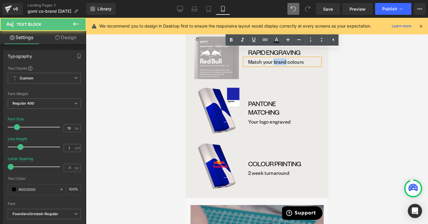
click at [273, 58] on p "Match your brand colours" at bounding box center [284, 61] width 72 height 7
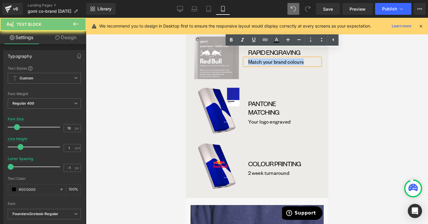
click at [273, 58] on p "Match your brand colours" at bounding box center [284, 61] width 72 height 7
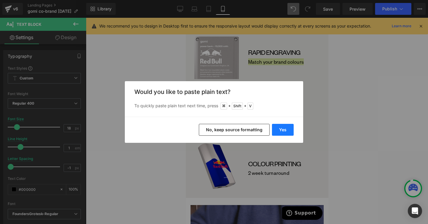
click at [279, 127] on button "Yes" at bounding box center [283, 130] width 22 height 12
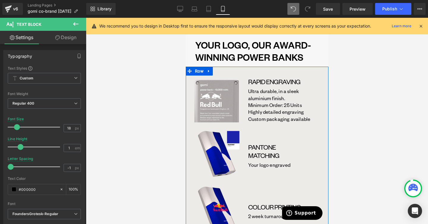
scroll to position [239, 0]
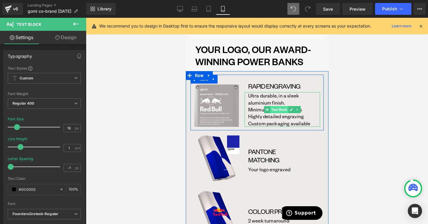
click at [288, 106] on span "Text Block" at bounding box center [279, 109] width 18 height 7
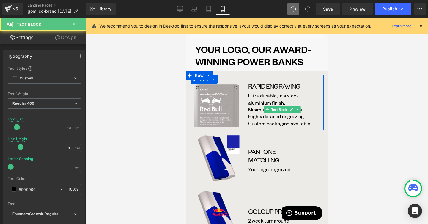
click at [263, 120] on p "Custom packaging available" at bounding box center [284, 123] width 72 height 7
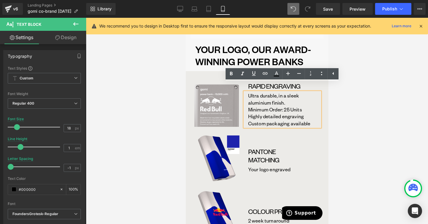
click at [276, 120] on p "Custom packaging available" at bounding box center [284, 123] width 72 height 7
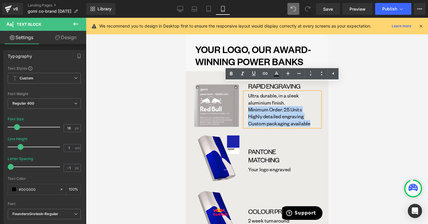
drag, startPoint x: 309, startPoint y: 117, endPoint x: 248, endPoint y: 99, distance: 63.3
click at [248, 99] on div "Ultra durable, in a sleek aluminium finish. Minimum Order: 25 Units Highly deta…" at bounding box center [281, 109] width 75 height 35
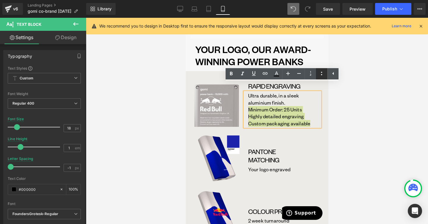
click at [319, 71] on icon at bounding box center [321, 73] width 7 height 7
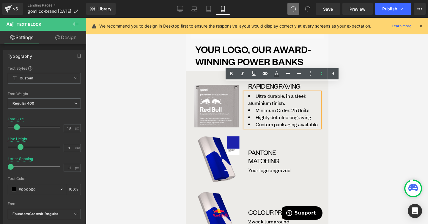
click at [285, 107] on li "Minimum Order: 25 Units" at bounding box center [284, 110] width 72 height 7
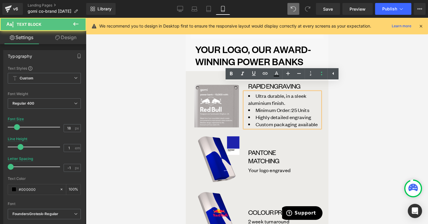
click at [248, 93] on li "Ultra durable, in a sleek aluminium finish." at bounding box center [284, 99] width 72 height 14
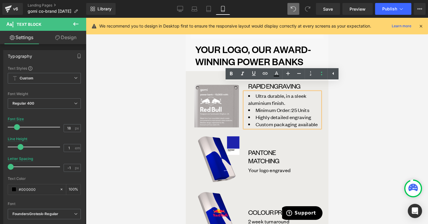
click at [253, 92] on li "Ultra durable, in a sleek aluminium finish." at bounding box center [284, 99] width 72 height 14
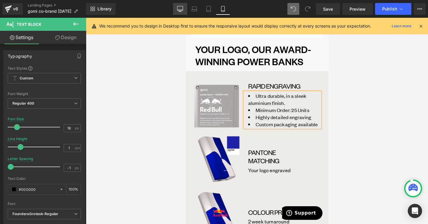
click at [179, 6] on icon at bounding box center [180, 9] width 6 height 6
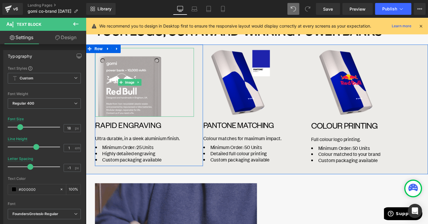
scroll to position [199, 0]
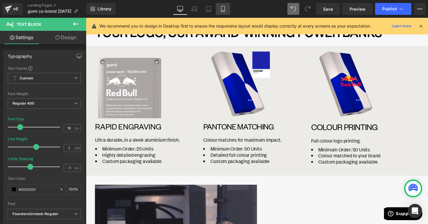
click at [224, 6] on link "Mobile" at bounding box center [223, 9] width 14 height 12
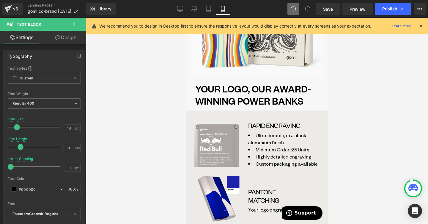
scroll to position [215, 0]
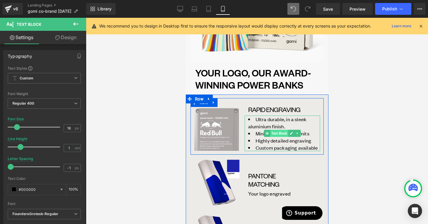
click at [274, 130] on span "Text Block" at bounding box center [279, 133] width 18 height 7
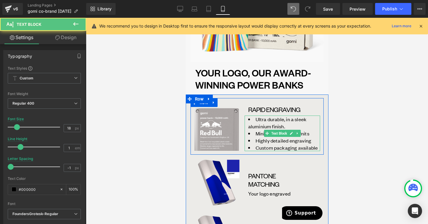
click at [262, 117] on li "Ultra durable, in a sleek aluminium finish." at bounding box center [284, 123] width 72 height 14
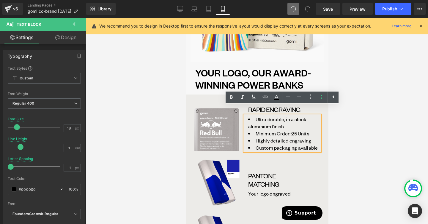
click at [249, 118] on li "Ultra durable, in a sleek aluminium finish." at bounding box center [284, 123] width 72 height 14
click at [322, 99] on icon at bounding box center [321, 97] width 1 height 4
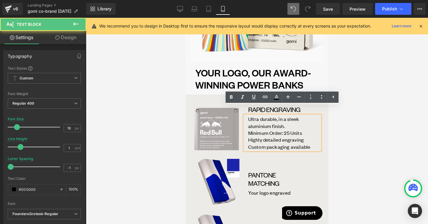
click at [293, 116] on p "Ultra durable, in a sleek aluminium finish. Minimum Order: 25 Units Highly deta…" at bounding box center [284, 133] width 72 height 35
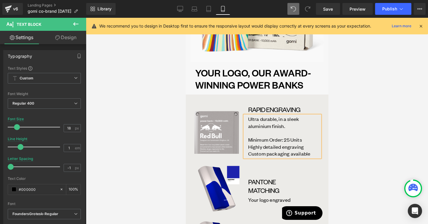
click at [288, 130] on p "Minimum Order: 25 Units Highly detailed engraving Custom packaging available" at bounding box center [284, 144] width 72 height 28
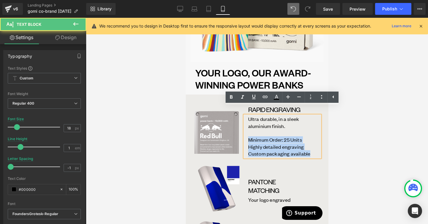
drag, startPoint x: 248, startPoint y: 132, endPoint x: 310, endPoint y: 146, distance: 64.0
click at [310, 146] on p "Minimum Order: 25 Units Highly detailed engraving Custom packaging available" at bounding box center [284, 144] width 72 height 28
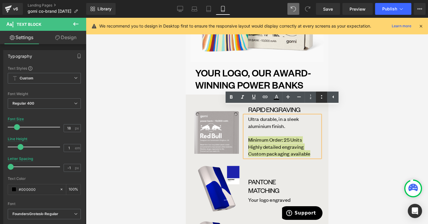
click at [321, 96] on icon at bounding box center [321, 97] width 1 height 4
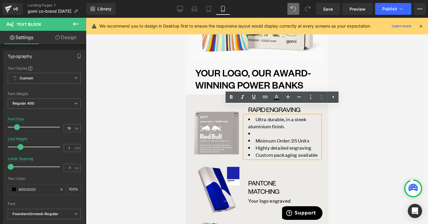
click at [284, 145] on span "Highly detailed engraving" at bounding box center [283, 148] width 56 height 7
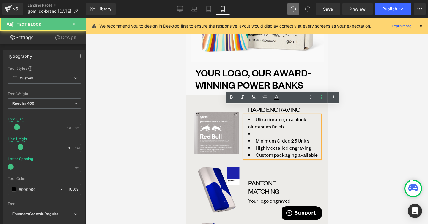
click at [273, 137] on span "Minimum Order: 25 Units" at bounding box center [282, 140] width 54 height 7
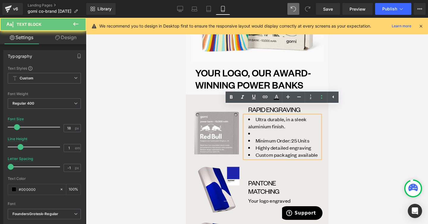
click at [266, 130] on li at bounding box center [284, 133] width 72 height 7
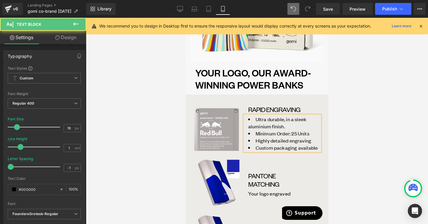
click at [253, 130] on li "Minimum Order: 25 Units" at bounding box center [284, 133] width 72 height 7
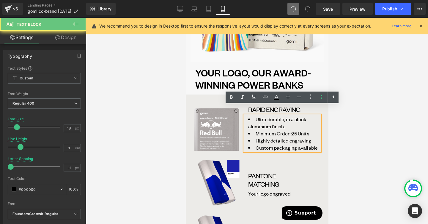
click at [253, 116] on span "Ultra durable, in a sleek aluminium finish." at bounding box center [277, 123] width 58 height 14
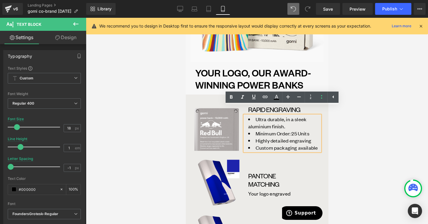
click at [253, 116] on li "Ultra durable, in a sleek aluminium finish." at bounding box center [284, 123] width 72 height 14
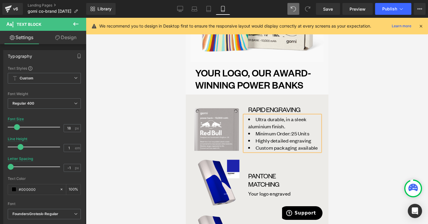
click at [299, 119] on li "Ultra durable, in a sleek aluminium finish." at bounding box center [284, 123] width 72 height 14
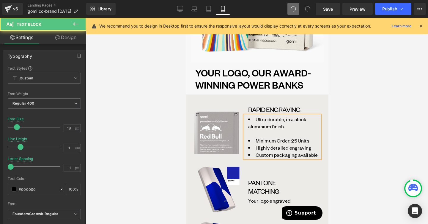
click at [255, 116] on span "Ultra durable, in a sleek aluminium finish." at bounding box center [277, 123] width 58 height 14
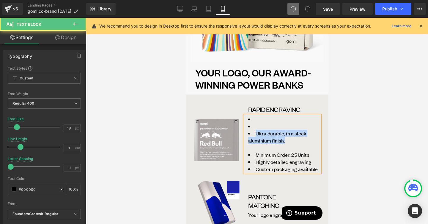
drag, startPoint x: 255, startPoint y: 125, endPoint x: 287, endPoint y: 130, distance: 32.5
click at [287, 130] on li "Ultra durable, in a sleek aluminium finish." at bounding box center [284, 137] width 72 height 14
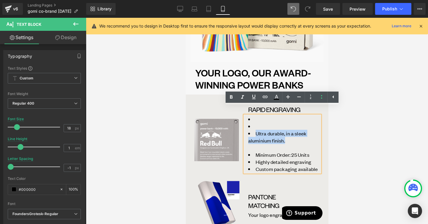
copy span "Ultra durable, in a sleek aluminium finish."
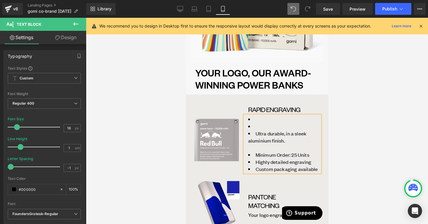
click at [279, 144] on div at bounding box center [284, 147] width 72 height 7
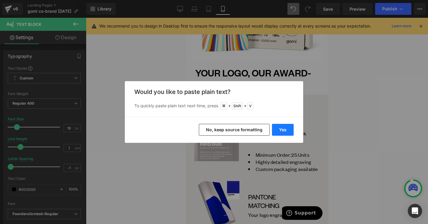
click at [281, 134] on button "Yes" at bounding box center [283, 130] width 22 height 12
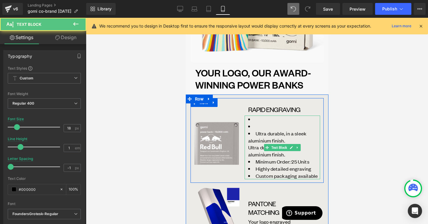
click at [254, 132] on span "Ultra durable, in a sleek aluminium finish." at bounding box center [277, 137] width 58 height 14
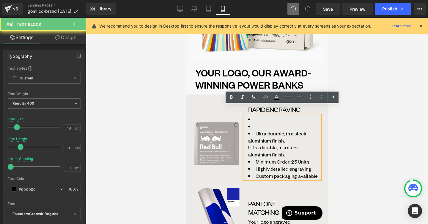
click at [278, 130] on span "Ultra durable, in a sleek aluminium finish." at bounding box center [277, 137] width 58 height 14
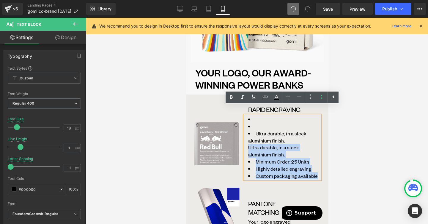
drag, startPoint x: 284, startPoint y: 130, endPoint x: 243, endPoint y: 108, distance: 46.0
click at [244, 116] on div "Ultra durable, in a sleek aluminium finish. Ultra durable, in a sleek aluminium…" at bounding box center [281, 148] width 75 height 64
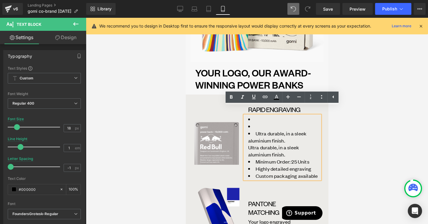
click at [268, 130] on span "Ultra durable, in a sleek aluminium finish." at bounding box center [277, 137] width 58 height 14
drag, startPoint x: 286, startPoint y: 130, endPoint x: 258, endPoint y: 120, distance: 29.6
click at [258, 120] on ul "Ultra durable, in a sleek aluminium finish." at bounding box center [284, 130] width 72 height 29
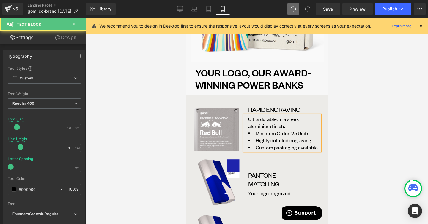
click at [279, 116] on font "Ultra durable, in a sleek aluminium finish." at bounding box center [273, 122] width 51 height 13
click at [271, 118] on font "Ultra durable, on the sleek aluminium finish." at bounding box center [276, 122] width 57 height 13
click at [296, 118] on font "Ultra durable, on the sleek aluminium backplate finish." at bounding box center [278, 122] width 60 height 13
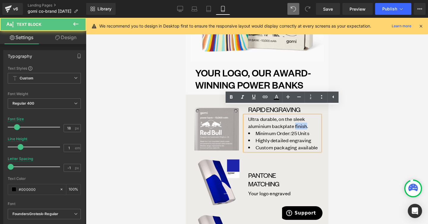
click at [296, 118] on font "Ultra durable, on the sleek aluminium backplate finish." at bounding box center [278, 122] width 60 height 13
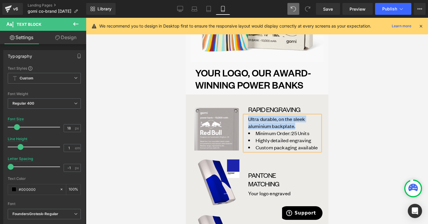
drag, startPoint x: 295, startPoint y: 117, endPoint x: 246, endPoint y: 110, distance: 49.5
click at [246, 116] on div "Ultra durable, on the sleek aluminium backplate. Minimum Order: 25 Units Highly…" at bounding box center [281, 133] width 75 height 35
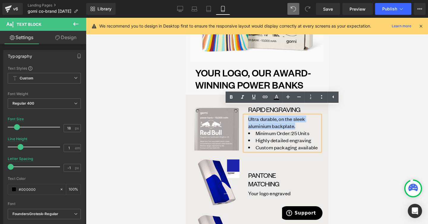
copy font "Ultra durable, on the sleek aluminium backplate."
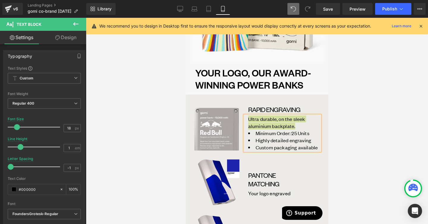
click at [339, 80] on div at bounding box center [257, 121] width 342 height 207
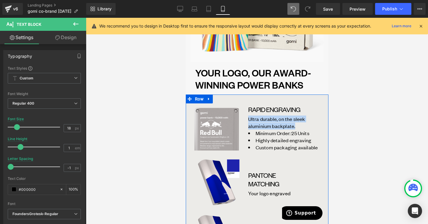
click at [311, 158] on div "Pantone Matching Heading Your logo engraved Text Block" at bounding box center [281, 182] width 75 height 49
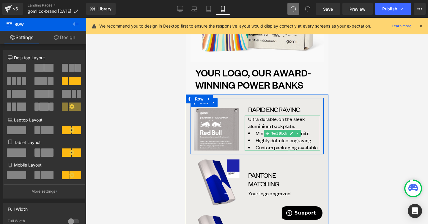
click at [275, 137] on span "Highly detailed engraving" at bounding box center [283, 140] width 56 height 7
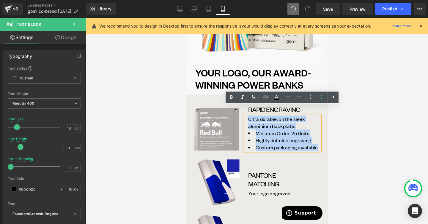
drag, startPoint x: 317, startPoint y: 140, endPoint x: 249, endPoint y: 110, distance: 74.1
click at [249, 116] on p "Ultra durable, on the sleek aluminium backplate. Minimum Order: 25 Units Highly…" at bounding box center [284, 133] width 72 height 35
copy p "Ultra durable, on the sleek aluminium backplate. Minimum Order: 25 Units Highly…"
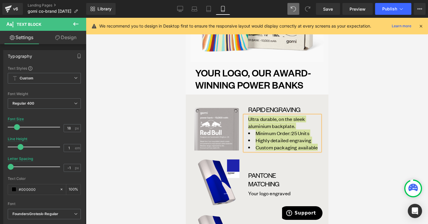
click at [330, 149] on div at bounding box center [257, 121] width 342 height 207
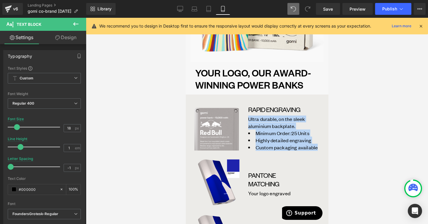
click at [298, 190] on link at bounding box center [297, 193] width 6 height 7
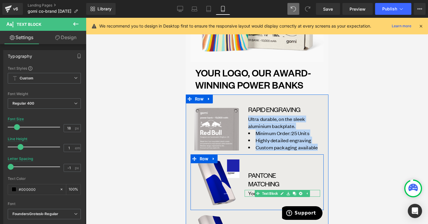
click at [313, 190] on p "Your logo engraved" at bounding box center [284, 193] width 72 height 7
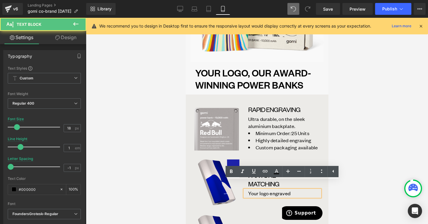
click at [313, 190] on p "Your logo engraved" at bounding box center [284, 193] width 72 height 7
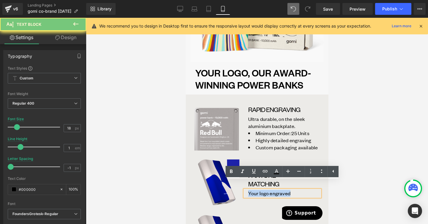
click at [313, 190] on p "Your logo engraved" at bounding box center [284, 193] width 72 height 7
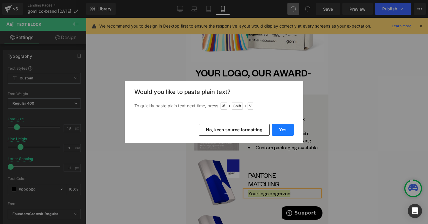
click at [281, 126] on button "Yes" at bounding box center [283, 130] width 22 height 12
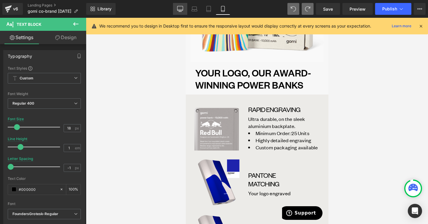
click at [182, 14] on link "Desktop" at bounding box center [180, 9] width 14 height 12
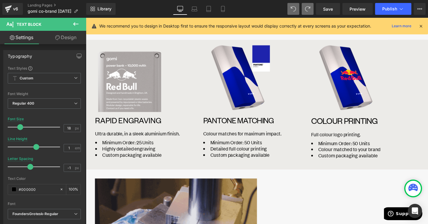
scroll to position [208, 0]
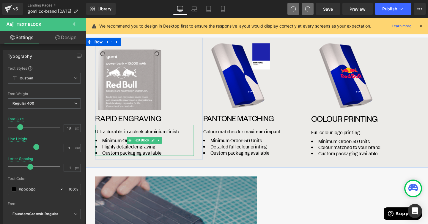
click at [145, 136] on span "Ultra durable, in a sleek aluminium finish." at bounding box center [140, 137] width 89 height 7
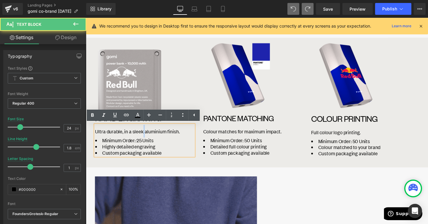
click at [145, 136] on span "Ultra durable, in a sleek aluminium finish." at bounding box center [140, 137] width 89 height 7
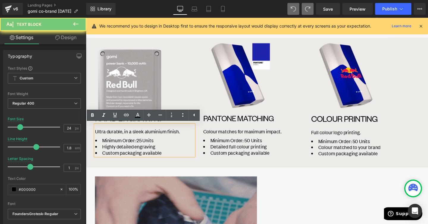
click at [152, 136] on span "Ultra durable, in a sleek aluminium finish." at bounding box center [140, 137] width 89 height 7
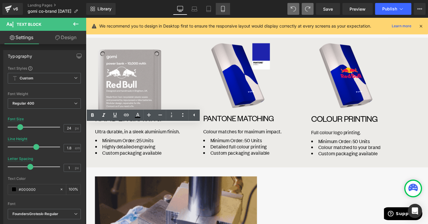
click at [224, 8] on icon at bounding box center [222, 9] width 3 height 6
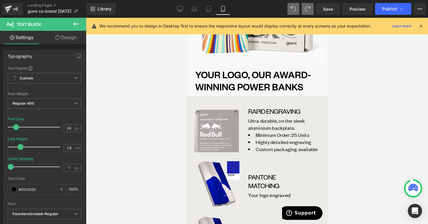
scroll to position [223, 0]
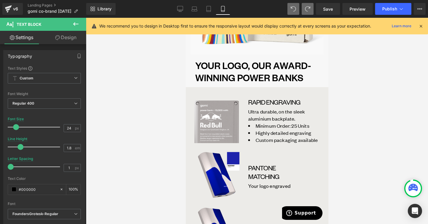
click at [274, 137] on span "Custom packaging available" at bounding box center [286, 140] width 62 height 7
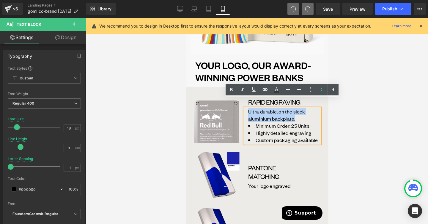
drag, startPoint x: 299, startPoint y: 110, endPoint x: 246, endPoint y: 104, distance: 53.8
click at [246, 108] on div "Ultra durable, on the sleek aluminium backplate. Minimum Order: 25 Units Highly…" at bounding box center [281, 125] width 75 height 35
copy font "Ultra durable, on the sleek aluminium backplate."
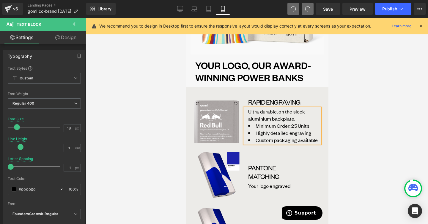
click at [310, 137] on span "Custom packaging available" at bounding box center [286, 140] width 62 height 7
click at [182, 11] on icon at bounding box center [180, 9] width 6 height 6
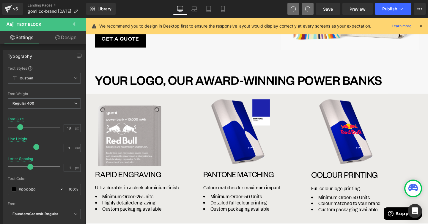
scroll to position [161, 0]
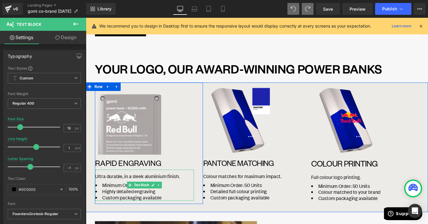
click at [129, 184] on span "Ultra durable, in a sleek aluminium finish." at bounding box center [140, 184] width 89 height 7
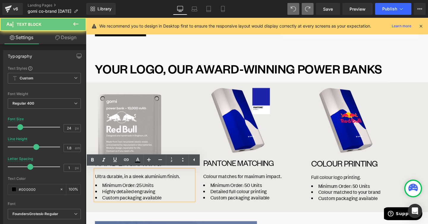
click at [122, 185] on span "Ultra durable, in a sleek aluminium finish." at bounding box center [140, 184] width 89 height 7
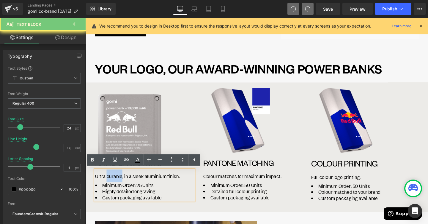
click at [122, 185] on span "Ultra durable, in a sleek aluminium finish." at bounding box center [140, 184] width 89 height 7
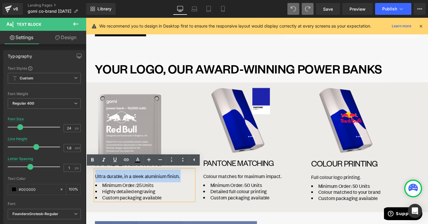
click at [122, 185] on span "Ultra durable, in a sleek aluminium finish." at bounding box center [140, 184] width 89 height 7
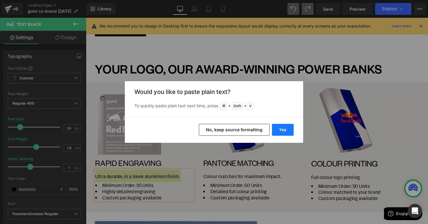
click at [283, 129] on button "Yes" at bounding box center [283, 130] width 22 height 12
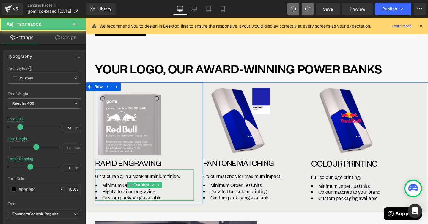
click at [179, 189] on div "Ultra durable, in a sleek aluminium finish." at bounding box center [148, 184] width 104 height 13
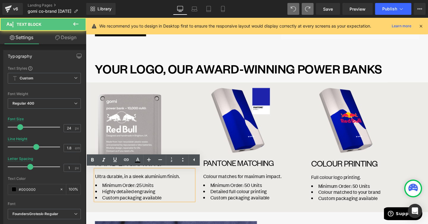
click at [187, 188] on div "Ultra durable, in a sleek aluminium finish." at bounding box center [148, 184] width 104 height 13
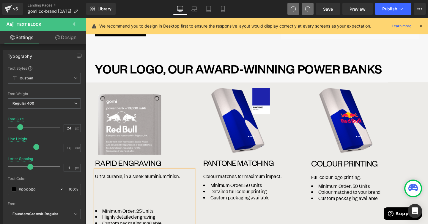
click at [178, 185] on span "Ultra durable, in a sleek aluminium finish." at bounding box center [140, 184] width 89 height 7
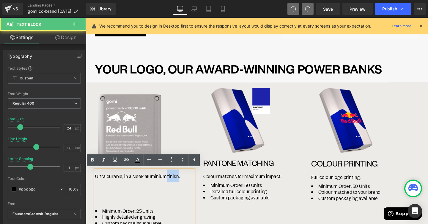
click at [178, 185] on span "Ultra durable, in a sleek aluminium finish." at bounding box center [140, 184] width 89 height 7
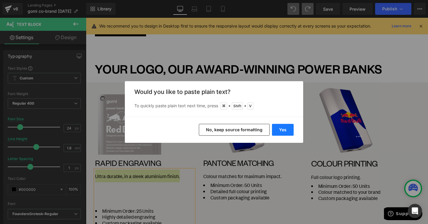
click at [280, 127] on button "Yes" at bounding box center [283, 130] width 22 height 12
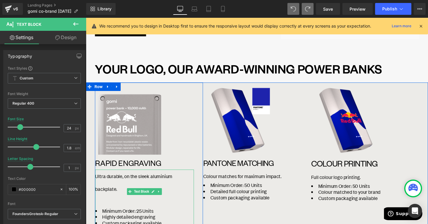
click at [182, 205] on div at bounding box center [148, 211] width 104 height 13
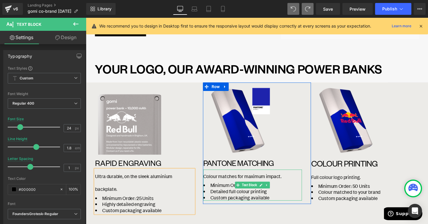
click at [286, 200] on li "Detailed full colour printing" at bounding box center [261, 201] width 104 height 7
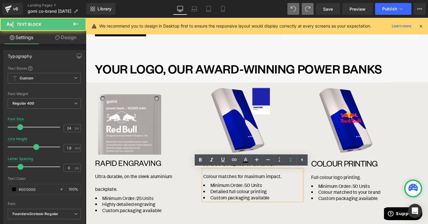
click at [277, 213] on div "Image Pantone Matching Heading Colour matches for maximum impact. Minimum Order…" at bounding box center [265, 150] width 113 height 128
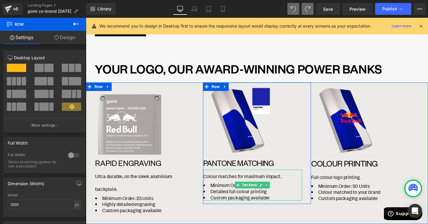
click at [279, 206] on li "Custom packaging available" at bounding box center [261, 207] width 104 height 7
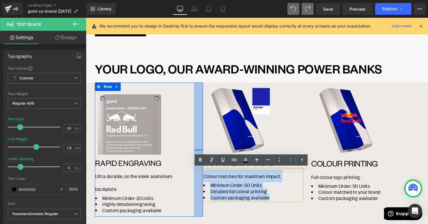
drag, startPoint x: 279, startPoint y: 208, endPoint x: 206, endPoint y: 181, distance: 78.0
click at [206, 181] on div "Image RAPID ENGRAVING Heading Ultra durable, on the sleek aluminium backplate. …" at bounding box center [265, 160] width 359 height 149
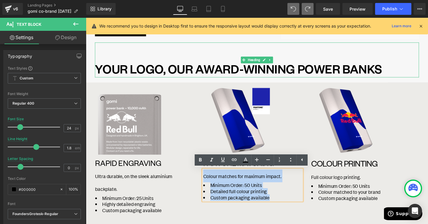
copy div "Colour matches for maximum impact. Minimum Order: 50 Units Detailed full colour…"
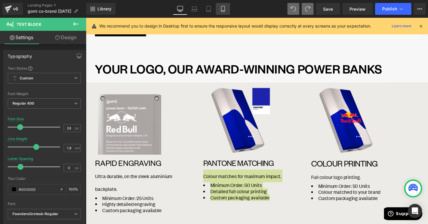
click at [224, 12] on link "Mobile" at bounding box center [223, 9] width 14 height 12
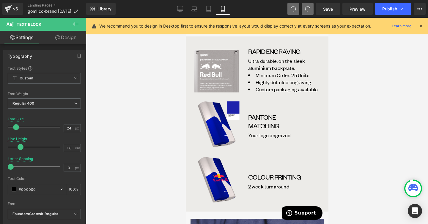
scroll to position [291, 0]
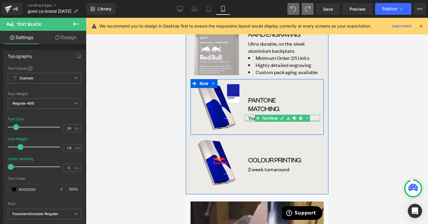
click at [248, 115] on p "Your logo engraved" at bounding box center [284, 118] width 72 height 7
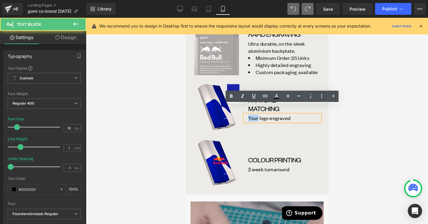
click at [248, 115] on p "Your logo engraved" at bounding box center [284, 118] width 72 height 7
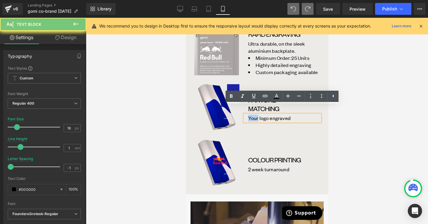
click at [248, 115] on p "Your logo engraved" at bounding box center [284, 118] width 72 height 7
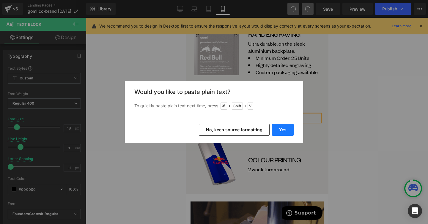
click at [281, 133] on button "Yes" at bounding box center [283, 130] width 22 height 12
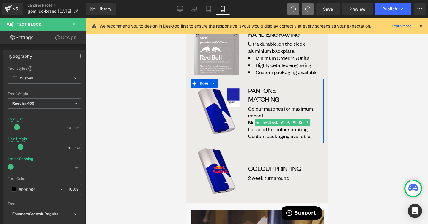
click at [275, 105] on p "Colour matches for maximum impact." at bounding box center [284, 112] width 72 height 14
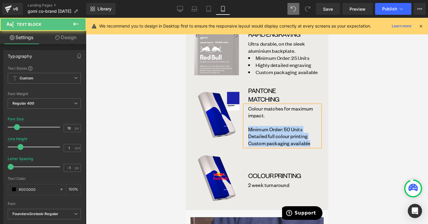
drag, startPoint x: 312, startPoint y: 134, endPoint x: 246, endPoint y: 122, distance: 67.3
click at [246, 122] on div "Colour matches for maximum impact. Minimum Order: 50 Units Detailed full colour…" at bounding box center [281, 126] width 75 height 42
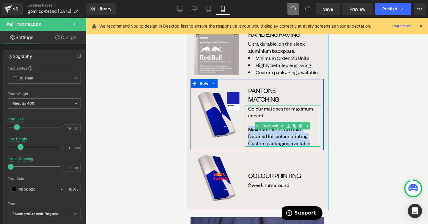
click at [290, 133] on p "Detailed full colour printing" at bounding box center [284, 136] width 72 height 7
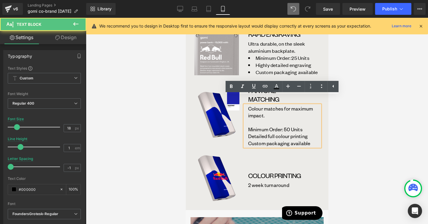
click at [292, 126] on p "Minimum Order: 50 Units" at bounding box center [284, 129] width 72 height 7
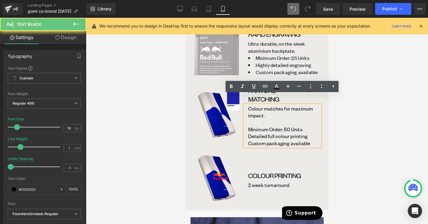
click at [294, 119] on p at bounding box center [284, 122] width 72 height 7
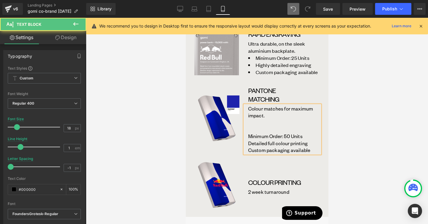
click at [297, 133] on p "Minimum Order: 50 Units" at bounding box center [284, 136] width 72 height 7
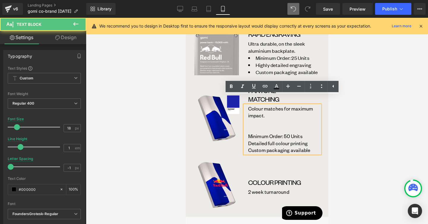
click at [303, 140] on p "Detailed full colour printing" at bounding box center [284, 143] width 72 height 7
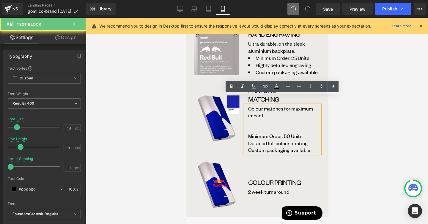
click at [303, 140] on p "Detailed full colour printing" at bounding box center [284, 143] width 72 height 7
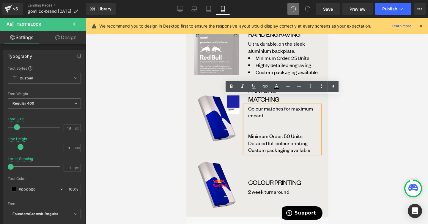
click at [305, 147] on p "Custom packaging available" at bounding box center [284, 150] width 72 height 7
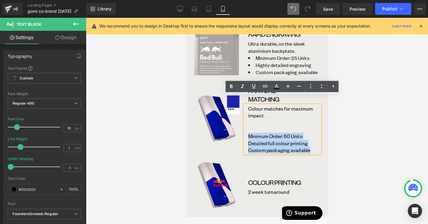
drag, startPoint x: 310, startPoint y: 142, endPoint x: 249, endPoint y: 127, distance: 63.2
click at [249, 127] on div "Colour matches for maximum impact. Minimum Order: 50 Units Detailed full colour…" at bounding box center [281, 129] width 75 height 49
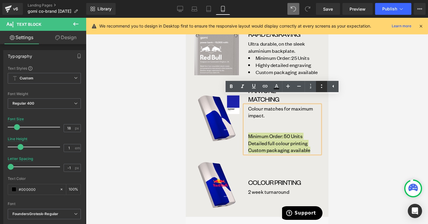
click at [323, 86] on icon at bounding box center [321, 86] width 7 height 7
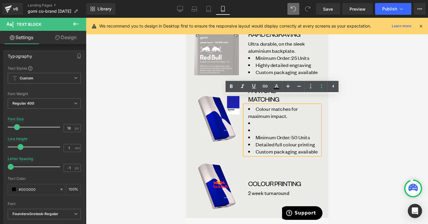
click at [285, 120] on li at bounding box center [284, 123] width 72 height 7
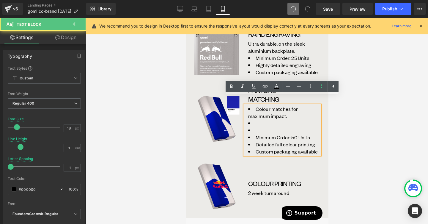
click at [281, 127] on li at bounding box center [284, 130] width 72 height 7
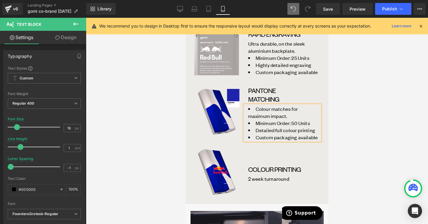
click at [255, 105] on li "Colour matches for maximum impact." at bounding box center [284, 112] width 72 height 14
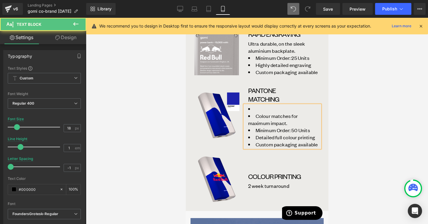
click at [255, 105] on li at bounding box center [284, 108] width 72 height 7
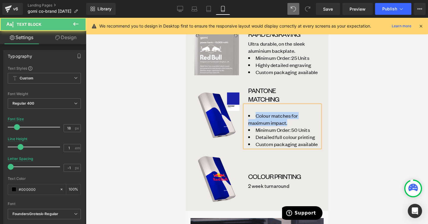
drag, startPoint x: 256, startPoint y: 107, endPoint x: 267, endPoint y: 112, distance: 12.6
click at [267, 112] on li "Colour matches for maximum impact." at bounding box center [284, 119] width 72 height 14
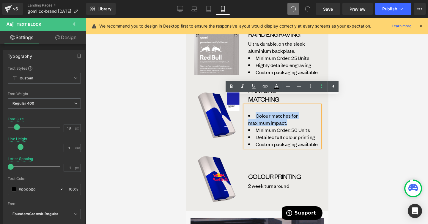
copy span "Colour matches for maximum impact."
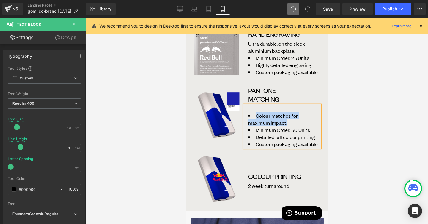
click at [250, 105] on div at bounding box center [284, 108] width 72 height 7
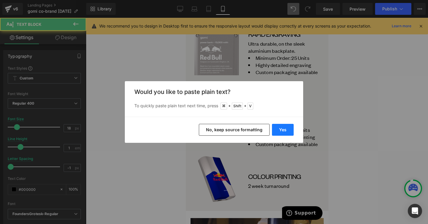
click at [278, 127] on button "Yes" at bounding box center [283, 130] width 22 height 12
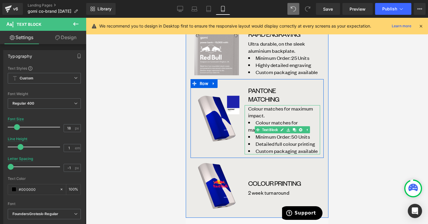
click at [274, 119] on span "Colour matches for maximum impact." at bounding box center [273, 126] width 50 height 14
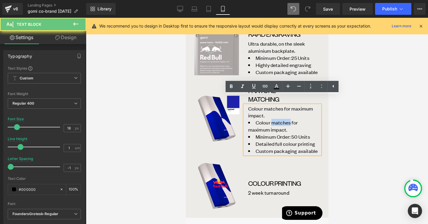
click at [274, 119] on span "Colour matches for maximum impact." at bounding box center [273, 126] width 50 height 14
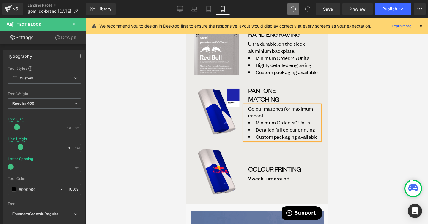
click at [342, 118] on div at bounding box center [257, 121] width 342 height 207
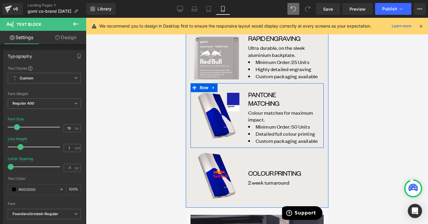
scroll to position [289, 0]
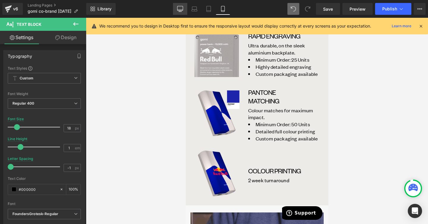
click at [182, 8] on icon at bounding box center [180, 9] width 6 height 6
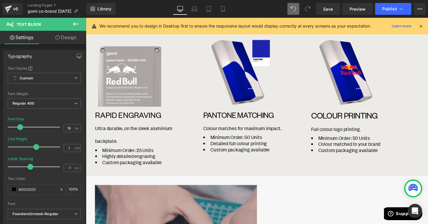
scroll to position [222, 0]
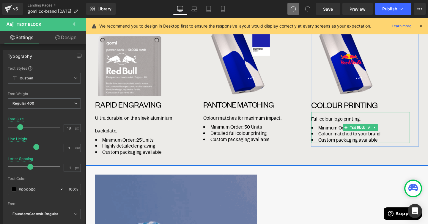
click at [348, 140] on li "Colour matched to your brand" at bounding box center [374, 140] width 104 height 7
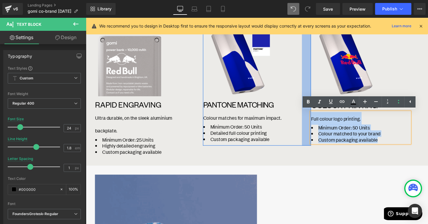
drag, startPoint x: 406, startPoint y: 144, endPoint x: 321, endPoint y: 123, distance: 87.7
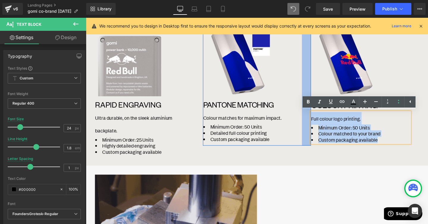
click at [321, 123] on div "Image RAPID ENGRAVING Heading Ultra durable, on the sleek aluminium backplate. …" at bounding box center [265, 98] width 359 height 149
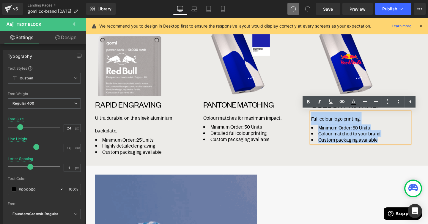
copy div "Full colour logo printing. Minimum Order: 50 Units Colour matched to your brand…"
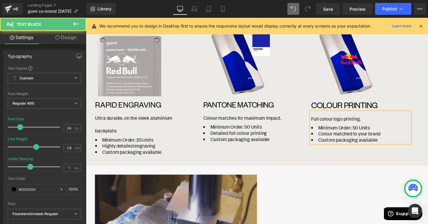
click at [363, 134] on li "Minimum Order: 50 Units" at bounding box center [374, 133] width 104 height 7
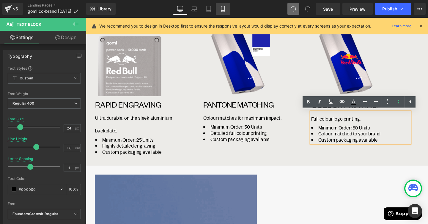
drag, startPoint x: 222, startPoint y: 14, endPoint x: 75, endPoint y: 88, distance: 165.2
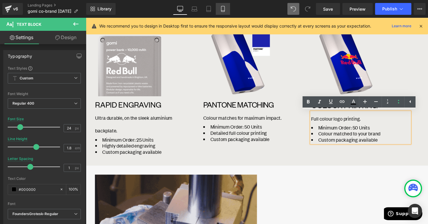
click at [222, 14] on link "Mobile" at bounding box center [223, 9] width 14 height 12
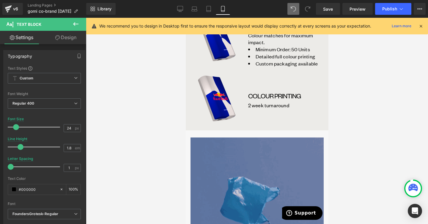
scroll to position [362, 0]
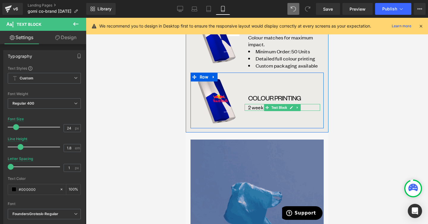
click at [257, 104] on p "2 week turnaround" at bounding box center [284, 107] width 72 height 7
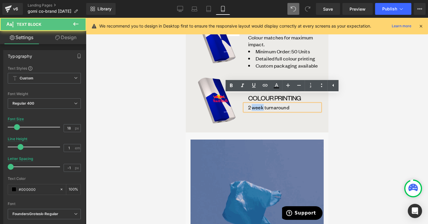
click at [257, 104] on p "2 week turnaround" at bounding box center [284, 107] width 72 height 7
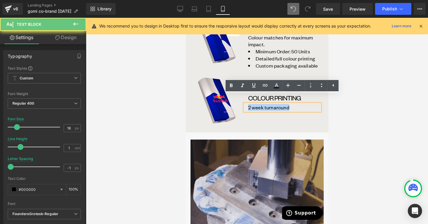
click at [257, 104] on p "2 week turnaround" at bounding box center [284, 107] width 72 height 7
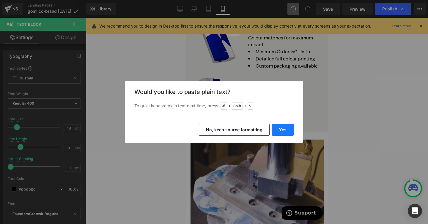
click at [280, 127] on button "Yes" at bounding box center [283, 130] width 22 height 12
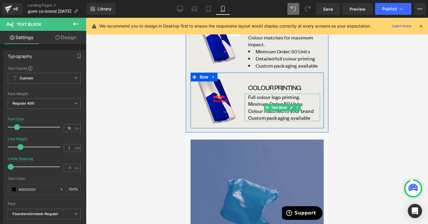
click at [297, 94] on p "Full colour logo printing." at bounding box center [284, 97] width 72 height 7
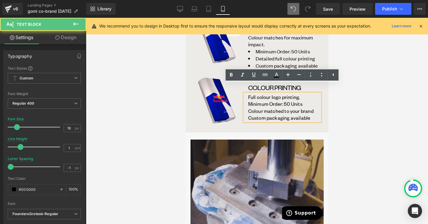
click at [308, 94] on p "Full colour logo printing." at bounding box center [284, 97] width 72 height 7
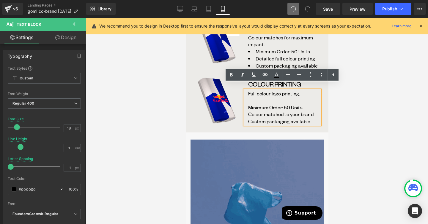
scroll to position [358, 0]
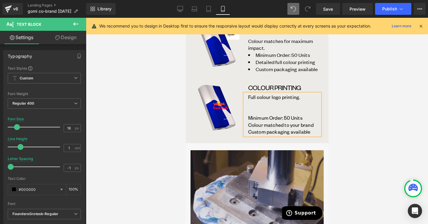
click at [307, 115] on p "Minimum Order: 50 Units" at bounding box center [284, 118] width 72 height 7
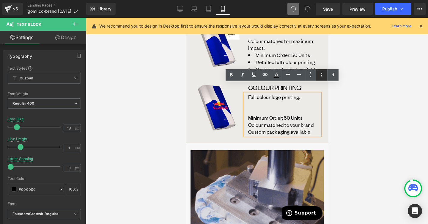
click at [318, 74] on icon at bounding box center [321, 74] width 7 height 7
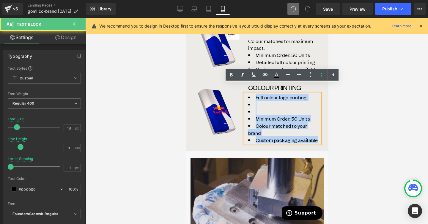
click at [296, 122] on li "Colour matched to your brand" at bounding box center [284, 129] width 72 height 14
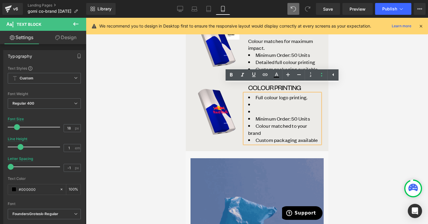
click at [265, 115] on li "Minimum Order: 50 Units" at bounding box center [284, 118] width 72 height 7
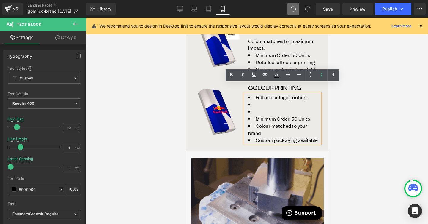
click at [264, 101] on li at bounding box center [284, 104] width 72 height 7
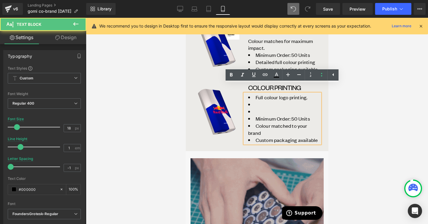
click at [253, 101] on li at bounding box center [284, 104] width 72 height 7
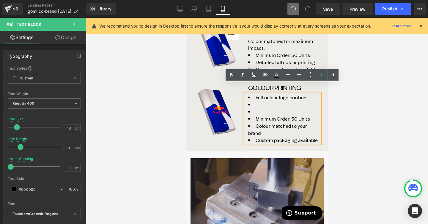
click at [256, 94] on li "Full colour logo printing." at bounding box center [284, 97] width 72 height 7
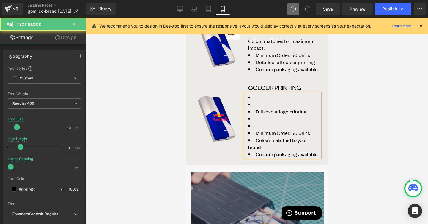
click at [256, 94] on li at bounding box center [284, 97] width 72 height 7
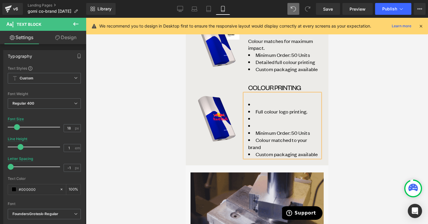
click at [276, 108] on li "Full colour logo printing." at bounding box center [284, 111] width 72 height 7
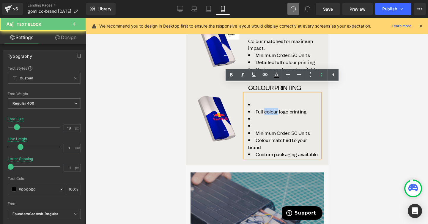
click at [276, 108] on li "Full colour logo printing." at bounding box center [284, 111] width 72 height 7
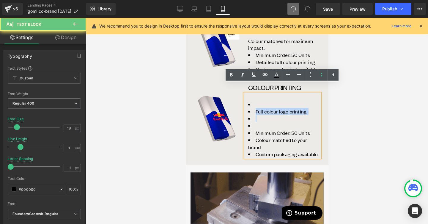
click at [276, 108] on li "Full colour logo printing." at bounding box center [284, 111] width 72 height 7
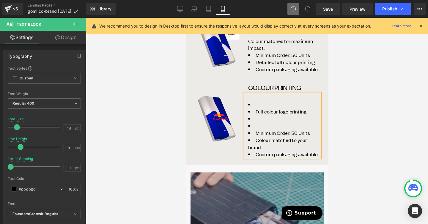
click at [265, 94] on div at bounding box center [284, 97] width 72 height 7
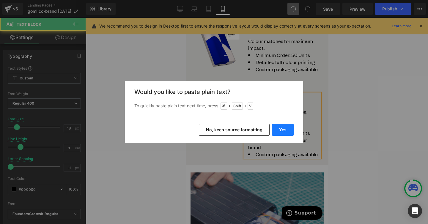
click at [282, 126] on button "Yes" at bounding box center [283, 130] width 22 height 12
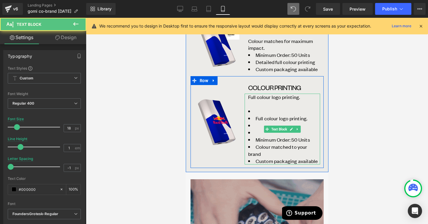
click at [259, 129] on li at bounding box center [284, 132] width 72 height 7
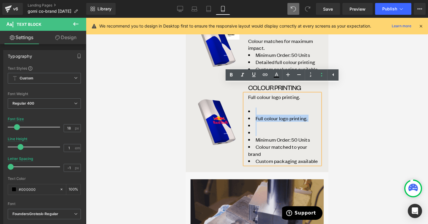
drag, startPoint x: 262, startPoint y: 125, endPoint x: 250, endPoint y: 103, distance: 25.2
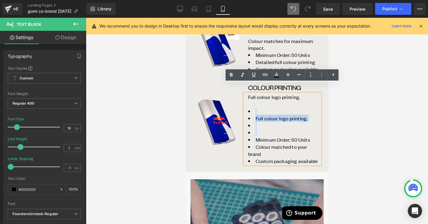
click at [250, 108] on ul "Full colour logo printing. Minimum Order: 50 Units Colour matched to your brand…" at bounding box center [284, 136] width 72 height 57
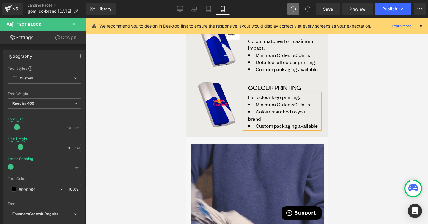
click at [348, 93] on div at bounding box center [257, 121] width 342 height 207
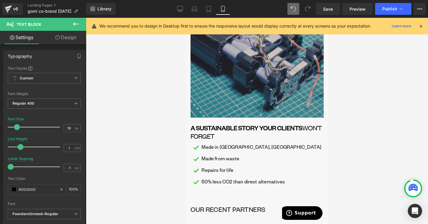
scroll to position [479, 0]
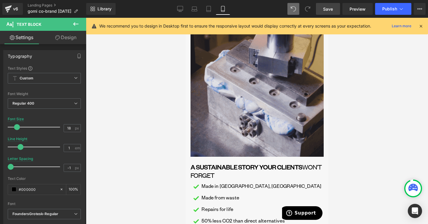
click at [325, 7] on span "Save" at bounding box center [328, 9] width 10 height 6
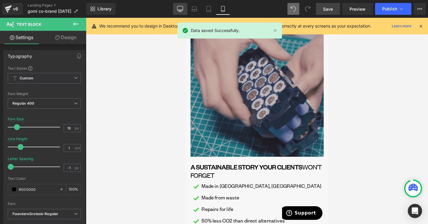
click at [184, 14] on link "Desktop" at bounding box center [180, 9] width 14 height 12
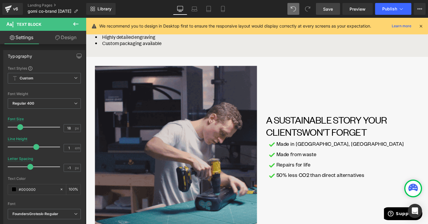
scroll to position [363, 0]
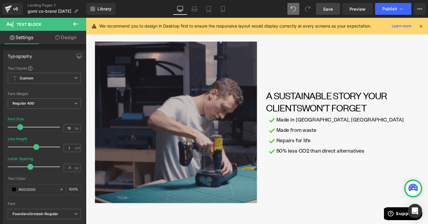
click at [228, 122] on img at bounding box center [180, 128] width 170 height 170
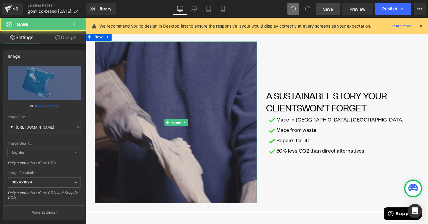
scroll to position [346, 0]
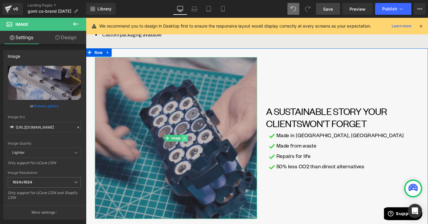
click at [189, 143] on icon at bounding box center [189, 144] width 1 height 2
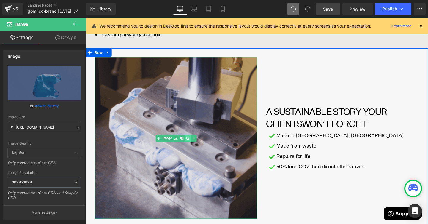
click at [194, 143] on icon at bounding box center [192, 144] width 3 height 3
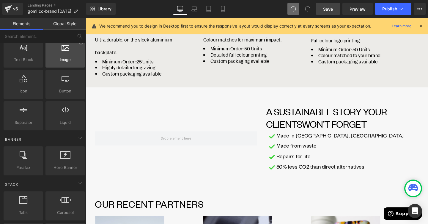
scroll to position [0, 0]
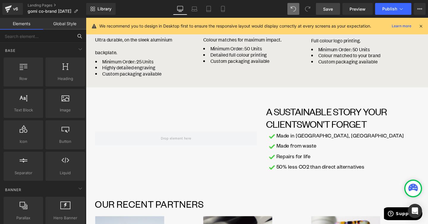
click at [45, 37] on input "text" at bounding box center [36, 36] width 73 height 13
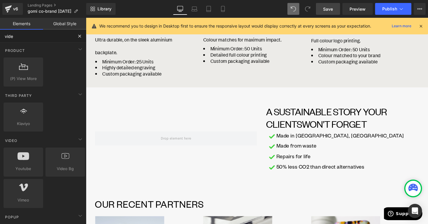
type input "video"
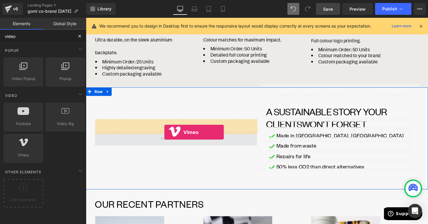
drag, startPoint x: 111, startPoint y: 167, endPoint x: 168, endPoint y: 138, distance: 64.0
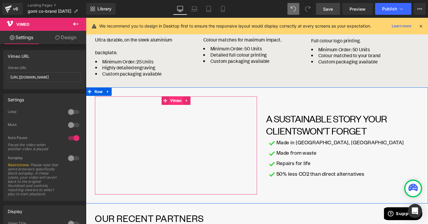
click at [183, 101] on span "Vimeo" at bounding box center [180, 105] width 15 height 9
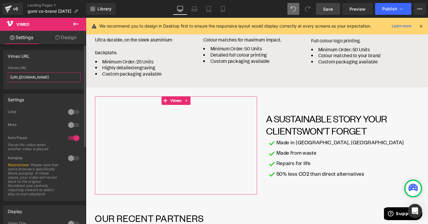
click at [52, 79] on input "https://vimeo.com/57600809" at bounding box center [44, 77] width 73 height 10
paste input "1111611991"
type input "https://vimeo.com/1111611991"
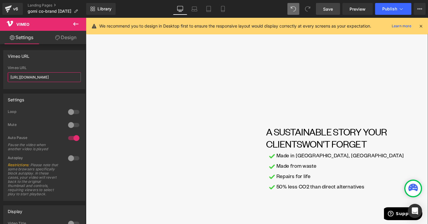
scroll to position [410, 0]
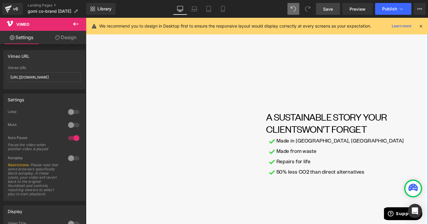
click at [296, 86] on div "Image A SUSTAINABLE STORY YOUR CLIENTS WON’T FORGET Heading Image Made in Brigh…" at bounding box center [350, 150] width 170 height 309
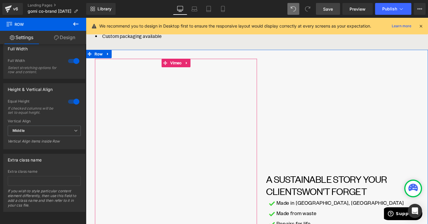
scroll to position [339, 0]
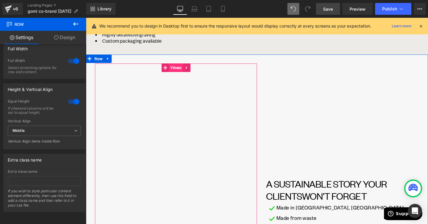
click at [179, 66] on span "Vimeo" at bounding box center [180, 70] width 15 height 9
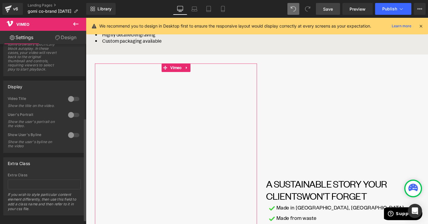
scroll to position [137, 0]
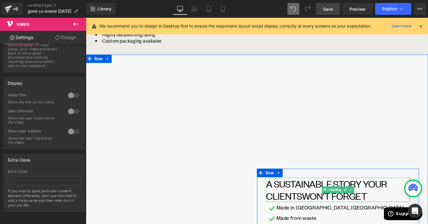
click at [322, 186] on h1 "A SUSTAINABLE STORY YOUR CLIENTS WON’T FORGET" at bounding box center [350, 199] width 151 height 26
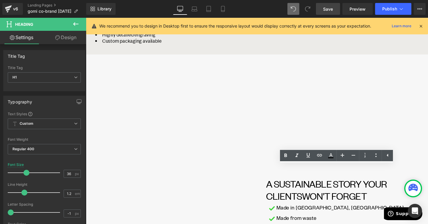
click at [67, 37] on link "Design" at bounding box center [65, 37] width 43 height 13
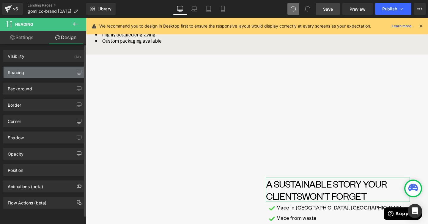
click at [61, 75] on div "Spacing" at bounding box center [44, 72] width 81 height 11
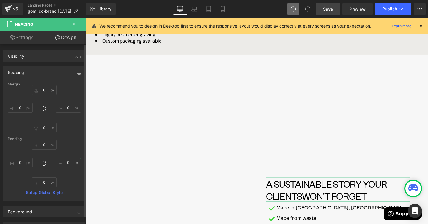
click at [69, 164] on input "text" at bounding box center [68, 163] width 25 height 10
type input "27"
click at [69, 164] on input "27" at bounding box center [68, 163] width 25 height 10
click at [22, 166] on input "text" at bounding box center [20, 163] width 25 height 10
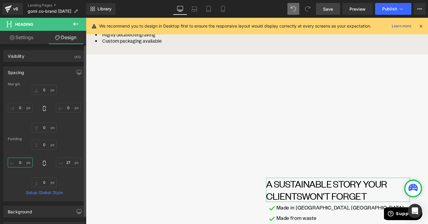
click at [22, 166] on input "text" at bounding box center [20, 163] width 25 height 10
paste input "27"
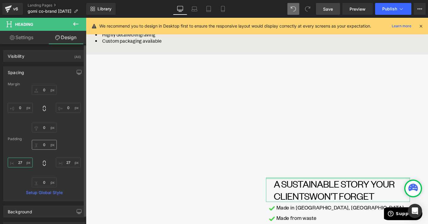
type input "27"
click at [45, 145] on input "text" at bounding box center [44, 145] width 25 height 10
paste input "27"
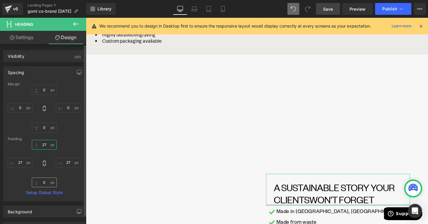
type input "0"
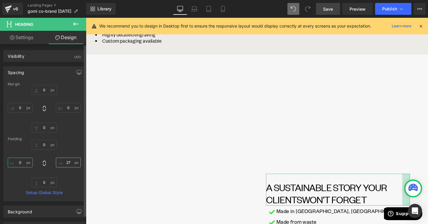
type input "0"
click at [68, 164] on input "27" at bounding box center [68, 163] width 25 height 10
type input "0-"
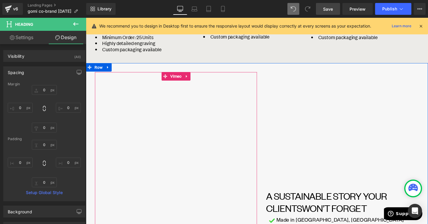
scroll to position [328, 0]
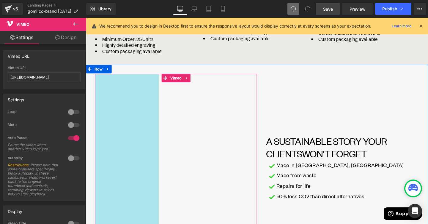
drag, startPoint x: 96, startPoint y: 117, endPoint x: 164, endPoint y: 140, distance: 71.0
click at [164, 140] on div "Vimeo 226px" at bounding box center [180, 172] width 170 height 190
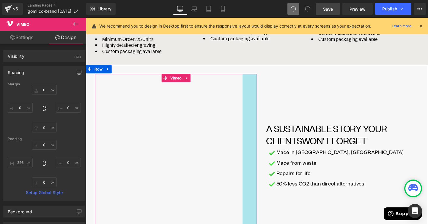
drag, startPoint x: 264, startPoint y: 139, endPoint x: 249, endPoint y: 139, distance: 15.4
click at [249, 139] on div "Vimeo 226px 51px" at bounding box center [180, 158] width 170 height 163
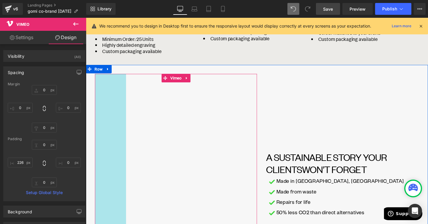
drag, startPoint x: 157, startPoint y: 148, endPoint x: 123, endPoint y: 156, distance: 35.7
click at [123, 156] on div "Vimeo 110px 52px" at bounding box center [180, 189] width 170 height 224
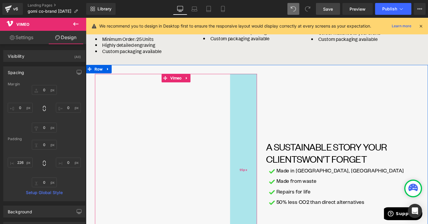
drag, startPoint x: 260, startPoint y: 145, endPoint x: 248, endPoint y: 146, distance: 12.5
click at [248, 146] on div "Vimeo 109px 95px" at bounding box center [180, 178] width 170 height 202
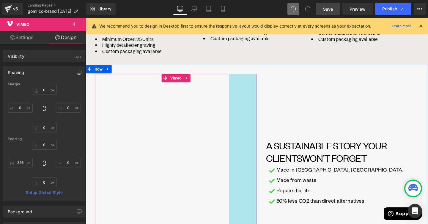
click at [251, 162] on div "Vimeo 109px 99px" at bounding box center [180, 177] width 170 height 200
click at [254, 154] on div "Vimeo 109px 98px" at bounding box center [180, 177] width 170 height 200
click at [253, 154] on div "Vimeo 109px 100px" at bounding box center [180, 176] width 170 height 199
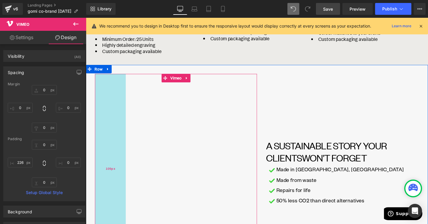
click at [118, 155] on div "Vimeo 109px 100px" at bounding box center [180, 176] width 170 height 199
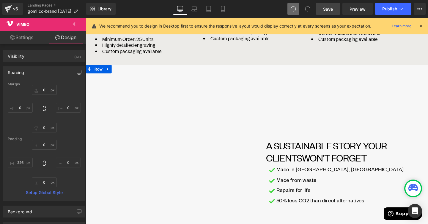
click at [319, 80] on div "Image A SUSTAINABLE STORY YOUR CLIENTS WON’T FORGET Heading NaNpx Image Made in…" at bounding box center [350, 176] width 170 height 199
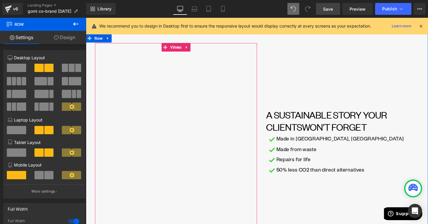
scroll to position [376, 0]
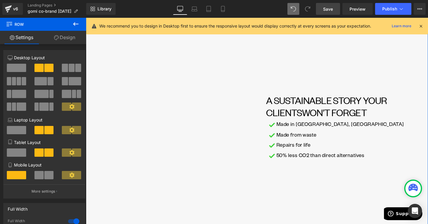
click at [284, 178] on div "Image A SUSTAINABLE STORY YOUR CLIENTS WON’T FORGET Heading NaNpx Image Made in…" at bounding box center [350, 128] width 170 height 199
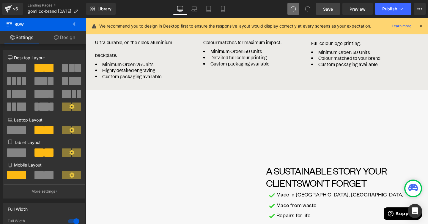
scroll to position [345, 0]
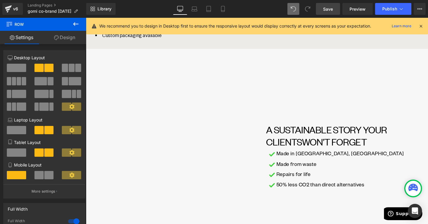
click at [330, 6] on span "Save" at bounding box center [328, 9] width 10 height 6
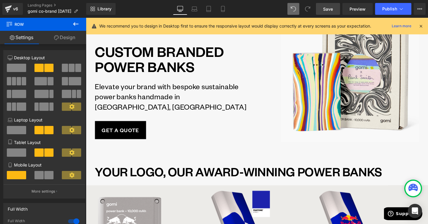
scroll to position [0, 0]
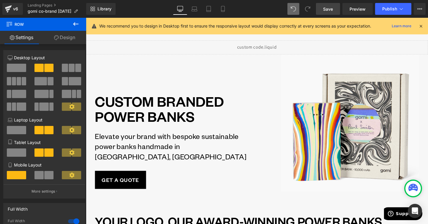
click at [326, 9] on span "Save" at bounding box center [328, 9] width 10 height 6
click at [402, 5] on button "Publish" at bounding box center [393, 9] width 36 height 12
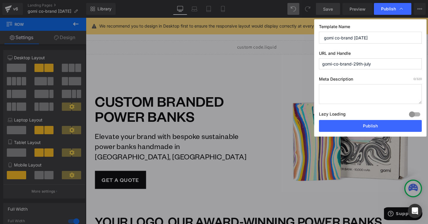
click at [388, 61] on input "gomi-co-brand-29th-july" at bounding box center [370, 63] width 103 height 11
drag, startPoint x: 379, startPoint y: 66, endPoint x: 354, endPoint y: 66, distance: 24.9
click at [354, 66] on input "gomi-co-brand-29th-july" at bounding box center [370, 63] width 103 height 11
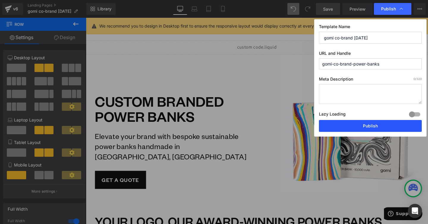
type input "gomi-co-brand-power-banks"
click at [358, 127] on button "Publish" at bounding box center [370, 126] width 103 height 12
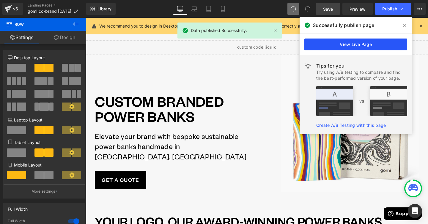
click at [365, 39] on link "View Live Page" at bounding box center [355, 45] width 103 height 12
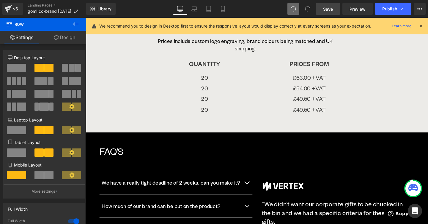
scroll to position [787, 0]
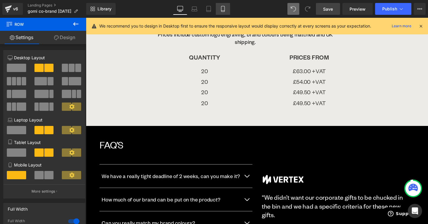
click at [221, 10] on icon at bounding box center [223, 9] width 6 height 6
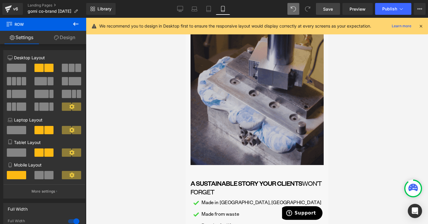
scroll to position [613, 0]
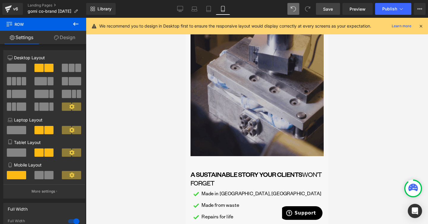
click at [229, 110] on img at bounding box center [256, 89] width 133 height 133
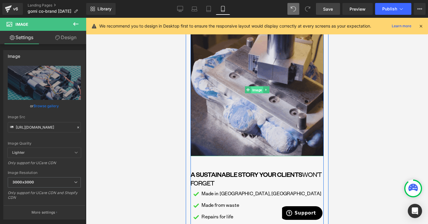
click at [262, 87] on span "Image" at bounding box center [257, 90] width 12 height 7
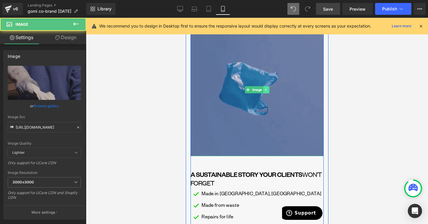
click at [265, 89] on icon at bounding box center [265, 90] width 1 height 2
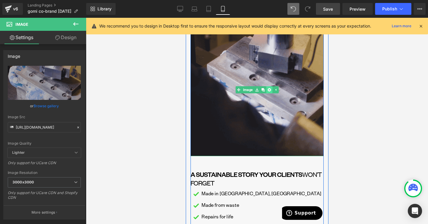
click at [269, 88] on icon at bounding box center [268, 90] width 3 height 4
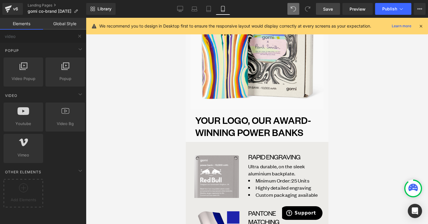
scroll to position [159, 0]
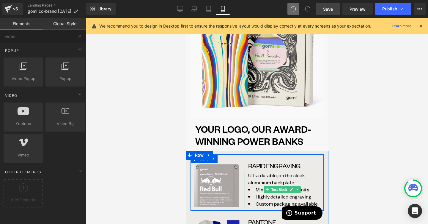
click at [257, 186] on span "Minimum Order: 25 Units" at bounding box center [282, 189] width 54 height 7
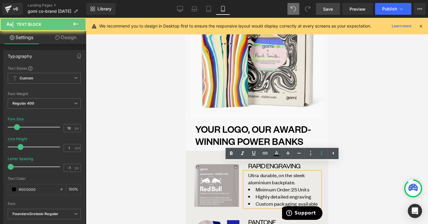
click at [254, 186] on li "Minimum Order: 25 Units" at bounding box center [284, 189] width 72 height 7
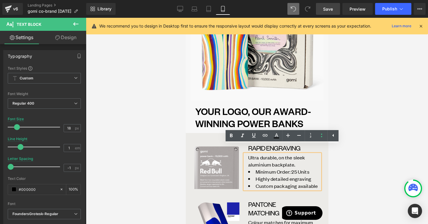
scroll to position [177, 0]
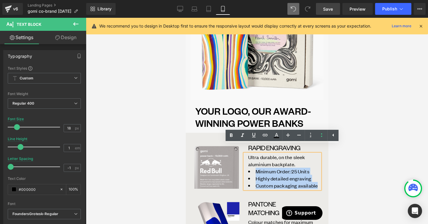
drag, startPoint x: 318, startPoint y: 175, endPoint x: 254, endPoint y: 165, distance: 65.1
click at [254, 168] on ul "Minimum Order: 25 Units Highly detailed engraving Custom packaging available" at bounding box center [284, 178] width 72 height 21
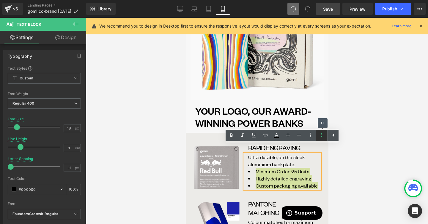
click at [319, 137] on icon at bounding box center [321, 135] width 7 height 7
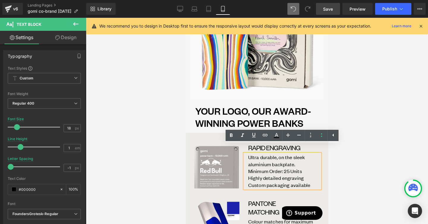
click at [283, 175] on span "Highly detailed engraving" at bounding box center [276, 178] width 56 height 7
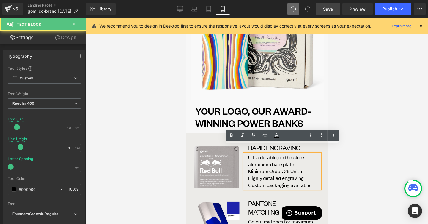
click at [247, 163] on div "Ultra durable, on the sleek aluminium backplate. Minimum Order: 25 Units Highly…" at bounding box center [281, 171] width 75 height 35
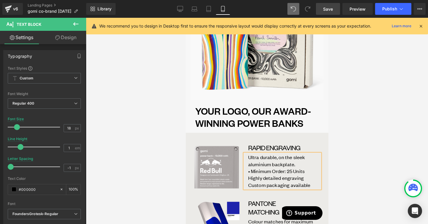
click at [249, 175] on span "Highly detailed engraving" at bounding box center [276, 178] width 56 height 7
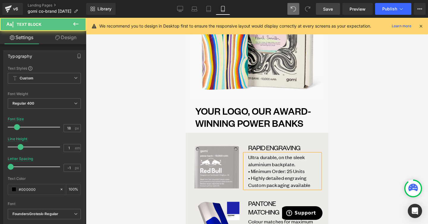
click at [248, 182] on span "Custom packaging available" at bounding box center [279, 185] width 62 height 7
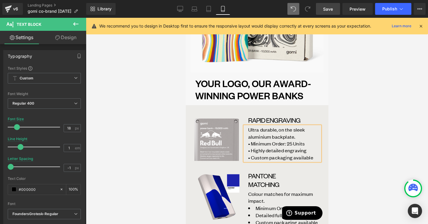
scroll to position [205, 0]
click at [312, 129] on p "Ultra durable, on the sleek aluminium backplate. • Minimum Order: 25 Units • Hi…" at bounding box center [284, 143] width 72 height 35
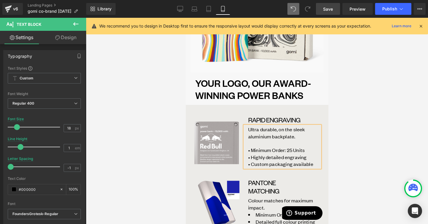
click at [338, 129] on div at bounding box center [257, 121] width 342 height 207
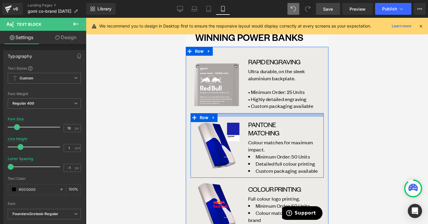
scroll to position [263, 0]
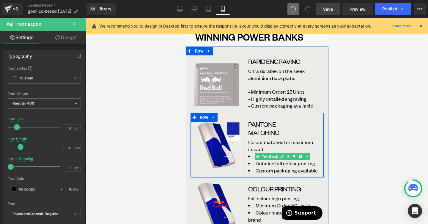
click at [300, 160] on li "Detailed full colour printing" at bounding box center [284, 163] width 72 height 7
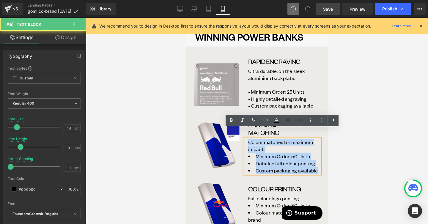
drag, startPoint x: 317, startPoint y: 162, endPoint x: 245, endPoint y: 134, distance: 76.6
click at [245, 139] on div "Colour matches for maximum impact. Minimum Order: 50 Units Detailed full colour…" at bounding box center [281, 156] width 75 height 35
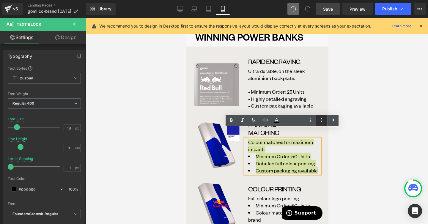
click at [323, 118] on icon at bounding box center [321, 120] width 7 height 7
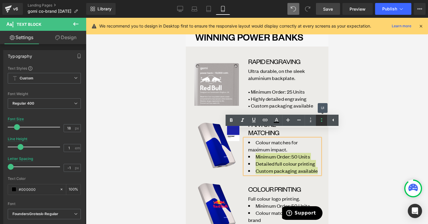
click at [323, 118] on icon at bounding box center [321, 120] width 7 height 7
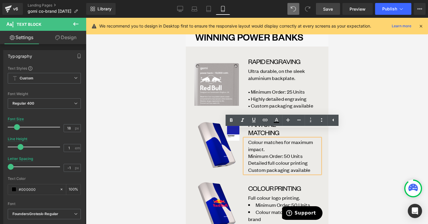
click at [278, 153] on span "Minimum Order: 50 Units" at bounding box center [275, 156] width 54 height 7
click at [248, 153] on span "Minimum Order: 50 Units" at bounding box center [275, 156] width 54 height 7
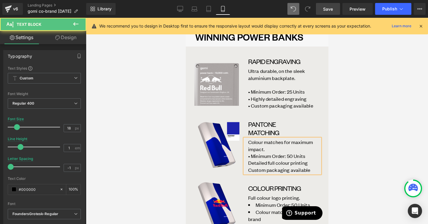
click at [248, 160] on span "Detailed full colour printing" at bounding box center [277, 163] width 59 height 7
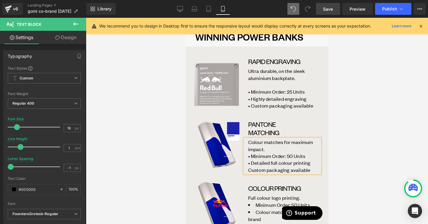
click at [248, 157] on p "Colour matches for maximum impact. • Minimum Order: 50 Units • Detailed full co…" at bounding box center [284, 156] width 72 height 35
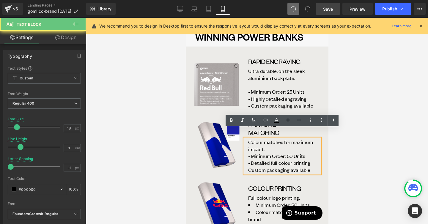
click at [249, 167] on span "Custom packaging available" at bounding box center [279, 170] width 62 height 7
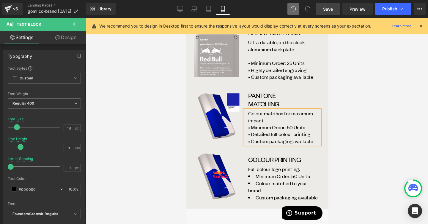
scroll to position [292, 0]
click at [271, 166] on font "Full colour logo printing." at bounding box center [274, 169] width 52 height 7
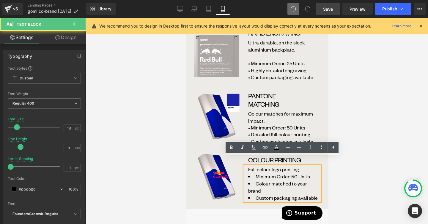
click at [295, 180] on li "Colour matched to your brand" at bounding box center [284, 187] width 72 height 14
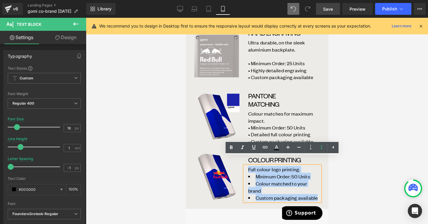
drag, startPoint x: 318, startPoint y: 191, endPoint x: 248, endPoint y: 160, distance: 76.0
click at [248, 166] on p "Full colour logo printing. Minimum Order: 50 Units Colour matched to your brand…" at bounding box center [284, 183] width 72 height 35
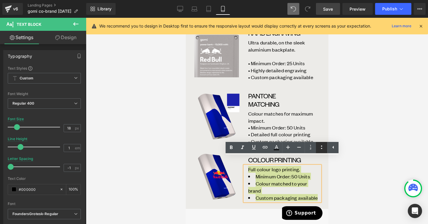
click at [322, 146] on icon at bounding box center [321, 147] width 7 height 7
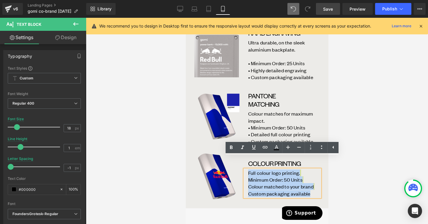
click at [279, 177] on span "Minimum Order: 50 Units" at bounding box center [275, 180] width 54 height 7
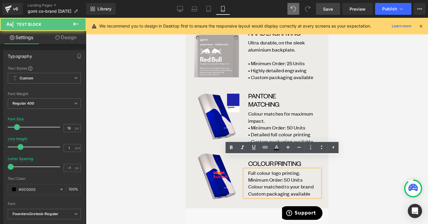
click at [248, 177] on span "Minimum Order: 50 Units" at bounding box center [275, 180] width 54 height 7
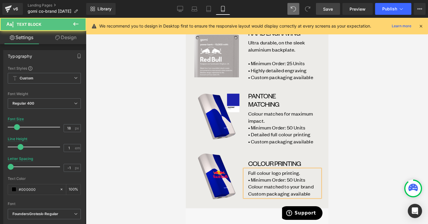
click at [248, 183] on span "Colour matched to your brand" at bounding box center [280, 186] width 65 height 7
click at [248, 191] on span "Custom packaging available" at bounding box center [279, 194] width 62 height 7
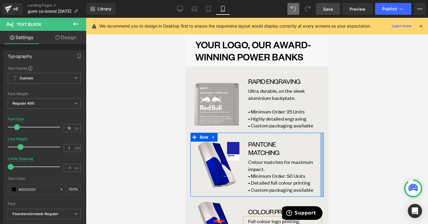
scroll to position [233, 0]
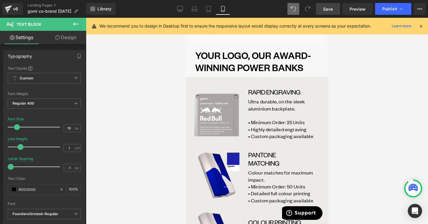
click at [270, 115] on span "Text Block" at bounding box center [279, 118] width 18 height 7
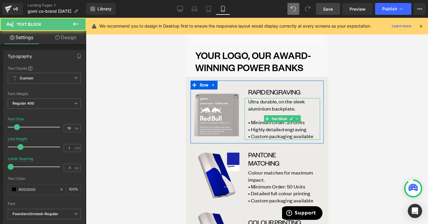
click at [258, 105] on p "Ultra durable, on the sleek aluminium backplate. • Minimum Order: 25 Units • Hi…" at bounding box center [284, 119] width 72 height 42
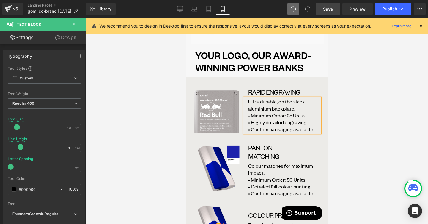
click at [361, 108] on div at bounding box center [257, 121] width 342 height 207
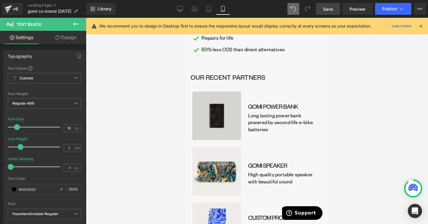
scroll to position [663, 0]
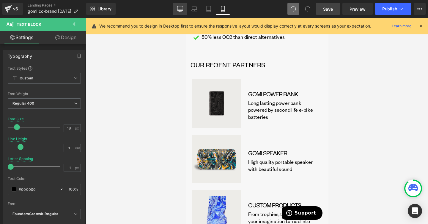
click at [181, 11] on icon at bounding box center [180, 9] width 6 height 6
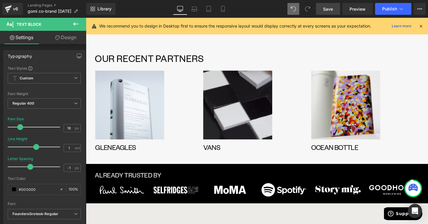
scroll to position [589, 0]
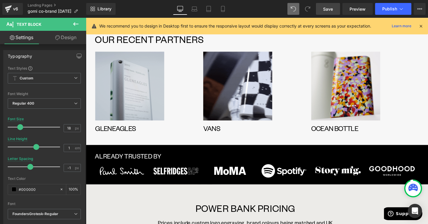
click at [139, 91] on img at bounding box center [132, 89] width 72 height 72
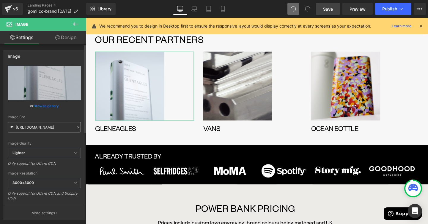
click at [37, 126] on input "https://ucarecdn.com/536e63a4-2fbd-436b-a040-3189b2434de0/-/format/auto/-/previ…" at bounding box center [44, 127] width 73 height 10
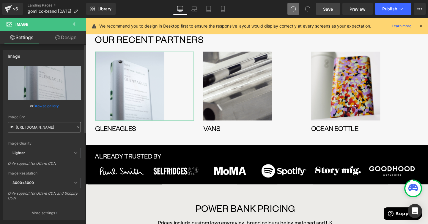
click at [37, 126] on input "https://ucarecdn.com/536e63a4-2fbd-436b-a040-3189b2434de0/-/format/auto/-/previ…" at bounding box center [44, 127] width 73 height 10
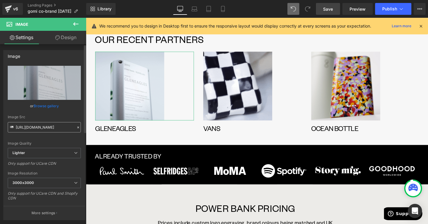
click at [37, 126] on input "https://ucarecdn.com/536e63a4-2fbd-436b-a040-3189b2434de0/-/format/auto/-/previ…" at bounding box center [44, 127] width 73 height 10
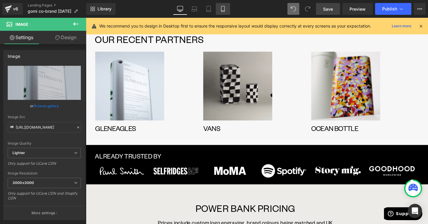
drag, startPoint x: 226, startPoint y: 6, endPoint x: 36, endPoint y: 81, distance: 204.2
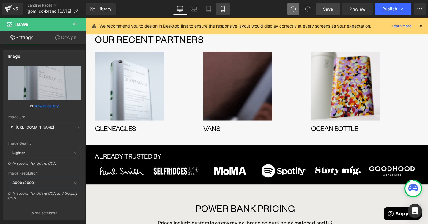
click at [226, 6] on link "Mobile" at bounding box center [223, 9] width 14 height 12
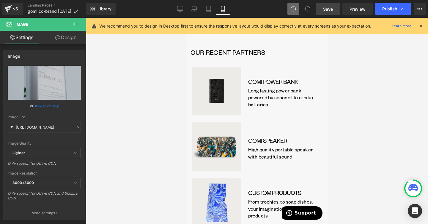
scroll to position [679, 0]
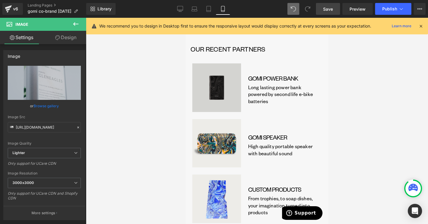
click at [206, 96] on img at bounding box center [217, 88] width 54 height 49
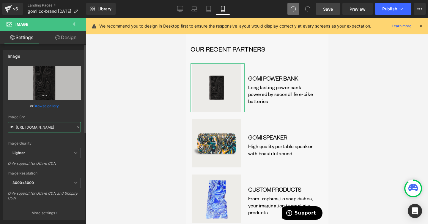
click at [49, 130] on input "https://ucarecdn.com/87dd4171-3947-43ee-a710-055fb647c589/-/format/auto/-/previ…" at bounding box center [44, 127] width 73 height 10
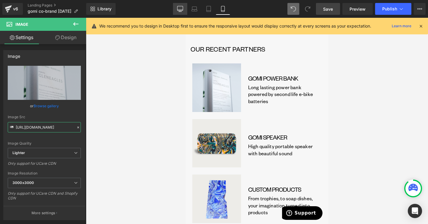
type input "https://ucarecdn.com/536e63a4-2fbd-436b-a040-3189b2434de0/-/format/auto/-/previ…"
click at [176, 10] on link "Desktop" at bounding box center [180, 9] width 14 height 12
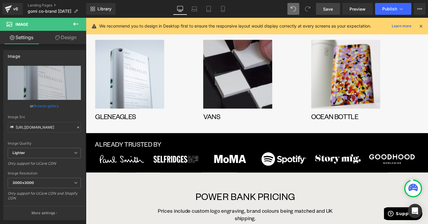
scroll to position [582, 0]
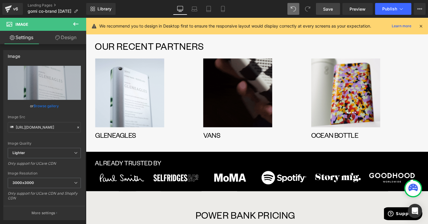
click at [241, 90] on img at bounding box center [245, 97] width 72 height 72
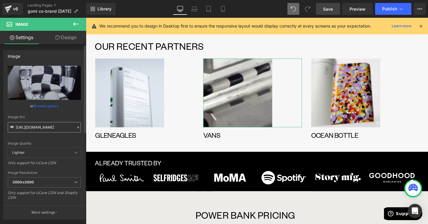
click at [31, 130] on input "https://ucarecdn.com/4eaa372c-003e-4ca4-af19-1b8d6a401684/vansxgomi_teaser_gif.…" at bounding box center [44, 127] width 73 height 10
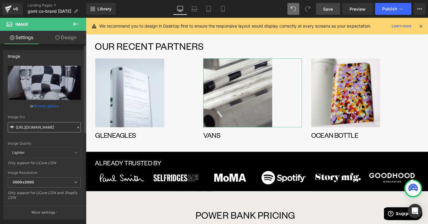
click at [31, 130] on input "https://ucarecdn.com/4eaa372c-003e-4ca4-af19-1b8d6a401684/vansxgomi_teaser_gif.…" at bounding box center [44, 127] width 73 height 10
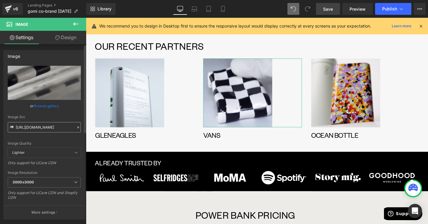
click at [31, 130] on input "https://ucarecdn.com/4eaa372c-003e-4ca4-af19-1b8d6a401684/vansxgomi_teaser_gif.…" at bounding box center [44, 127] width 73 height 10
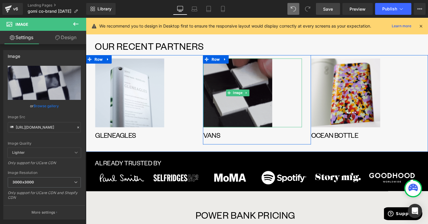
click at [298, 100] on link at bounding box center [261, 97] width 104 height 72
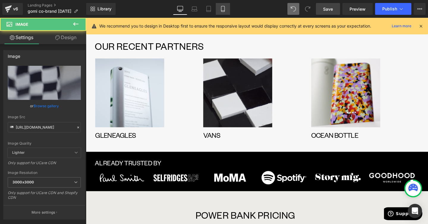
click at [221, 12] on link "Mobile" at bounding box center [223, 9] width 14 height 12
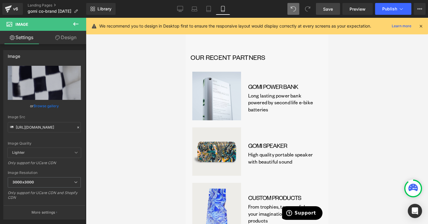
scroll to position [674, 0]
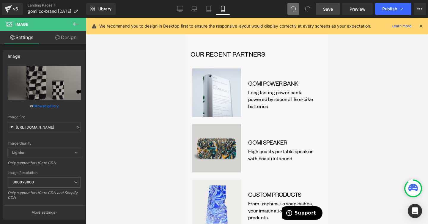
click at [212, 142] on div "Image" at bounding box center [217, 148] width 54 height 49
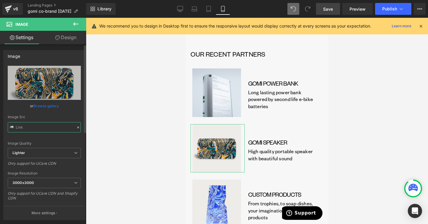
click at [42, 127] on input "text" at bounding box center [44, 127] width 73 height 10
paste input "4eaa372c-003e-4ca4-af19-1b8d6a401684/vansxgomi_teaser_gif.gif"
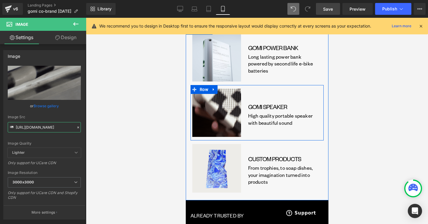
scroll to position [715, 0]
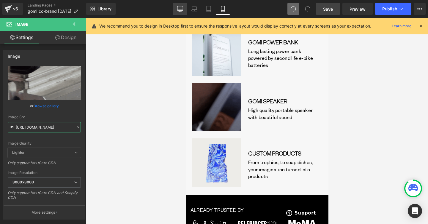
type input "https://ucarecdn.com/4eaa372c-003e-4ca4-af19-1b8d6a401684/vansxgomi_teaser_gif.…"
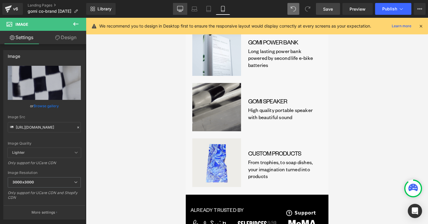
click at [175, 6] on link "Desktop" at bounding box center [180, 9] width 14 height 12
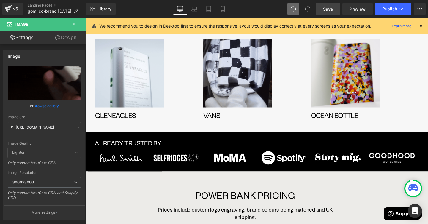
scroll to position [601, 0]
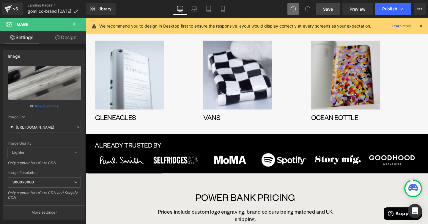
click at [365, 55] on img at bounding box center [358, 78] width 72 height 72
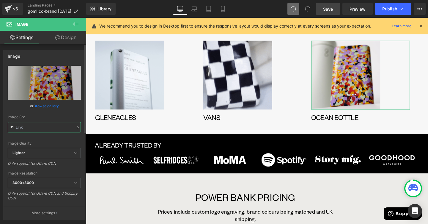
click at [46, 131] on input "text" at bounding box center [44, 127] width 73 height 10
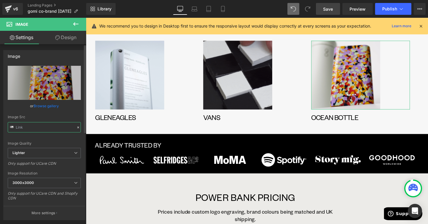
click at [46, 131] on input "text" at bounding box center [44, 127] width 73 height 10
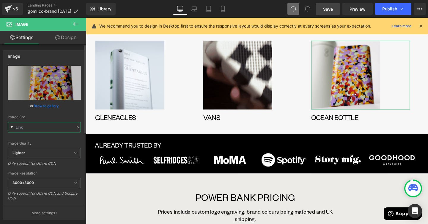
click at [46, 131] on input "text" at bounding box center [44, 127] width 73 height 10
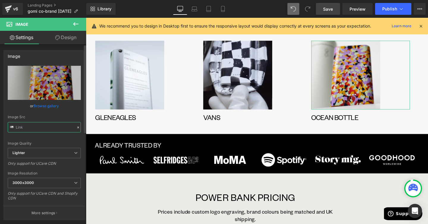
click at [46, 131] on input "text" at bounding box center [44, 127] width 73 height 10
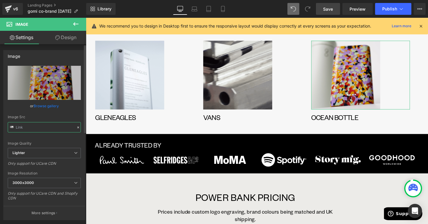
click at [46, 131] on input "text" at bounding box center [44, 127] width 73 height 10
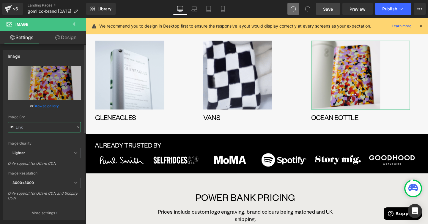
type input "https://ucarecdn.com/7dfcd3a7-d85e-49b3-b0e6-2c3206021c08/-/format/auto/-/previ…"
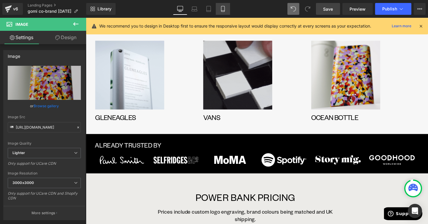
click at [222, 9] on icon at bounding box center [223, 9] width 6 height 6
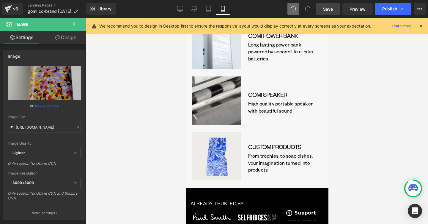
scroll to position [730, 0]
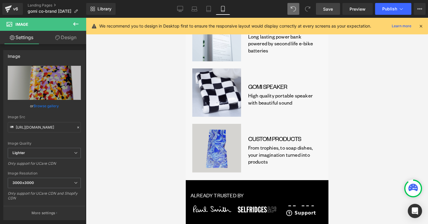
click at [210, 148] on img at bounding box center [217, 148] width 54 height 49
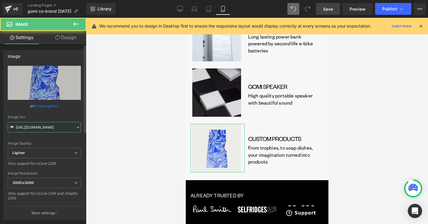
click at [53, 126] on input "https://ucarecdn.com/93451bb2-13bc-4b5f-9b79-3a135cbae25b/-/format/auto/-/previ…" at bounding box center [44, 127] width 73 height 10
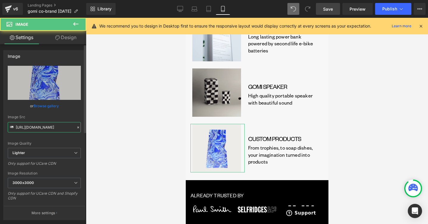
click at [53, 126] on input "https://ucarecdn.com/93451bb2-13bc-4b5f-9b79-3a135cbae25b/-/format/auto/-/previ…" at bounding box center [44, 127] width 73 height 10
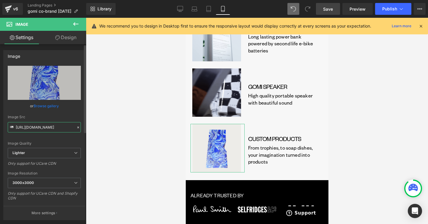
click at [53, 126] on input "https://ucarecdn.com/93451bb2-13bc-4b5f-9b79-3a135cbae25b/-/format/auto/-/previ…" at bounding box center [44, 127] width 73 height 10
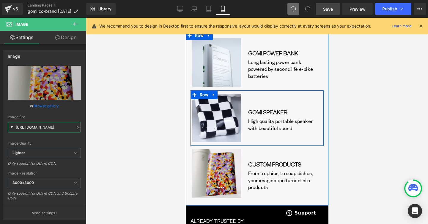
scroll to position [686, 0]
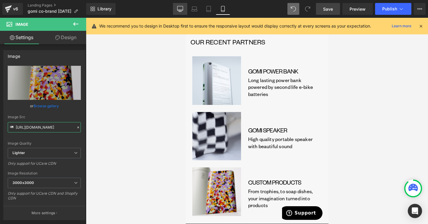
type input "https://ucarecdn.com/7dfcd3a7-d85e-49b3-b0e6-2c3206021c08/-/format/auto/-/previ…"
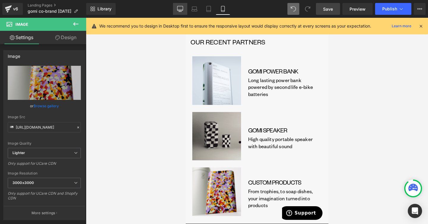
click at [181, 12] on icon at bounding box center [179, 12] width 3 height 0
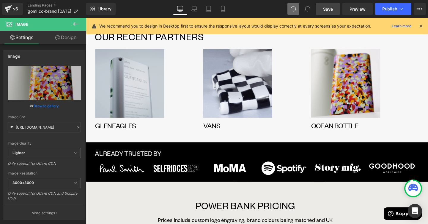
scroll to position [583, 0]
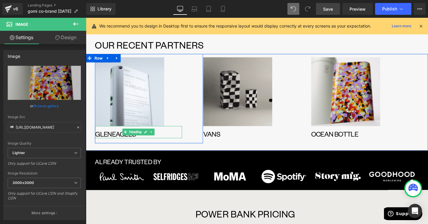
click at [106, 135] on h1 "GLENEAGLES" at bounding box center [141, 139] width 91 height 9
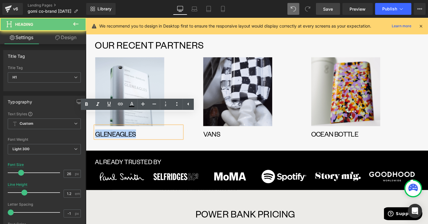
click at [106, 135] on h1 "GLENEAGLES" at bounding box center [141, 139] width 91 height 9
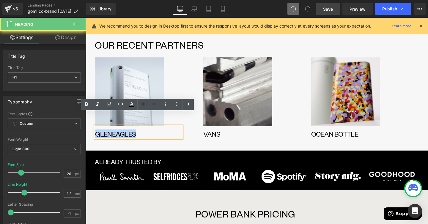
click at [106, 135] on h1 "GLENEAGLES" at bounding box center [141, 139] width 91 height 9
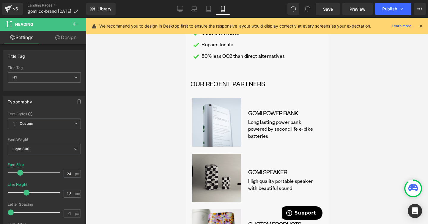
scroll to position [648, 0]
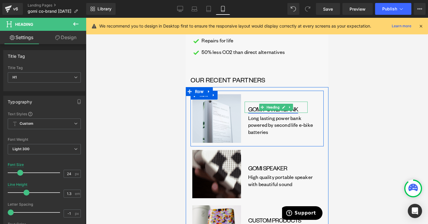
click at [253, 105] on link "GOMI POWER BANK" at bounding box center [273, 109] width 50 height 8
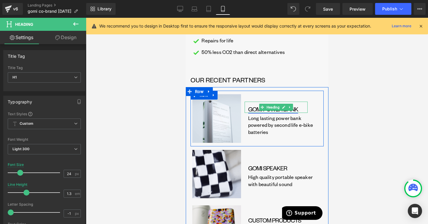
click at [253, 105] on link "GOMI POWER BANK" at bounding box center [273, 109] width 50 height 8
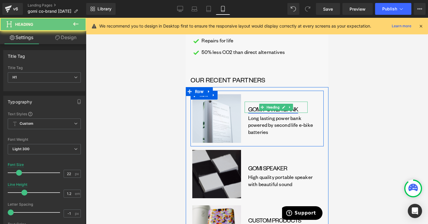
click at [253, 105] on link "GOMI POWER BANK" at bounding box center [273, 109] width 50 height 8
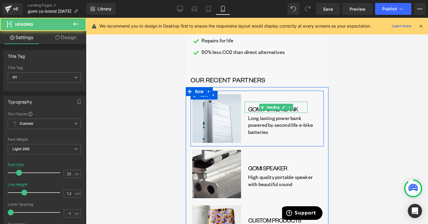
click at [299, 105] on h1 "GOMI POWER BANK" at bounding box center [277, 109] width 59 height 8
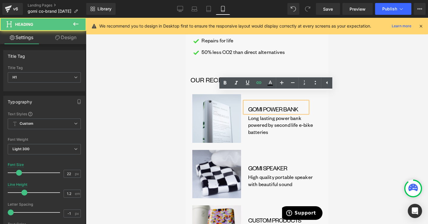
click at [299, 105] on h1 "GOMI POWER BANK" at bounding box center [277, 109] width 59 height 8
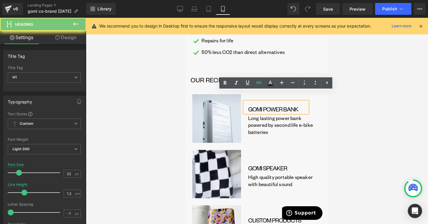
click at [299, 105] on h1 "GOMI POWER BANK" at bounding box center [277, 109] width 59 height 8
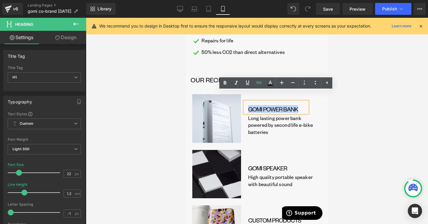
click at [299, 105] on h1 "GOMI POWER BANK" at bounding box center [277, 109] width 59 height 8
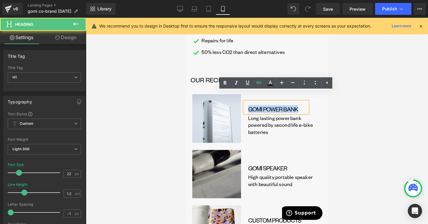
paste div
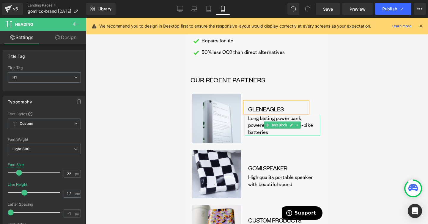
click at [295, 122] on link at bounding box center [297, 125] width 6 height 7
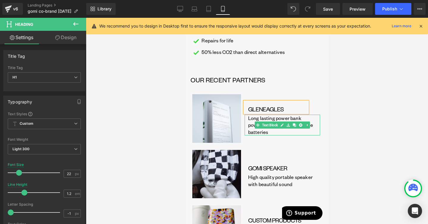
click at [296, 115] on p "Long lasting power bank powered by second life e-bike batteries" at bounding box center [284, 125] width 72 height 21
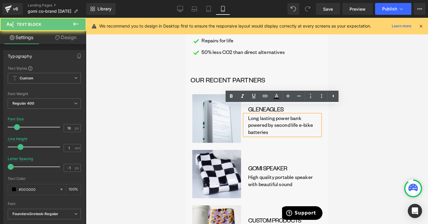
click at [296, 115] on p "Long lasting power bank powered by second life e-bike batteries" at bounding box center [284, 125] width 72 height 21
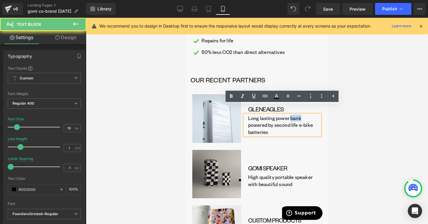
click at [296, 115] on p "Long lasting power bank powered by second life e-bike batteries" at bounding box center [284, 125] width 72 height 21
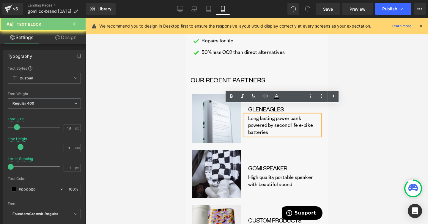
scroll to position [655, 0]
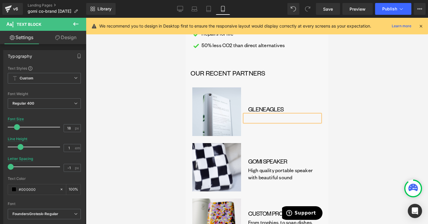
click at [350, 131] on div at bounding box center [257, 121] width 342 height 207
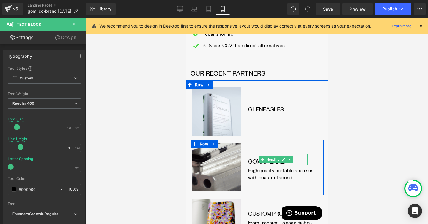
click at [298, 158] on h1 "GOMI SPEAKER" at bounding box center [277, 162] width 59 height 8
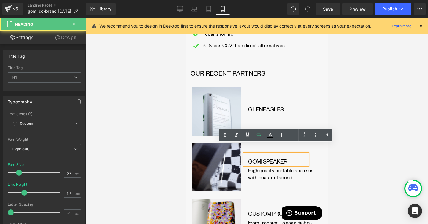
click at [302, 158] on h1 "GOMI SPEAKER" at bounding box center [277, 162] width 59 height 8
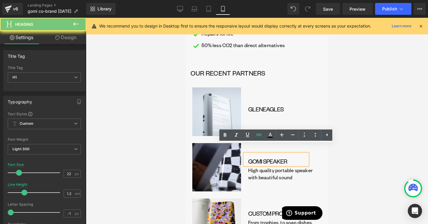
click at [302, 158] on h1 "GOMI SPEAKER" at bounding box center [277, 162] width 59 height 8
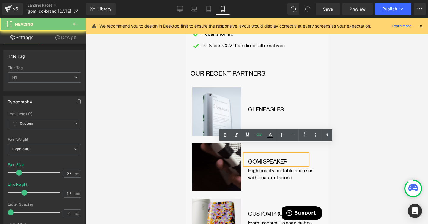
click at [302, 158] on h1 "GOMI SPEAKER" at bounding box center [277, 162] width 59 height 8
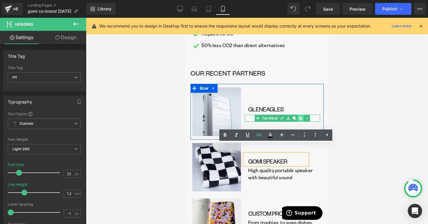
click at [301, 117] on icon at bounding box center [299, 118] width 3 height 3
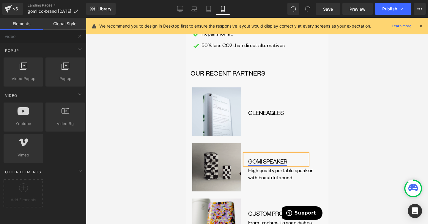
click at [283, 158] on link "GOMI SPEAKER" at bounding box center [267, 162] width 39 height 8
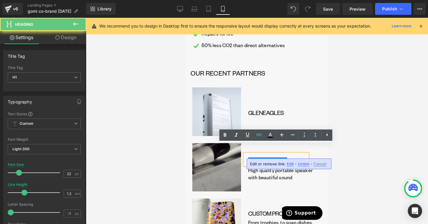
click at [283, 158] on link "GOMI SPEAKER" at bounding box center [267, 162] width 39 height 8
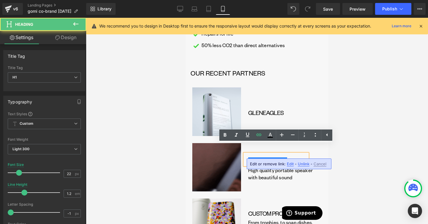
click at [289, 158] on h1 "GOMI SPEAKER" at bounding box center [277, 162] width 59 height 8
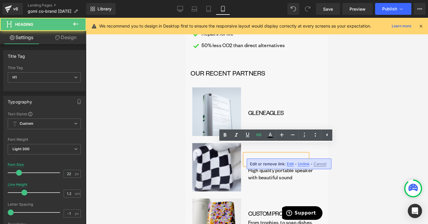
click at [289, 158] on h1 "GOMI SPEAKER" at bounding box center [277, 162] width 59 height 8
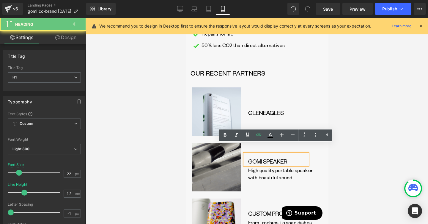
click at [289, 158] on h1 "GOMI SPEAKER" at bounding box center [277, 162] width 59 height 8
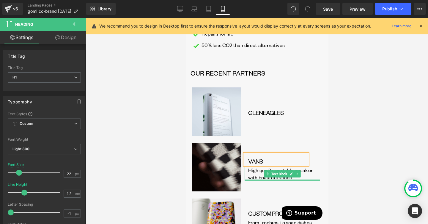
click at [296, 171] on div "High quality portable speaker with beautiful sound Text Block" at bounding box center [281, 174] width 75 height 14
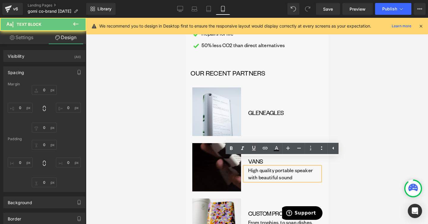
type input "0"
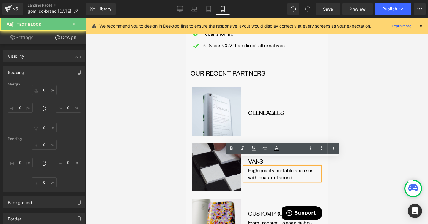
type input "0"
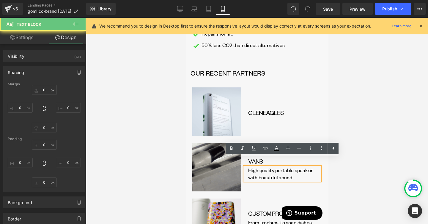
type input "0"
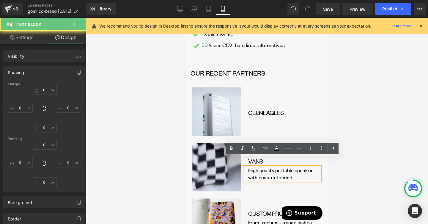
type input "0"
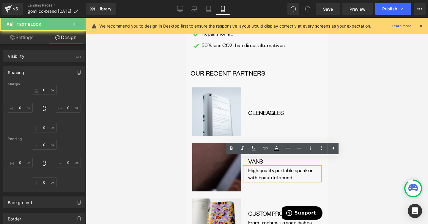
type input "0"
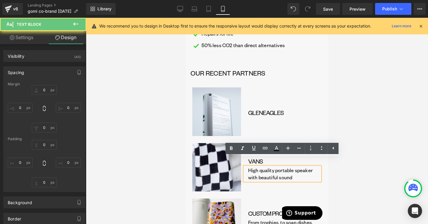
type input "0"
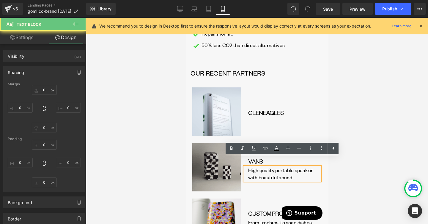
type input "0"
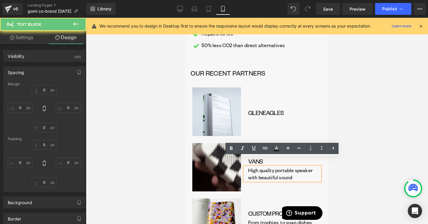
type input "12"
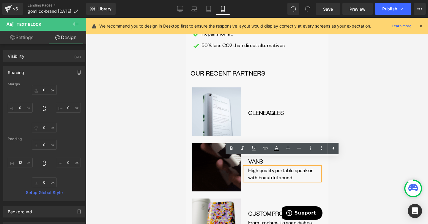
click at [306, 181] on div "VANS Heading High quality portable speaker with beautiful sound Text Block" at bounding box center [281, 167] width 75 height 49
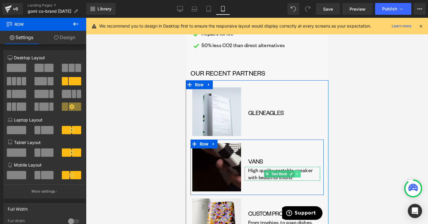
click at [297, 171] on link at bounding box center [297, 174] width 6 height 7
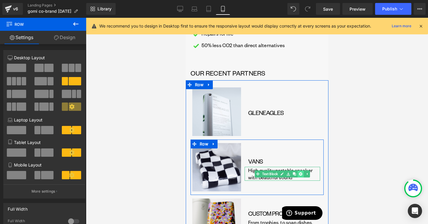
click at [299, 171] on link at bounding box center [300, 174] width 6 height 7
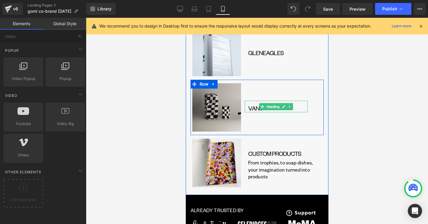
scroll to position [723, 0]
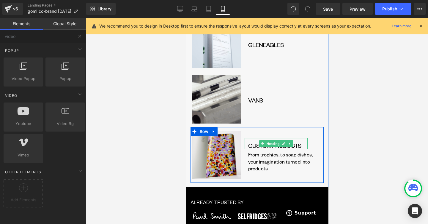
click at [300, 142] on h1 "CUSTOM PRODUCTS" at bounding box center [277, 146] width 59 height 8
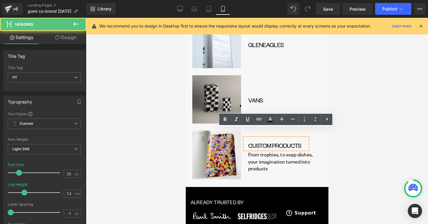
click at [300, 142] on h1 "CUSTOM PRODUCTS" at bounding box center [277, 146] width 59 height 8
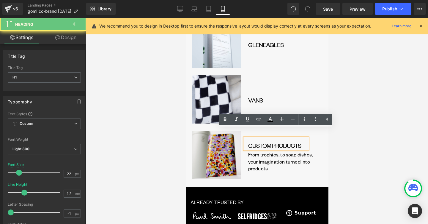
click at [300, 142] on h1 "CUSTOM PRODUCTS" at bounding box center [277, 146] width 59 height 8
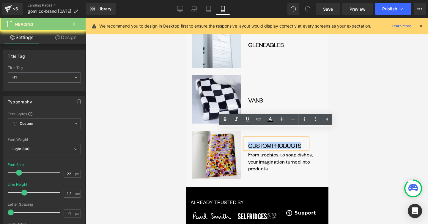
click at [300, 142] on h1 "CUSTOM PRODUCTS" at bounding box center [277, 146] width 59 height 8
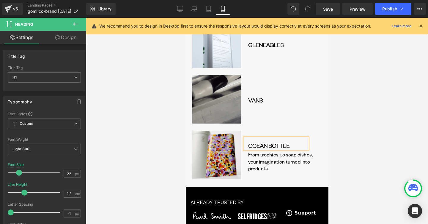
click at [265, 142] on h1 "Ocean bottle" at bounding box center [277, 146] width 59 height 8
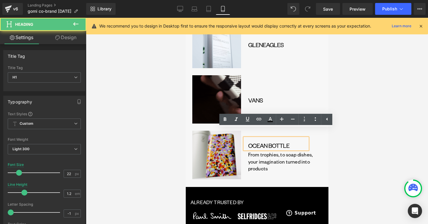
click at [268, 142] on h1 "Ocean bottle" at bounding box center [277, 146] width 59 height 8
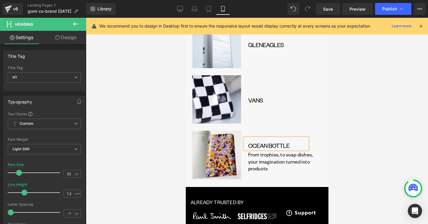
click at [303, 164] on div "Ocean bottle Heading From trophies, to soap dishes, your imagination turned int…" at bounding box center [281, 155] width 75 height 49
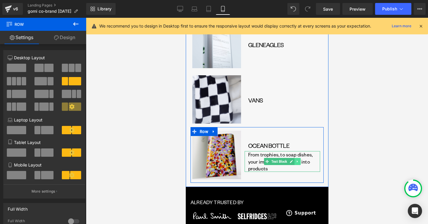
click at [297, 160] on icon at bounding box center [296, 162] width 3 height 4
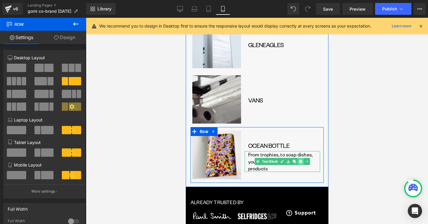
click at [299, 158] on link at bounding box center [300, 161] width 6 height 7
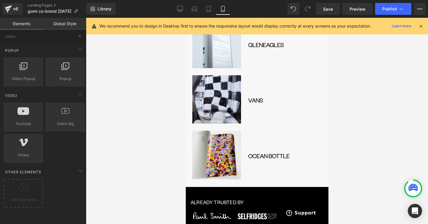
click at [350, 128] on div at bounding box center [257, 121] width 342 height 207
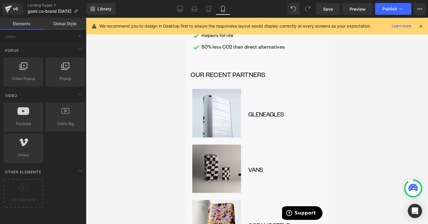
scroll to position [655, 0]
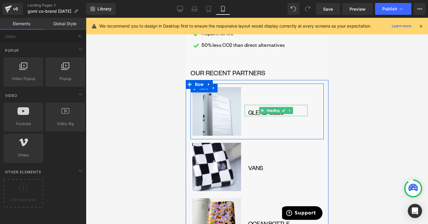
click at [295, 109] on h1 "GLENEAGLES" at bounding box center [277, 113] width 59 height 8
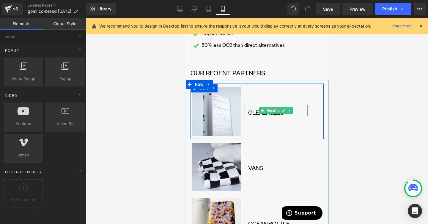
click at [295, 109] on h1 "GLENEAGLES" at bounding box center [277, 113] width 59 height 8
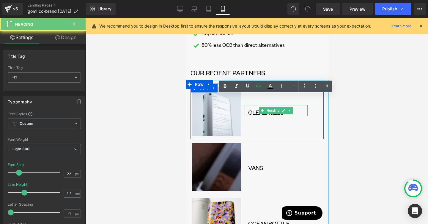
click at [295, 109] on h1 "GLENEAGLES" at bounding box center [277, 113] width 59 height 8
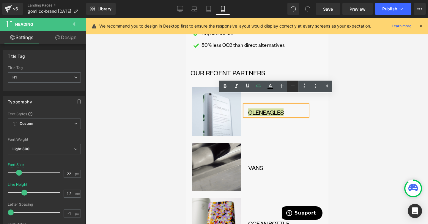
click at [292, 88] on icon at bounding box center [292, 86] width 7 height 7
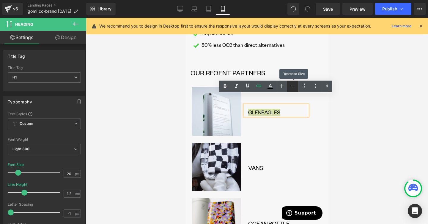
click at [292, 88] on icon at bounding box center [292, 86] width 7 height 7
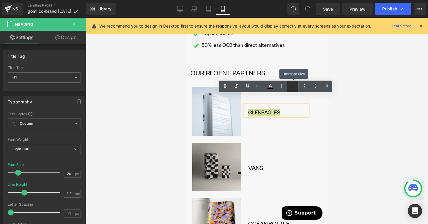
type input "18"
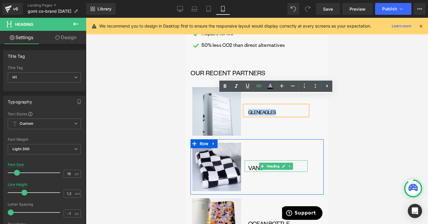
click at [295, 164] on h1 "VANS" at bounding box center [277, 168] width 59 height 8
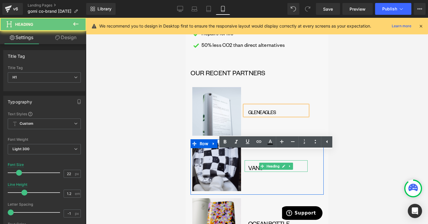
click at [295, 164] on h1 "VANS" at bounding box center [277, 168] width 59 height 8
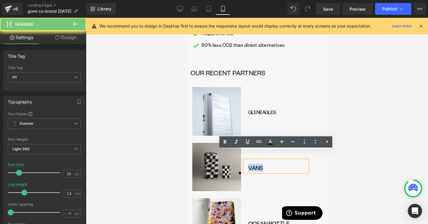
click at [295, 164] on h1 "VANS" at bounding box center [277, 168] width 59 height 8
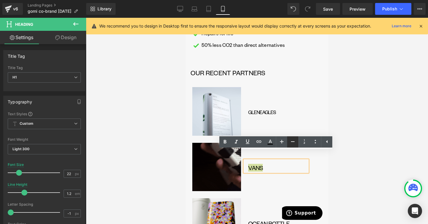
click at [295, 140] on icon at bounding box center [292, 141] width 7 height 7
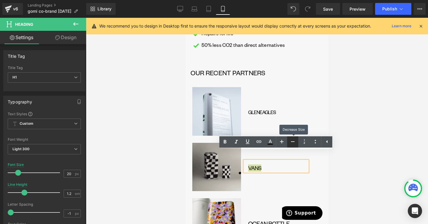
click at [295, 140] on icon at bounding box center [292, 141] width 7 height 7
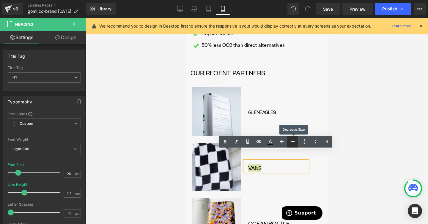
type input "18"
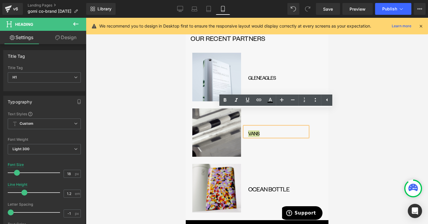
scroll to position [698, 0]
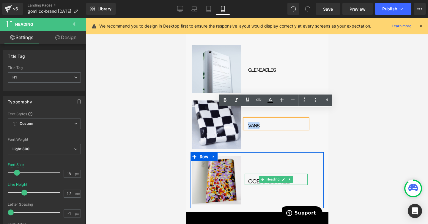
click at [300, 178] on h1 "Ocean bottle" at bounding box center [277, 182] width 59 height 8
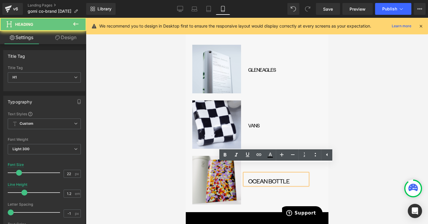
click at [300, 178] on h1 "Ocean bottle" at bounding box center [277, 182] width 59 height 8
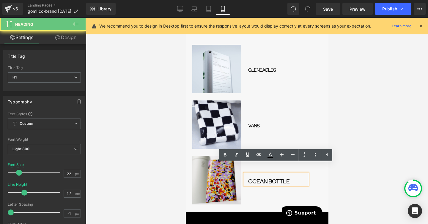
click at [300, 178] on h1 "Ocean bottle" at bounding box center [277, 182] width 59 height 8
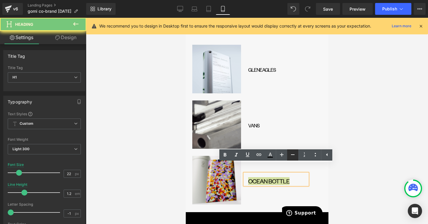
click at [292, 158] on icon at bounding box center [292, 154] width 7 height 7
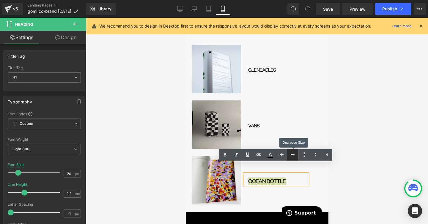
click at [292, 158] on icon at bounding box center [292, 154] width 7 height 7
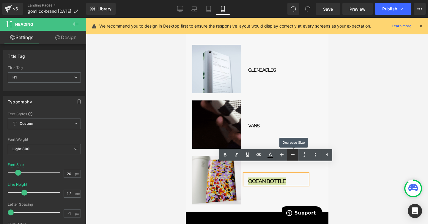
type input "18"
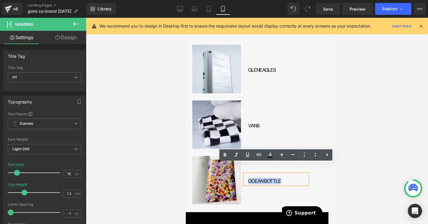
click at [327, 131] on div "Image GLENEAGLES Heading Row Image GLENEAGLES Heading Row Image VANS Heading Ro…" at bounding box center [256, 125] width 143 height 175
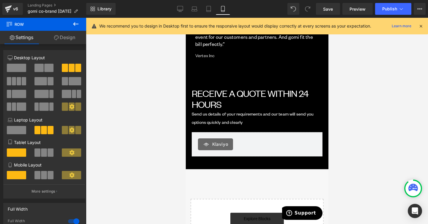
scroll to position [1352, 0]
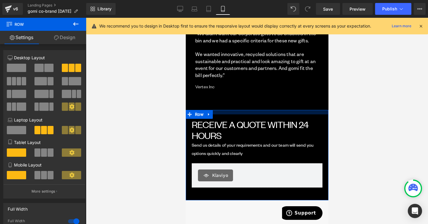
click at [276, 110] on div at bounding box center [256, 112] width 143 height 4
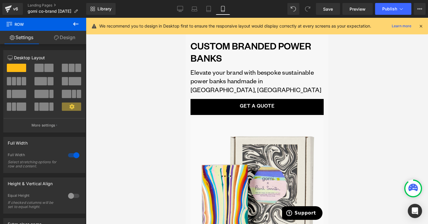
scroll to position [0, 0]
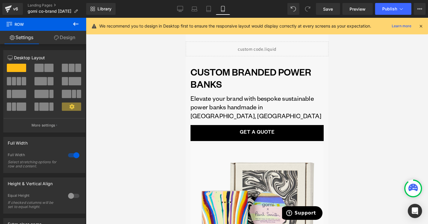
click at [326, 15] on div "Library Mobile Desktop Laptop Tablet Mobile Save Preview Publish Scheduled View…" at bounding box center [256, 9] width 341 height 18
click at [321, 7] on link "Save" at bounding box center [328, 9] width 24 height 12
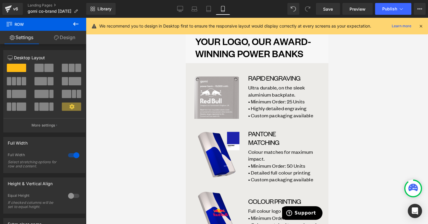
scroll to position [233, 0]
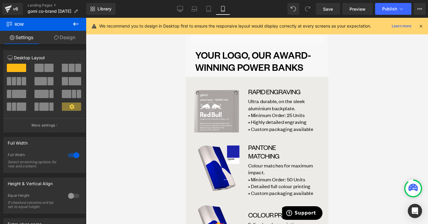
click at [273, 110] on div "Ultra durable, on the sleek aluminium backplate. • Minimum Order: 25 Units • Hi…" at bounding box center [281, 115] width 75 height 35
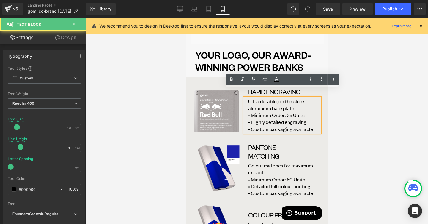
click at [281, 119] on span "• Highly detailed engraving" at bounding box center [277, 122] width 58 height 7
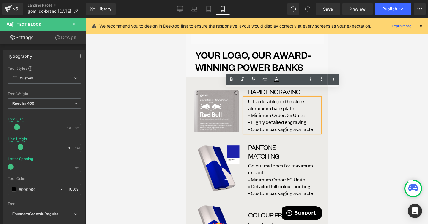
drag, startPoint x: 316, startPoint y: 120, endPoint x: 244, endPoint y: 93, distance: 76.8
click at [244, 98] on div "Ultra durable, on the sleek aluminium backplate. • Minimum Order: 25 Units • Hi…" at bounding box center [281, 115] width 75 height 35
click at [283, 99] on span "Ultra durable, on the sleek aluminium backplate." at bounding box center [276, 104] width 57 height 13
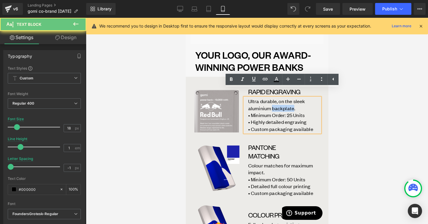
click at [283, 99] on span "Ultra durable, on the sleek aluminium backplate." at bounding box center [276, 104] width 57 height 13
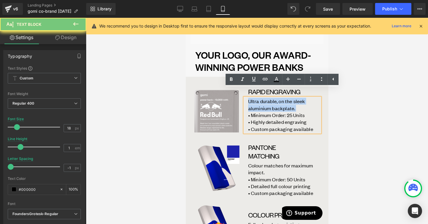
click at [283, 99] on span "Ultra durable, on the sleek aluminium backplate." at bounding box center [276, 104] width 57 height 13
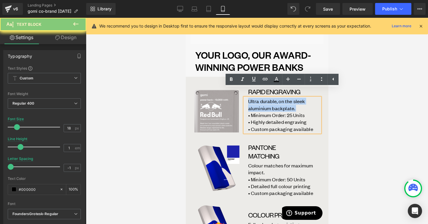
click at [303, 119] on span "• Highly detailed engraving" at bounding box center [277, 122] width 58 height 7
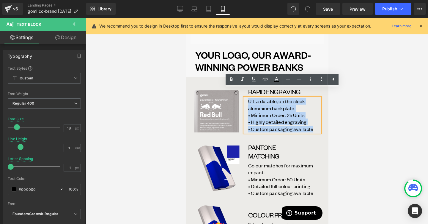
drag, startPoint x: 314, startPoint y: 119, endPoint x: 249, endPoint y: 95, distance: 69.4
click at [249, 98] on p "Ultra durable, on the sleek aluminium backplate. • Minimum Order: 25 Units • Hi…" at bounding box center [284, 115] width 72 height 35
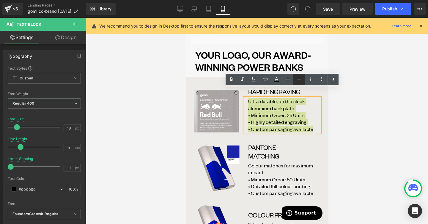
click at [304, 79] on link at bounding box center [298, 79] width 11 height 11
type input "16"
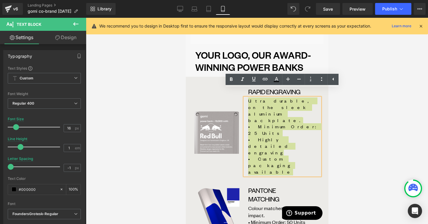
click at [336, 123] on div at bounding box center [257, 121] width 342 height 207
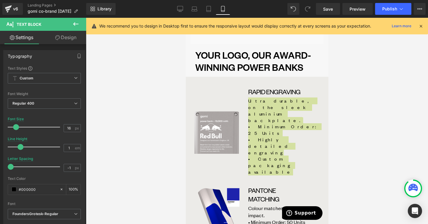
click at [330, 112] on div at bounding box center [257, 121] width 342 height 207
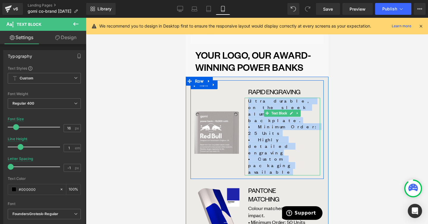
click at [314, 116] on p "Ultra durable, on the sleek aluminium backplate. • Minimum Order: 25 Units • Hi…" at bounding box center [284, 137] width 72 height 78
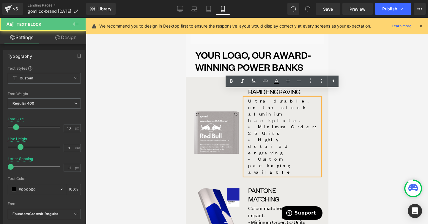
click at [314, 118] on p "Ultra durable, on the sleek aluminium backplate. • Minimum Order: 25 Units • Hi…" at bounding box center [284, 137] width 72 height 78
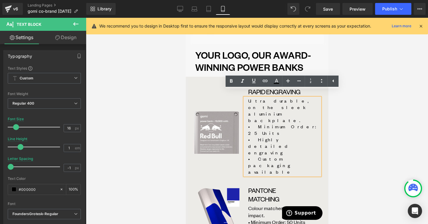
click at [338, 131] on div at bounding box center [257, 121] width 342 height 207
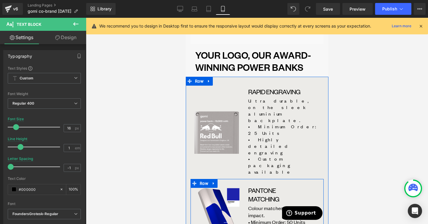
click at [307, 221] on icon at bounding box center [306, 223] width 3 height 4
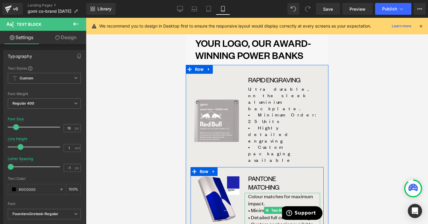
click at [311, 193] on p "Colour matches for maximum impact. • Minimum Order: 50 Units • Detailed full co…" at bounding box center [284, 210] width 72 height 35
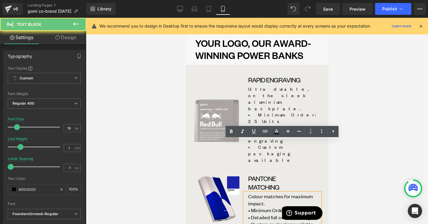
click at [312, 193] on p "Colour matches for maximum impact. • Minimum Order: 50 Units • Detailed full co…" at bounding box center [284, 210] width 72 height 35
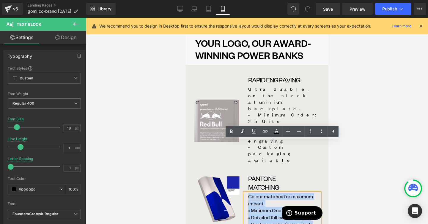
drag, startPoint x: 313, startPoint y: 172, endPoint x: 246, endPoint y: 142, distance: 73.5
click at [246, 193] on div "Colour matches for maximum impact. • Minimum Order: 50 Units • Detailed full co…" at bounding box center [281, 210] width 75 height 35
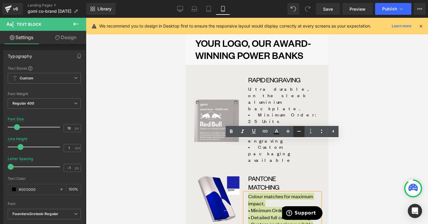
click at [302, 129] on icon at bounding box center [298, 131] width 7 height 7
type input "16"
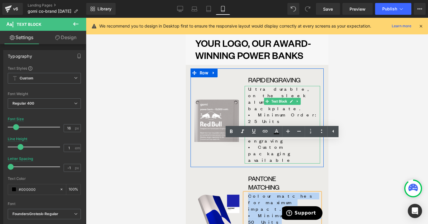
click at [287, 144] on span "• Custom packaging available" at bounding box center [270, 153] width 45 height 19
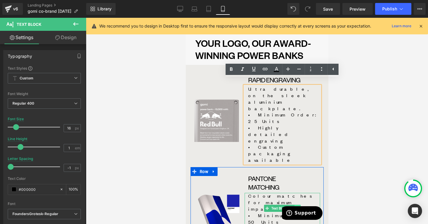
click at [298, 205] on link at bounding box center [297, 208] width 6 height 7
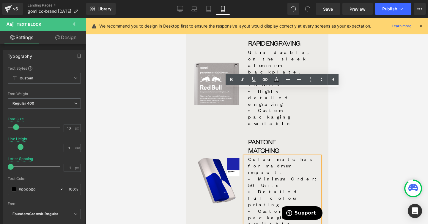
scroll to position [300, 0]
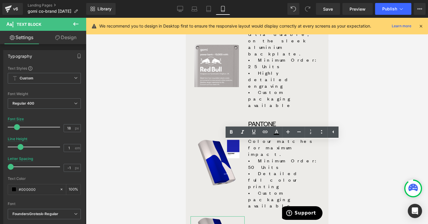
drag, startPoint x: 313, startPoint y: 168, endPoint x: 237, endPoint y: 154, distance: 76.8
click at [301, 132] on icon at bounding box center [298, 132] width 7 height 7
type input "16"
click at [312, 138] on p "Colour matches for maximum impact. • Minimum Order: 50 Units • Detailed full co…" at bounding box center [284, 173] width 72 height 71
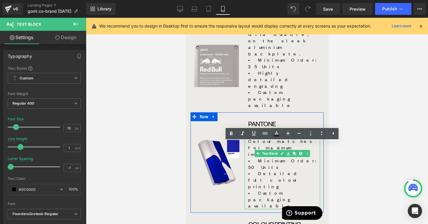
click at [305, 138] on p "Colour matches for maximum impact. • Minimum Order: 50 Units • Detailed full co…" at bounding box center [284, 173] width 72 height 71
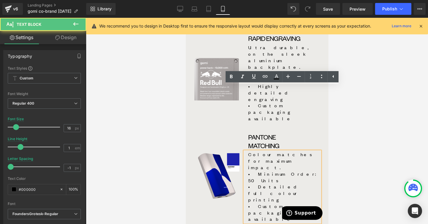
scroll to position [278, 0]
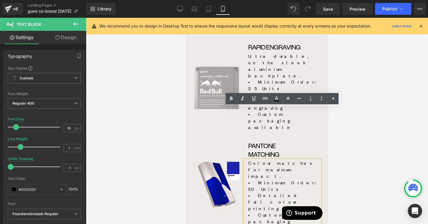
click at [292, 111] on span "• Custom packaging available" at bounding box center [270, 120] width 45 height 19
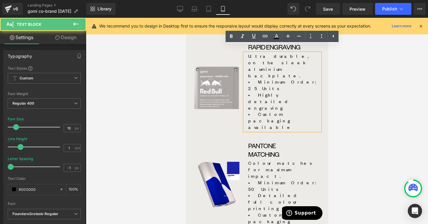
click at [306, 73] on p "Ultra durable, on the sleek aluminium backplate. • Minimum Order: 25 Units • Hi…" at bounding box center [284, 92] width 72 height 78
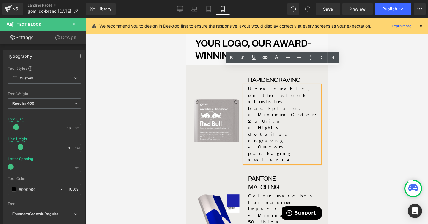
scroll to position [235, 0]
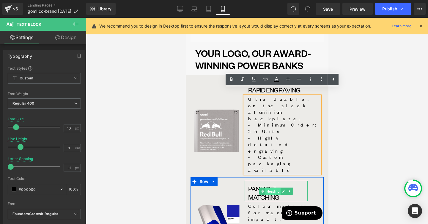
click at [280, 188] on span "Heading" at bounding box center [272, 191] width 15 height 7
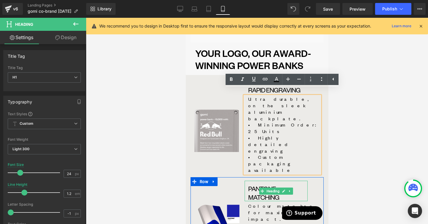
click at [252, 185] on h1 "Pantone Matching" at bounding box center [277, 193] width 59 height 17
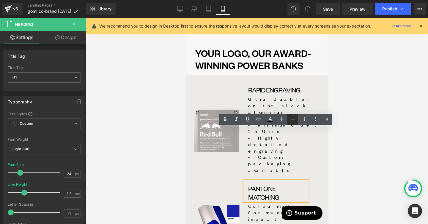
click at [295, 118] on icon at bounding box center [292, 119] width 7 height 7
type input "22"
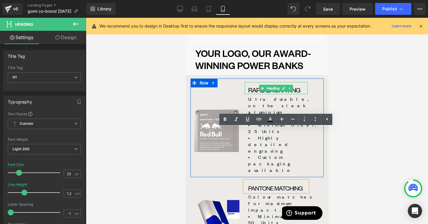
click at [252, 86] on h1 "RAPID ENGRAVING" at bounding box center [277, 90] width 59 height 9
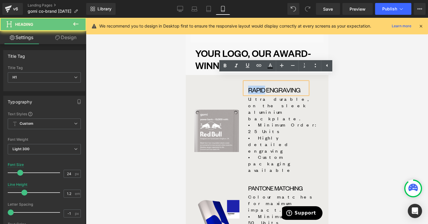
click at [252, 86] on h1 "RAPID ENGRAVING" at bounding box center [277, 90] width 59 height 9
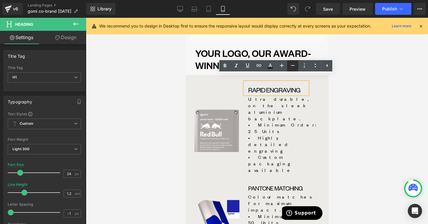
click at [292, 68] on icon at bounding box center [292, 65] width 7 height 7
type input "22"
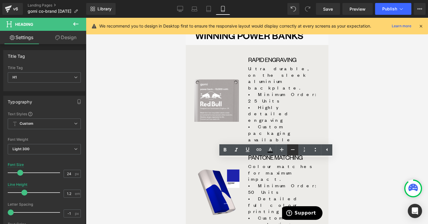
click at [294, 152] on icon at bounding box center [292, 149] width 7 height 7
type input "22"
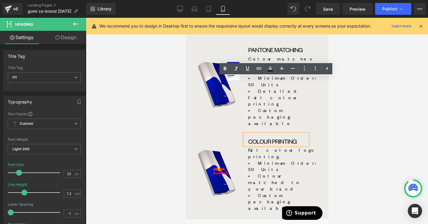
scroll to position [448, 0]
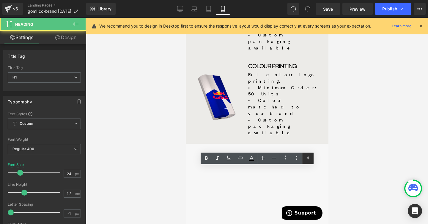
click at [308, 153] on link at bounding box center [307, 158] width 11 height 11
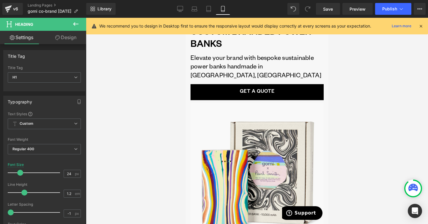
scroll to position [0, 0]
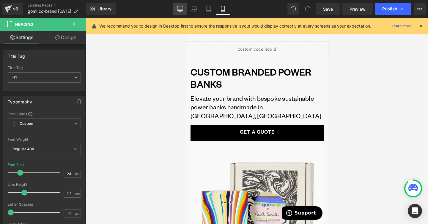
click at [184, 11] on link "Desktop" at bounding box center [180, 9] width 14 height 12
type input "36"
type input "100"
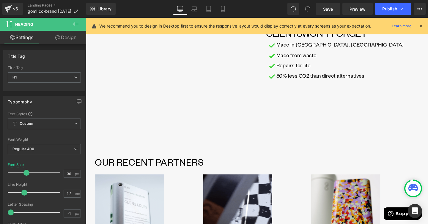
scroll to position [496, 0]
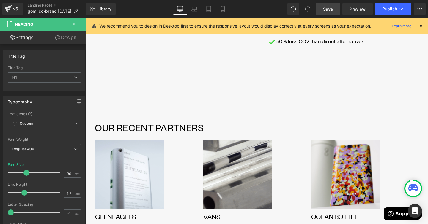
click at [327, 10] on span "Save" at bounding box center [328, 9] width 10 height 6
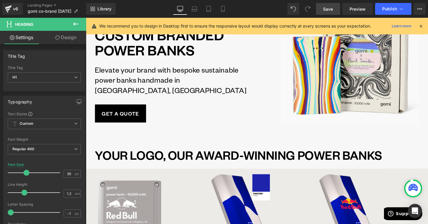
scroll to position [68, 0]
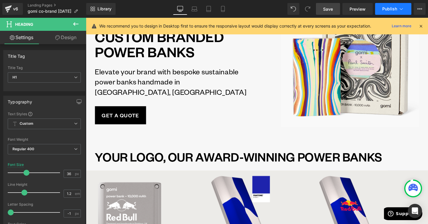
click at [397, 9] on button "Publish" at bounding box center [393, 9] width 36 height 12
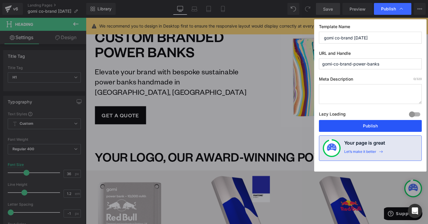
click at [354, 130] on button "Publish" at bounding box center [370, 126] width 103 height 12
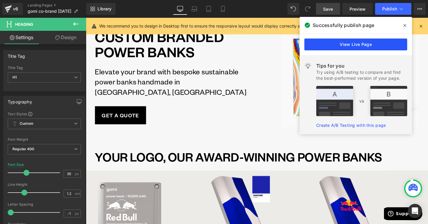
click at [394, 49] on link "View Live Page" at bounding box center [355, 45] width 103 height 12
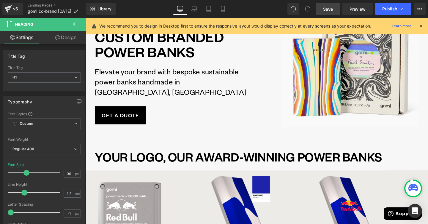
drag, startPoint x: 329, startPoint y: 10, endPoint x: 141, endPoint y: 157, distance: 238.5
click at [329, 10] on span "Save" at bounding box center [328, 9] width 10 height 6
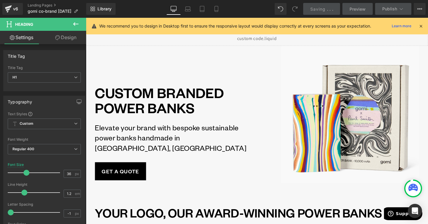
scroll to position [0, 0]
